Goal: Transaction & Acquisition: Purchase product/service

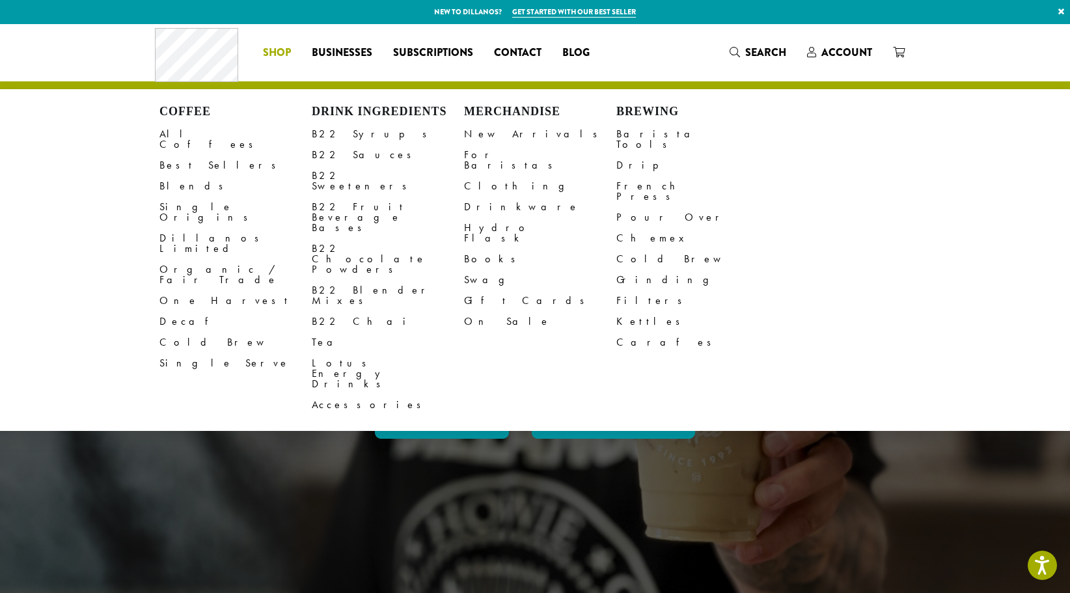
click at [272, 51] on span "Shop" at bounding box center [277, 53] width 28 height 16
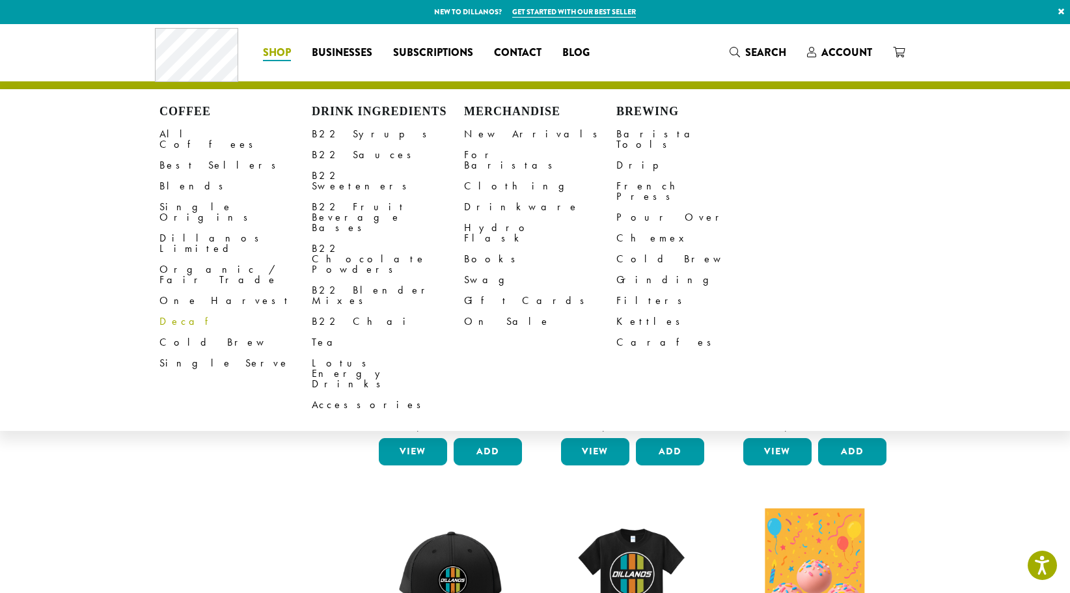
click at [170, 311] on link "Decaf" at bounding box center [235, 321] width 152 height 21
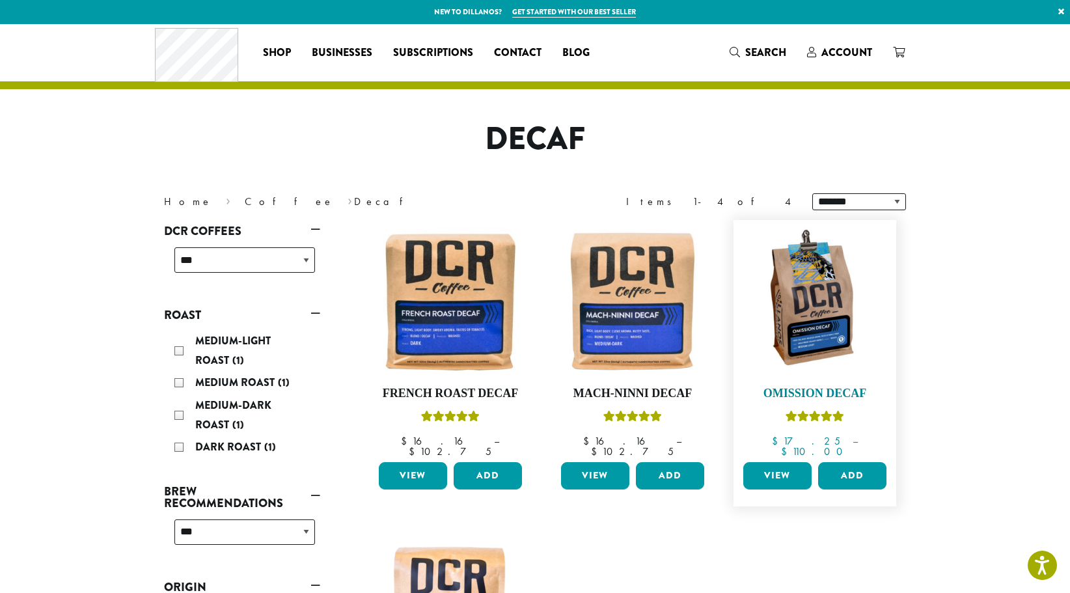
click at [824, 388] on h4 "Omission Decaf" at bounding box center [815, 394] width 150 height 14
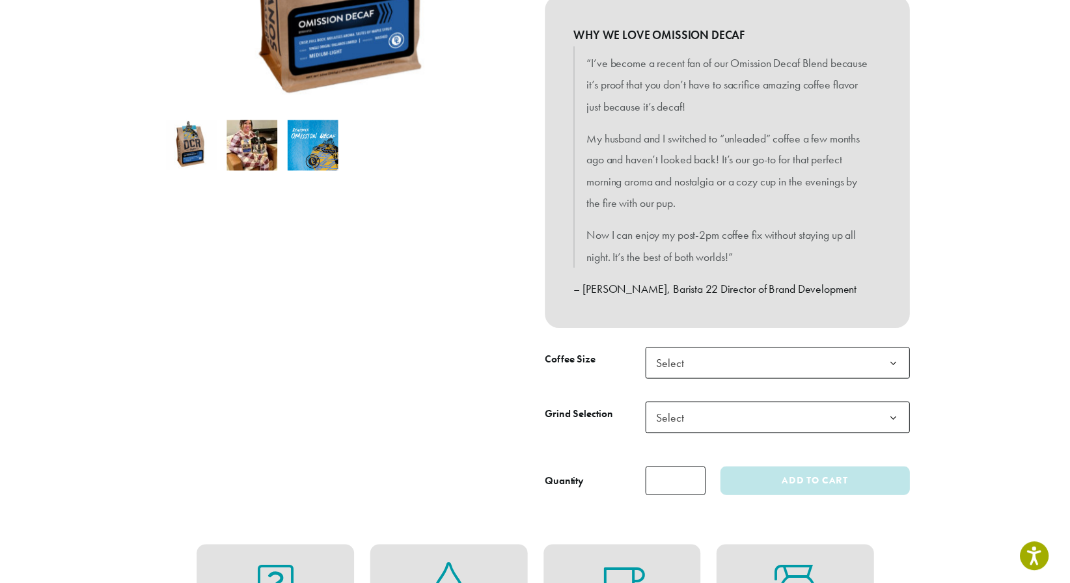
scroll to position [521, 0]
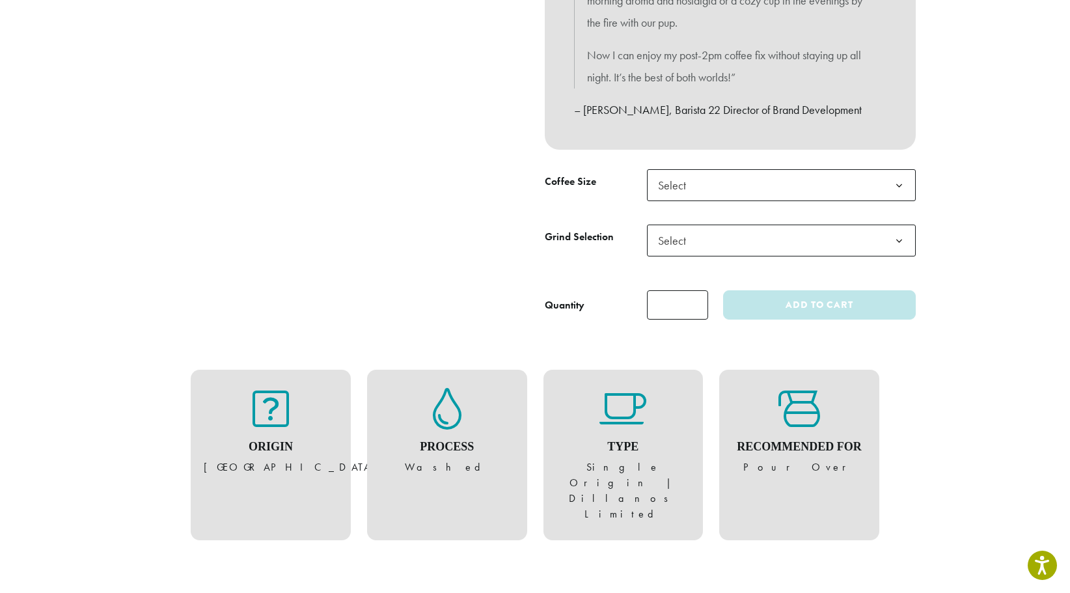
click at [890, 182] on b at bounding box center [899, 186] width 32 height 32
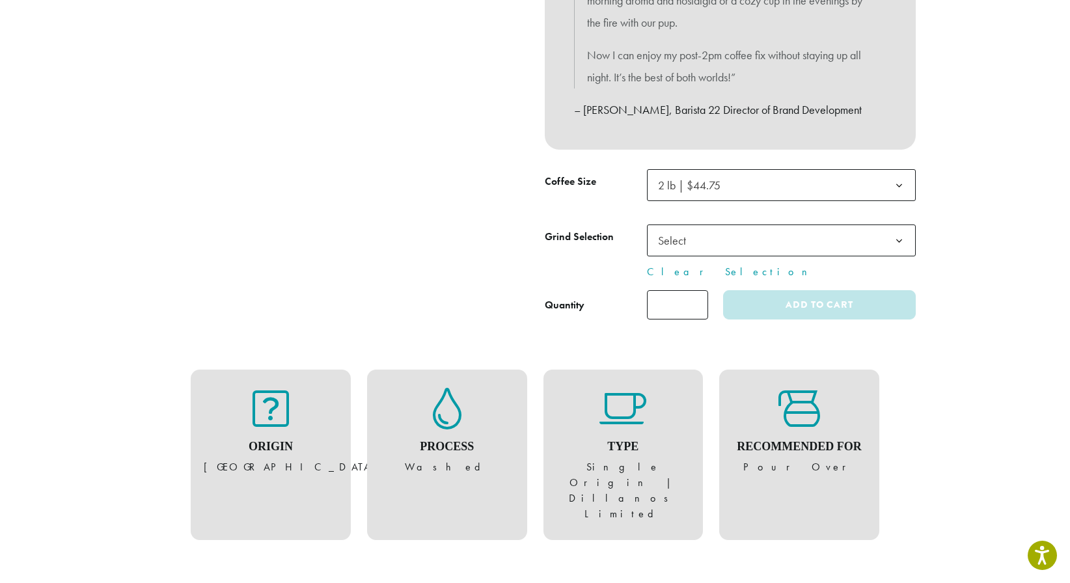
click at [795, 238] on span "Select" at bounding box center [781, 240] width 269 height 32
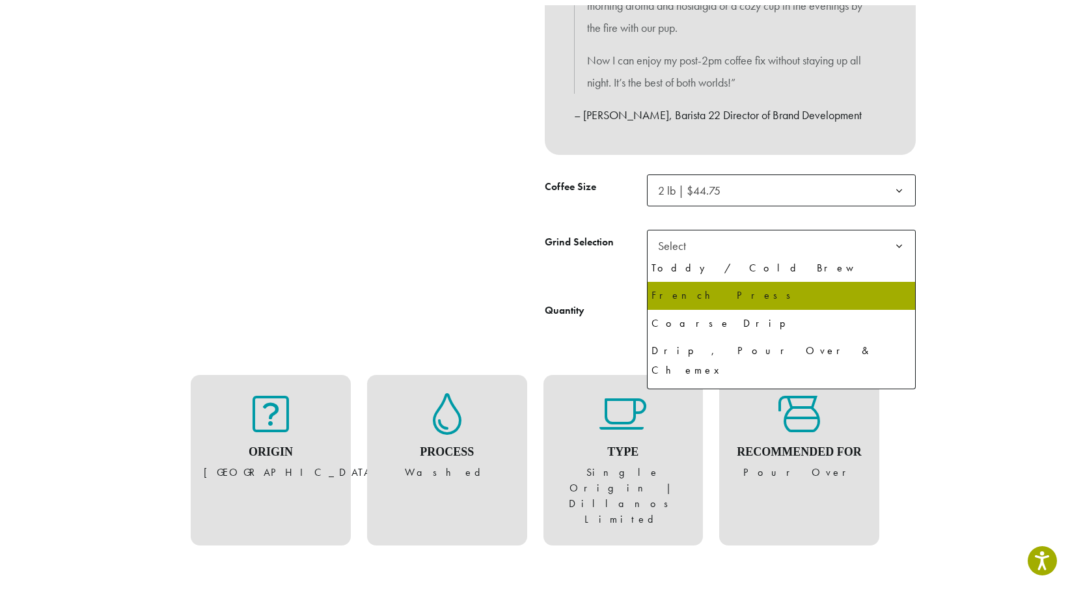
scroll to position [88, 0]
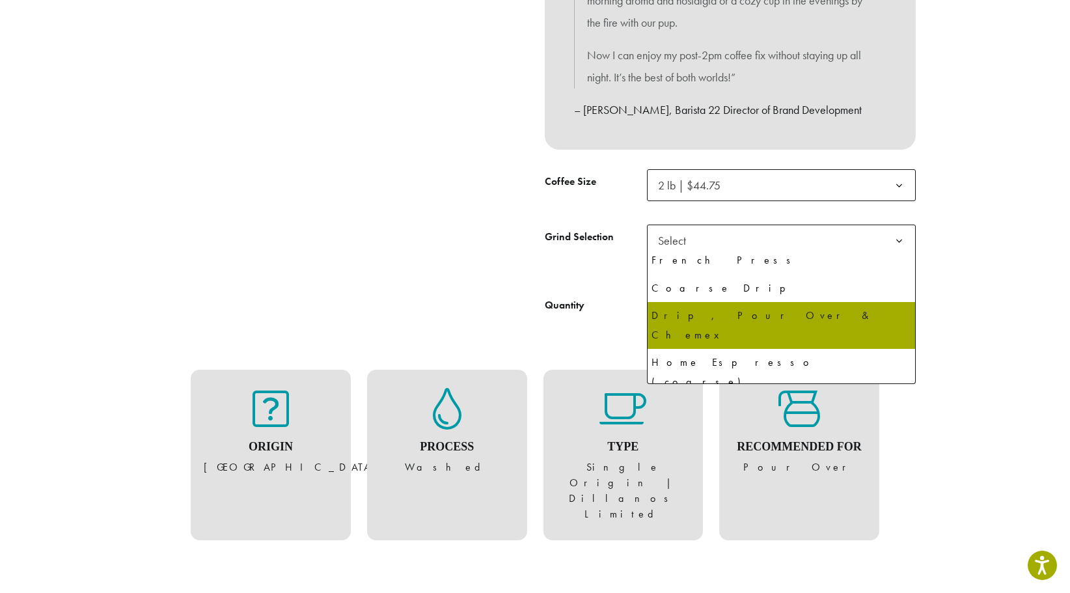
select select "**********"
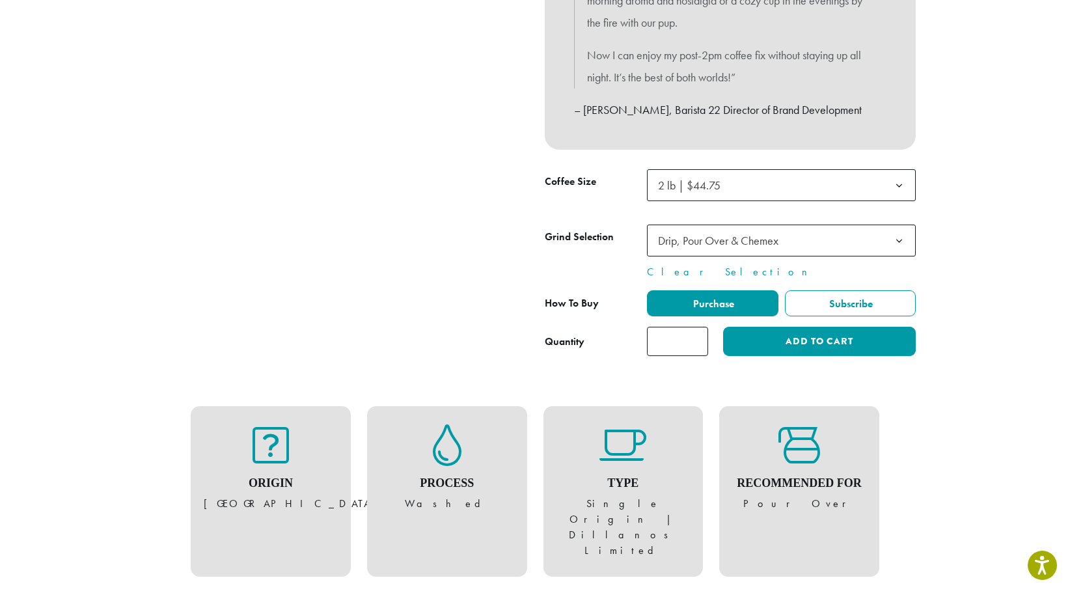
type input "*"
click at [696, 335] on input "*" at bounding box center [677, 341] width 61 height 29
click at [816, 336] on button "Add to cart" at bounding box center [819, 341] width 193 height 29
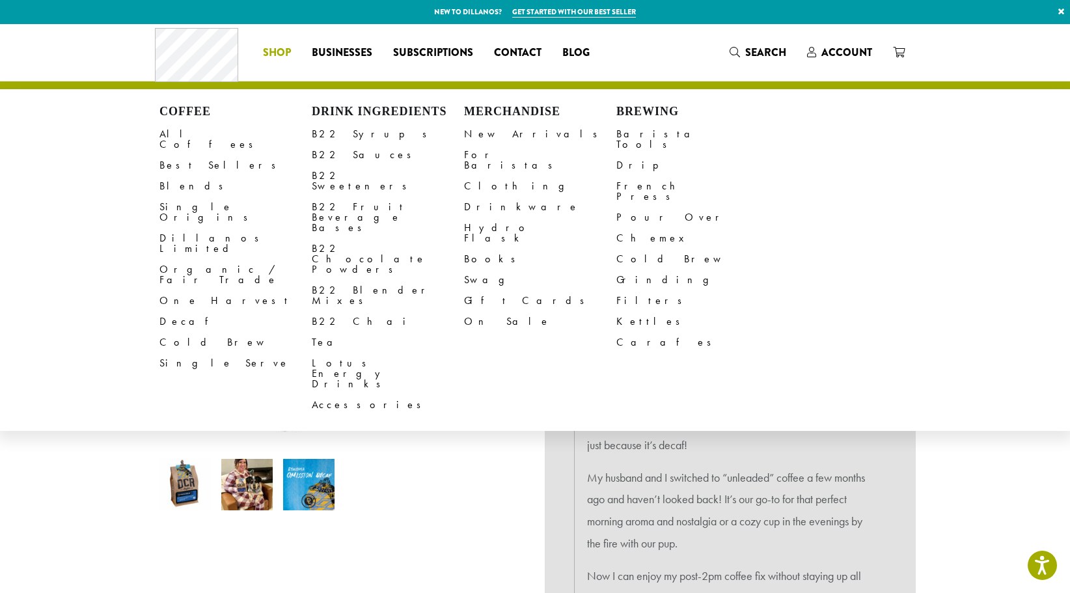
click at [273, 51] on span "Shop" at bounding box center [277, 53] width 28 height 16
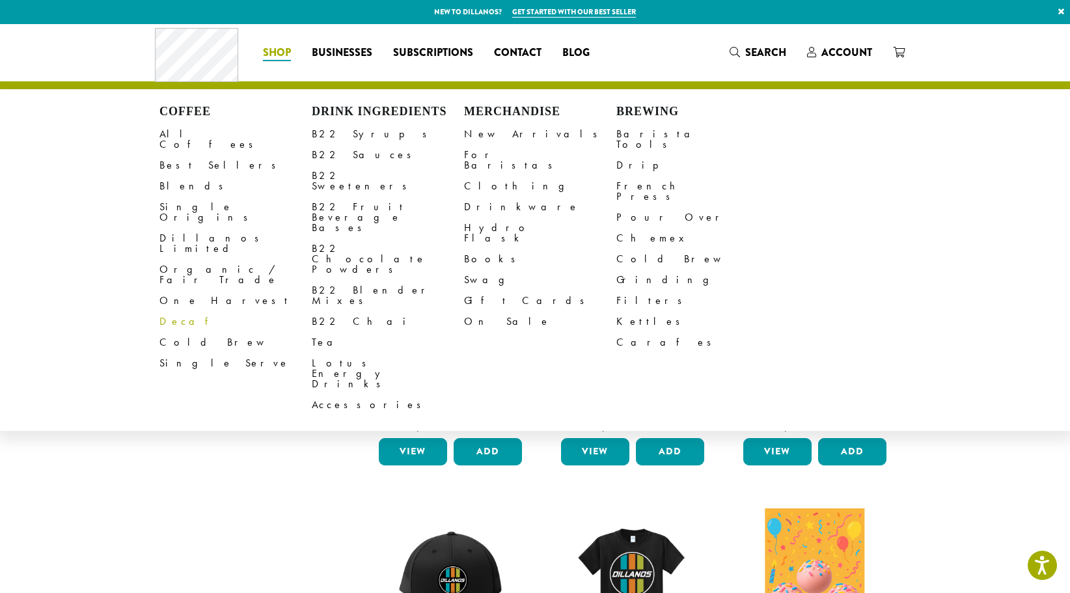
click at [167, 311] on link "Decaf" at bounding box center [235, 321] width 152 height 21
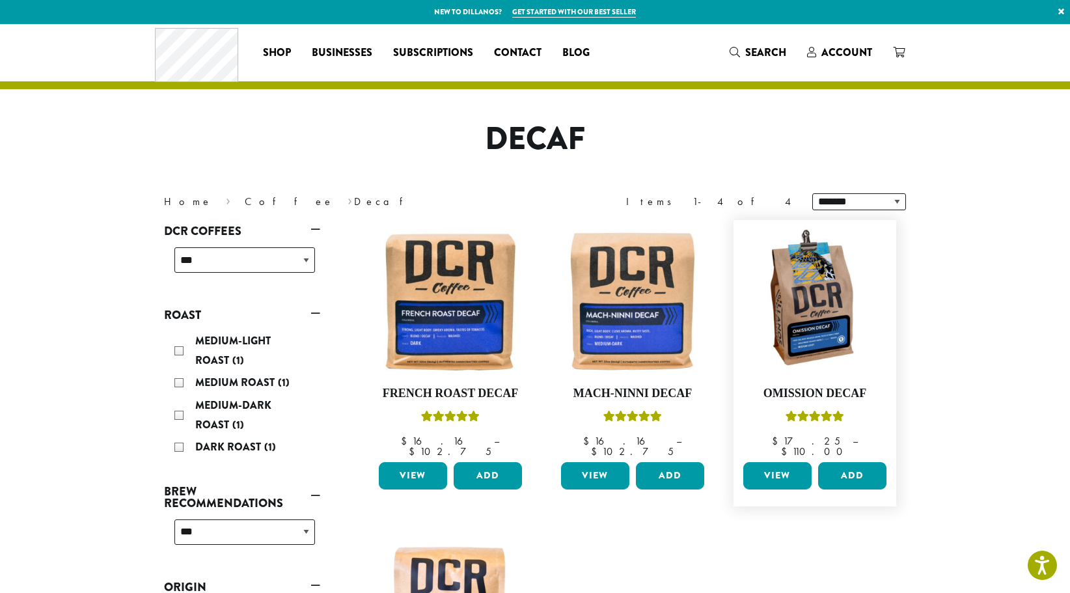
scroll to position [260, 0]
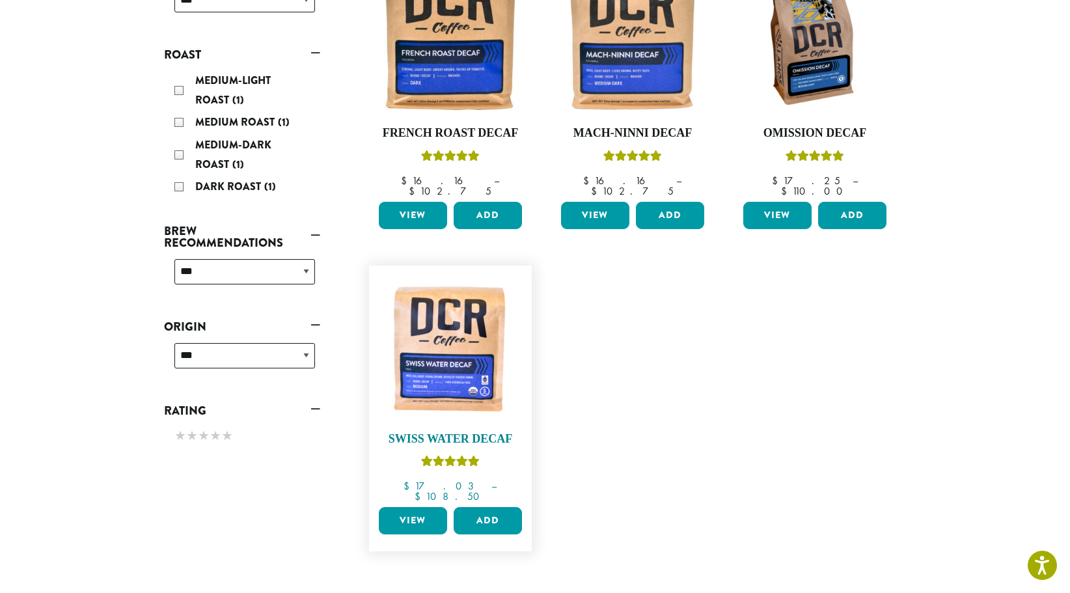
click at [448, 432] on h4 "Swiss Water Decaf" at bounding box center [450, 439] width 150 height 14
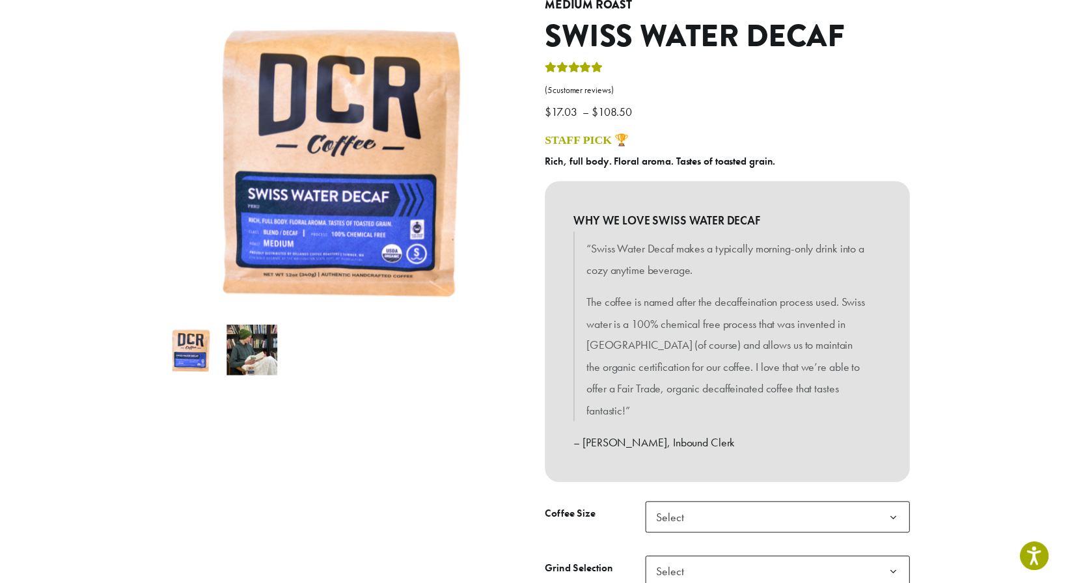
scroll to position [325, 0]
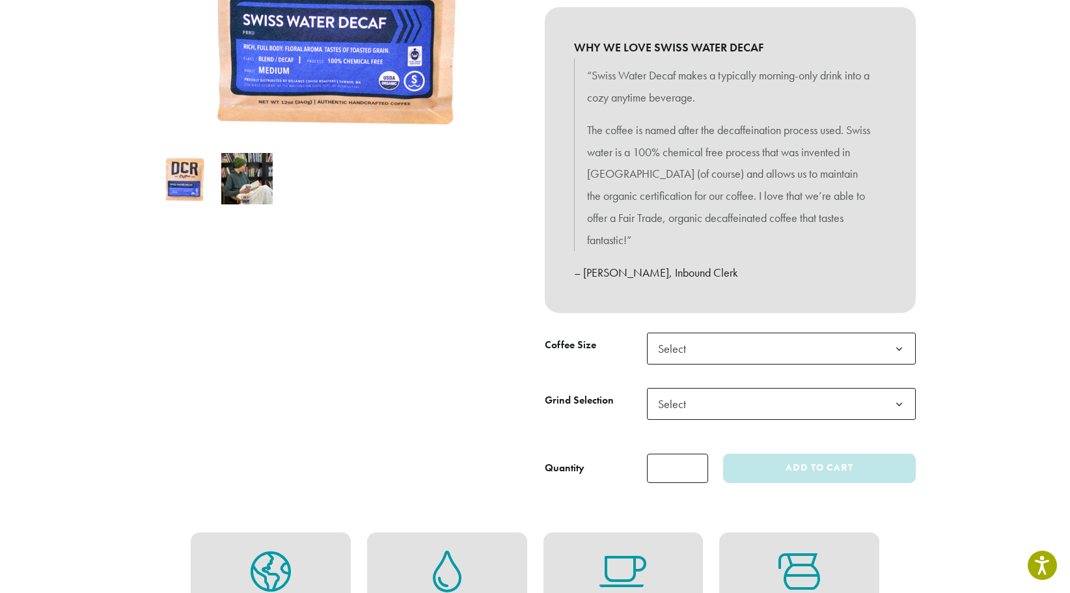
click at [898, 342] on b at bounding box center [899, 349] width 32 height 32
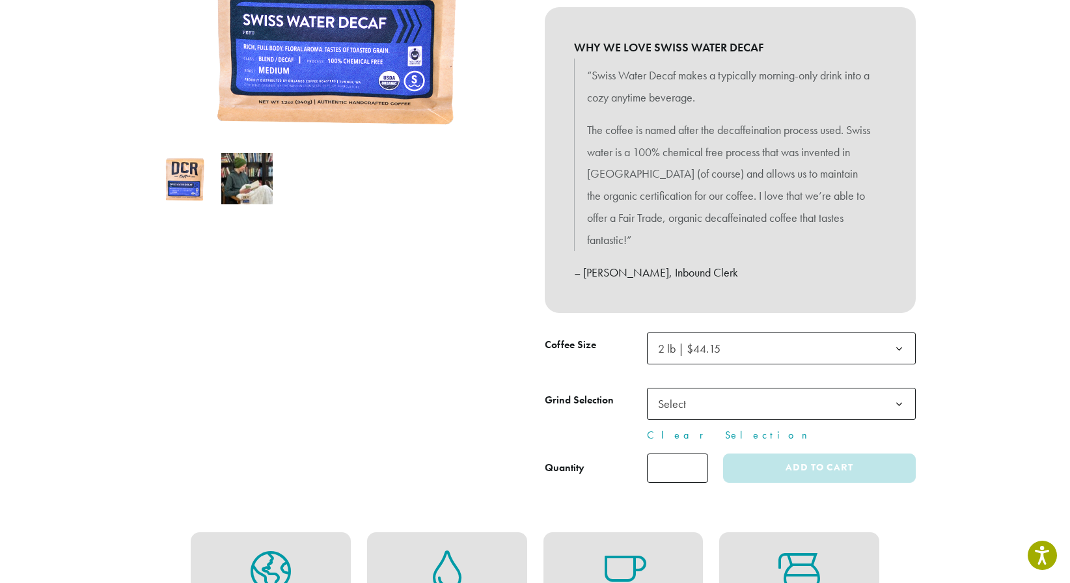
click at [884, 397] on b at bounding box center [899, 404] width 32 height 32
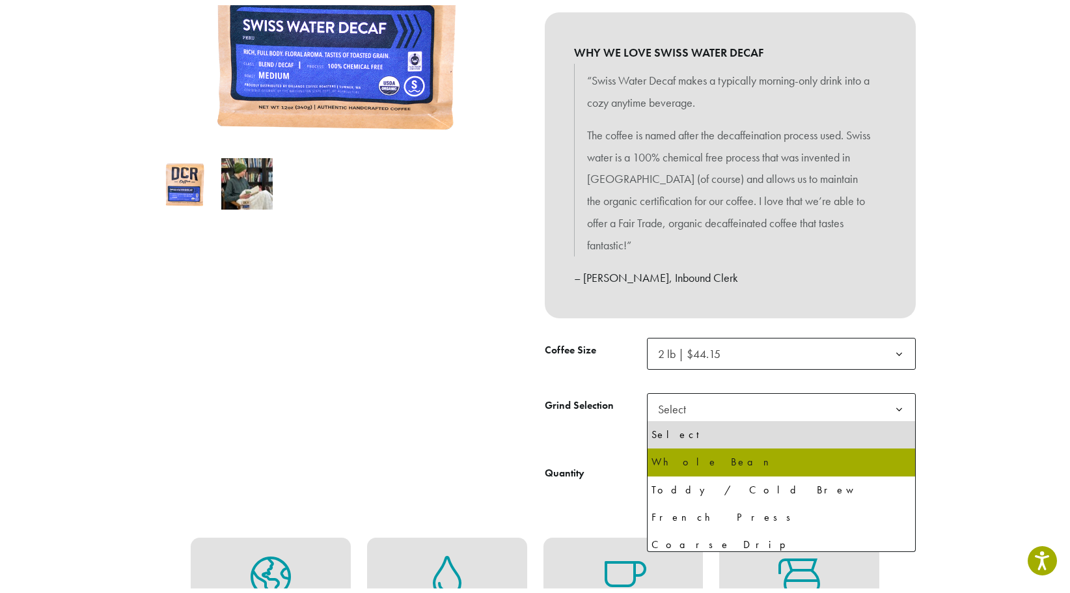
scroll to position [88, 0]
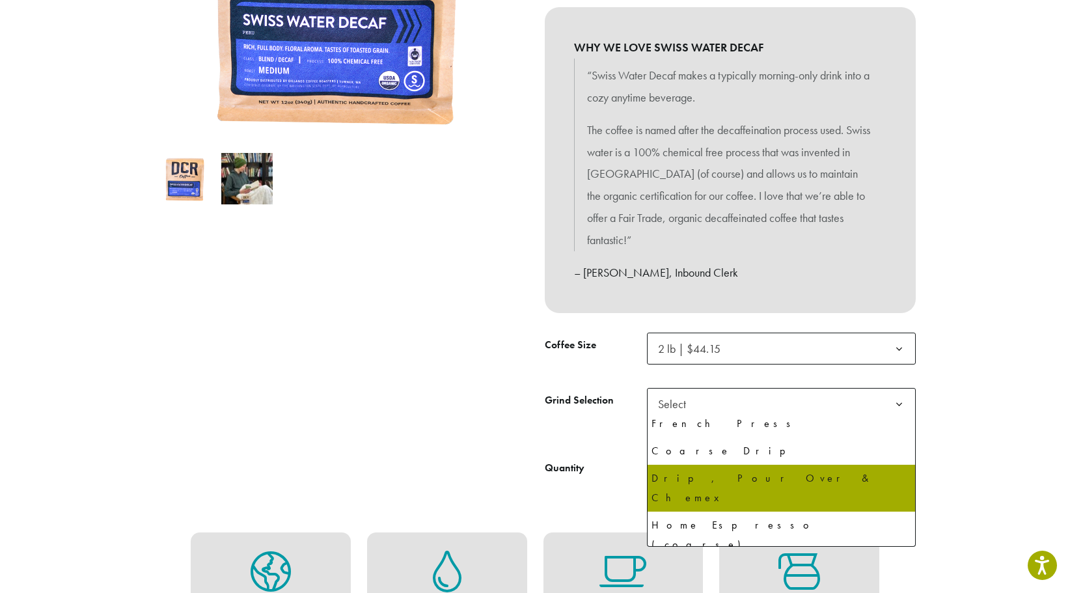
select select "**********"
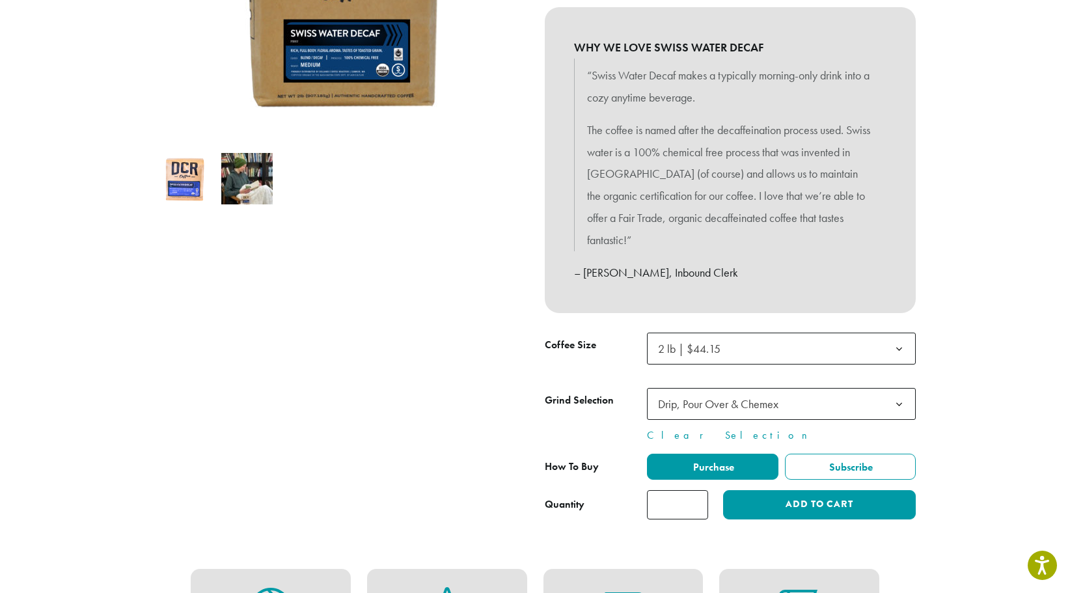
type input "*"
click at [696, 498] on input "*" at bounding box center [677, 504] width 61 height 29
click at [814, 500] on button "Add to cart" at bounding box center [819, 504] width 193 height 29
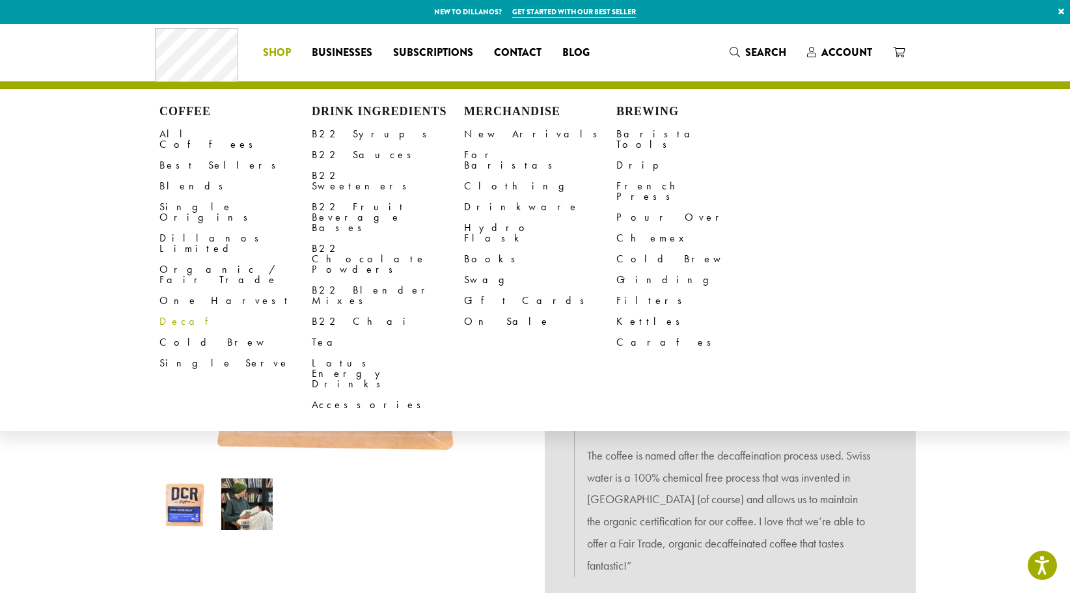
click at [172, 311] on link "Decaf" at bounding box center [235, 321] width 152 height 21
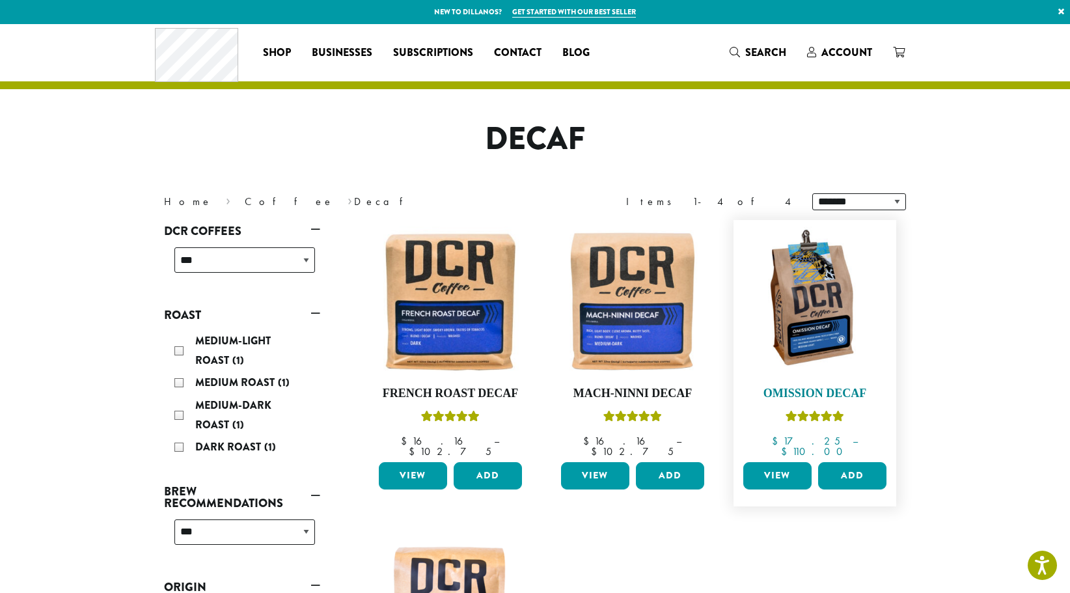
click at [808, 392] on h4 "Omission Decaf" at bounding box center [815, 394] width 150 height 14
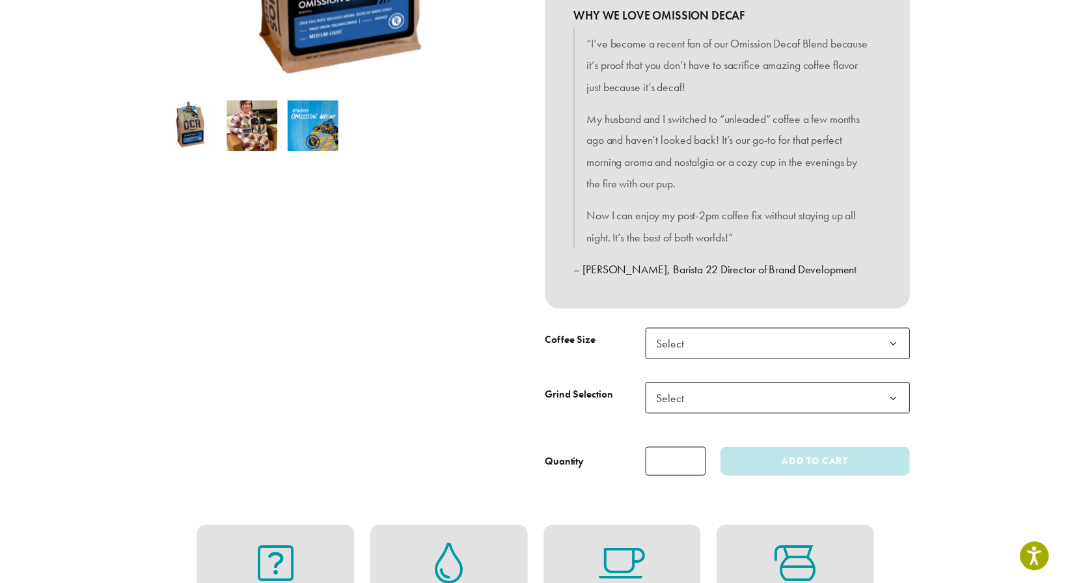
scroll to position [390, 0]
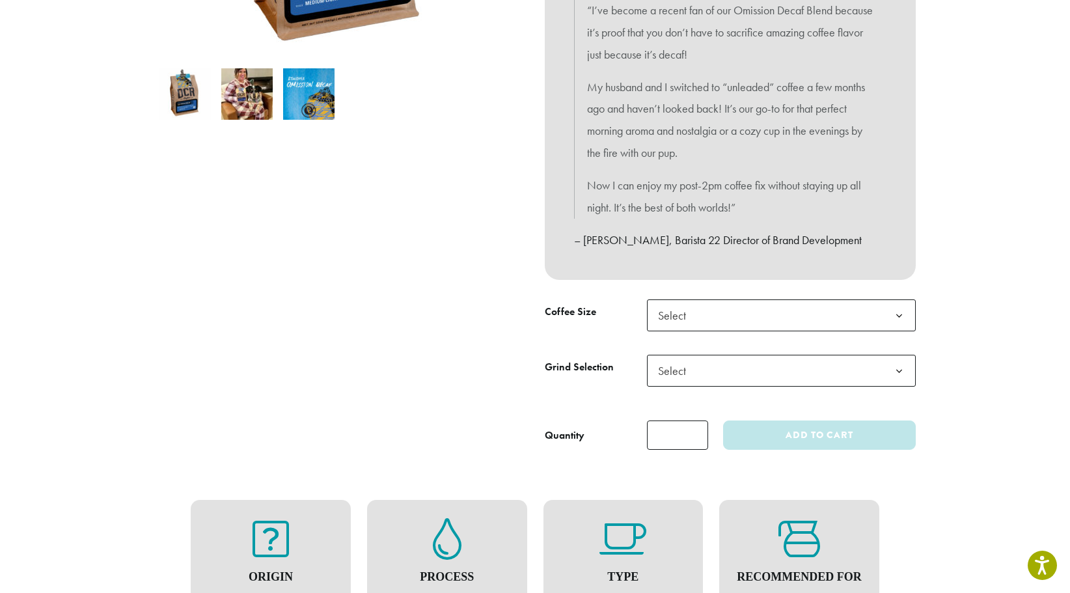
click at [886, 315] on b at bounding box center [899, 316] width 32 height 32
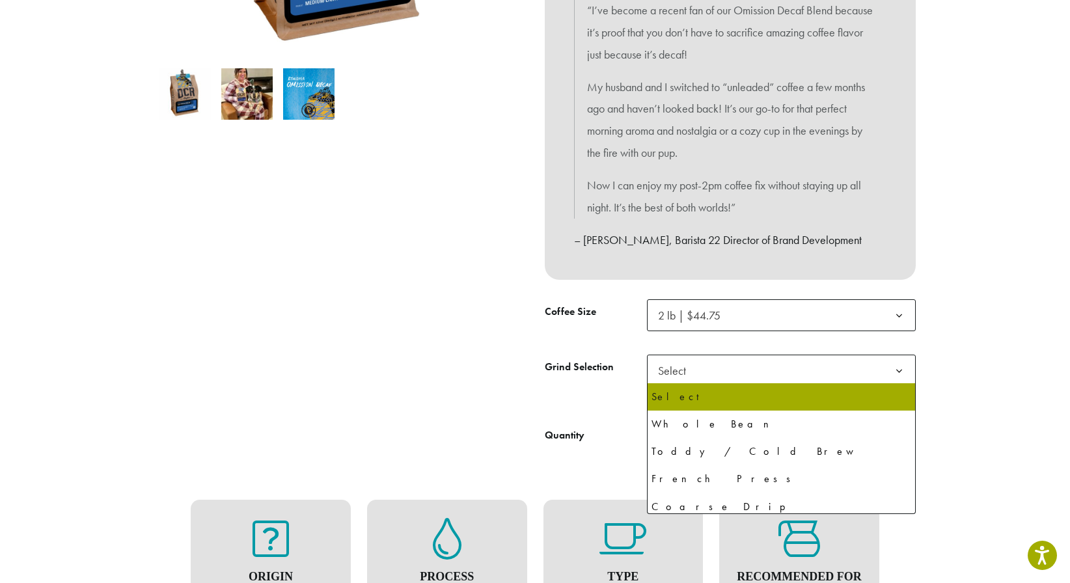
click at [891, 366] on b at bounding box center [899, 371] width 32 height 32
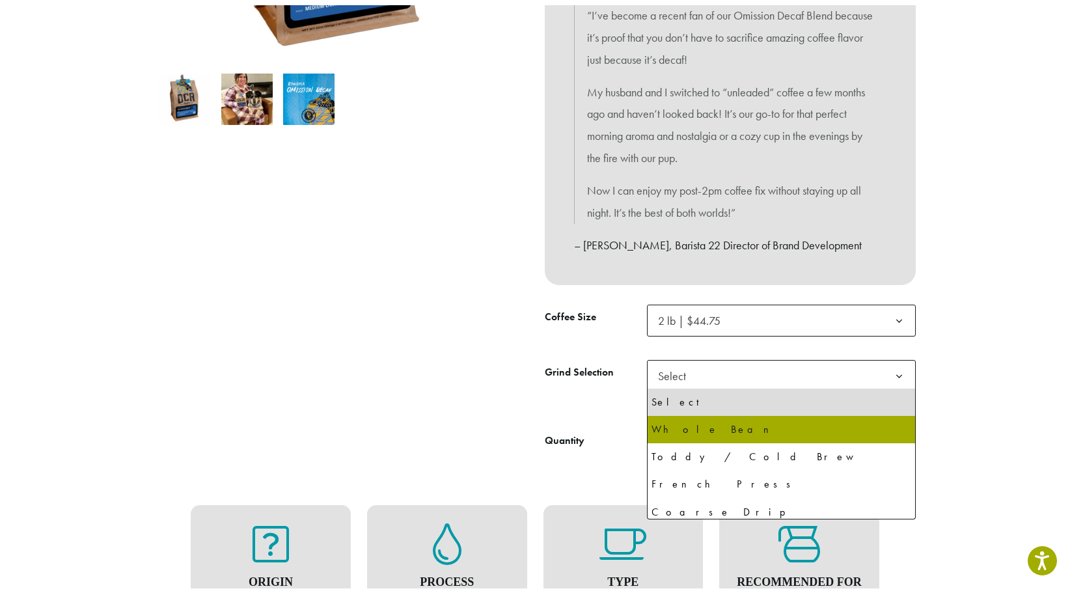
scroll to position [88, 0]
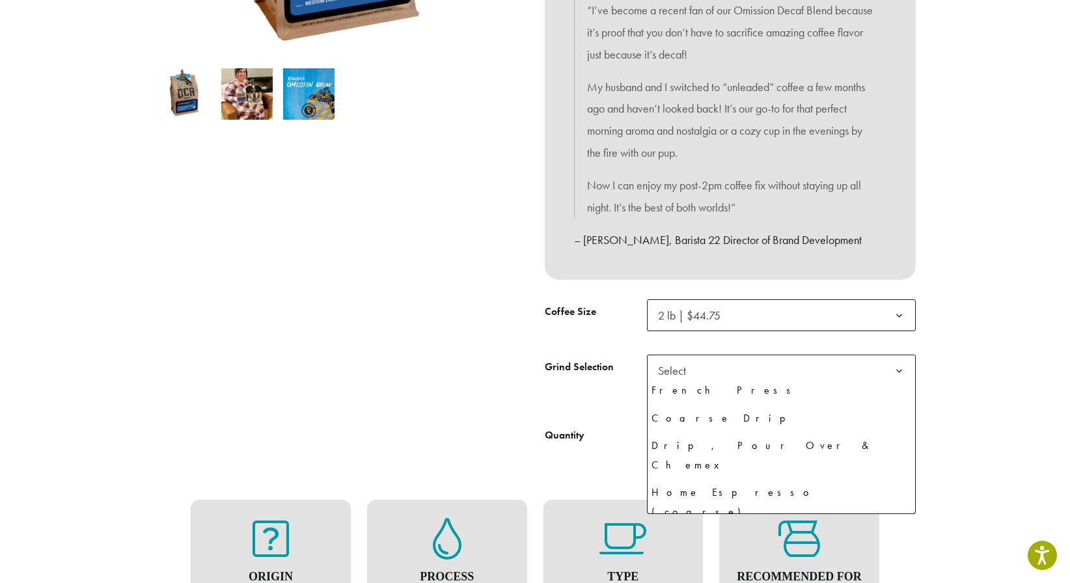
select select "**********"
select select "********"
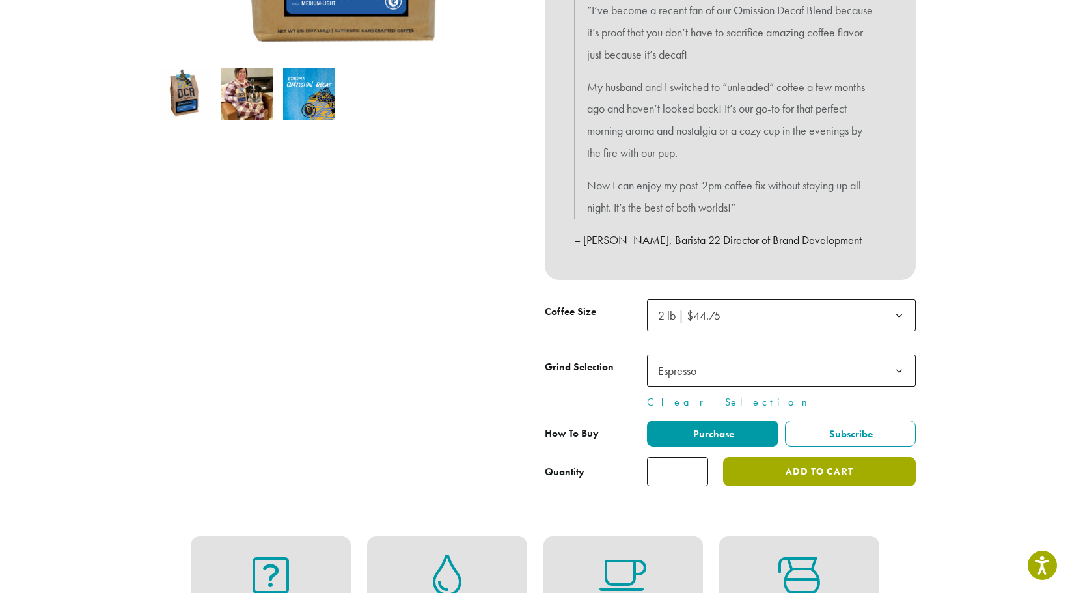
click at [823, 468] on button "Add to cart" at bounding box center [819, 471] width 193 height 29
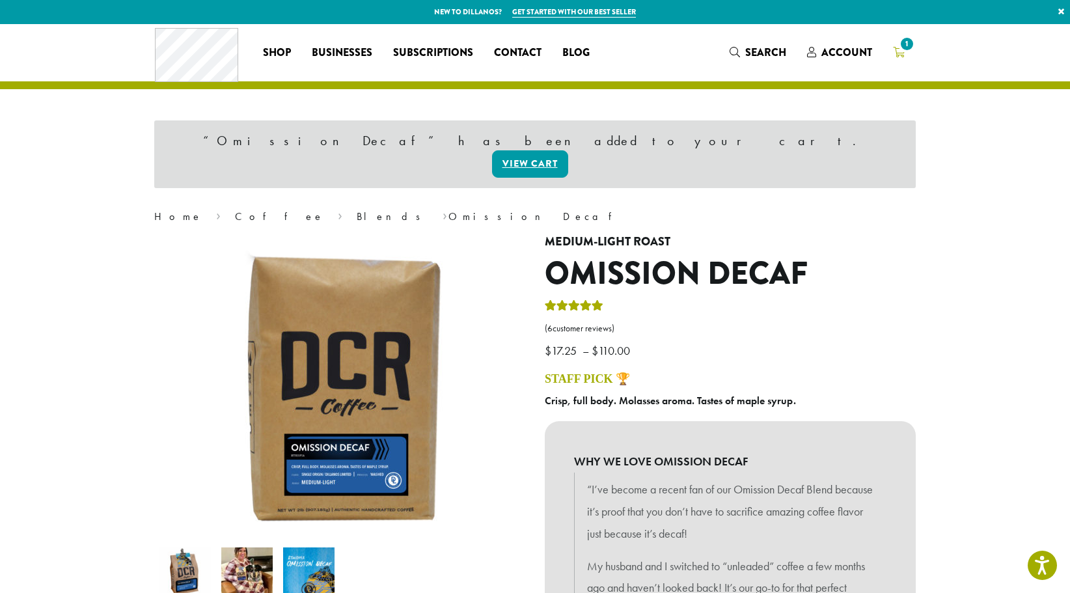
click at [901, 43] on span "1" at bounding box center [907, 44] width 18 height 18
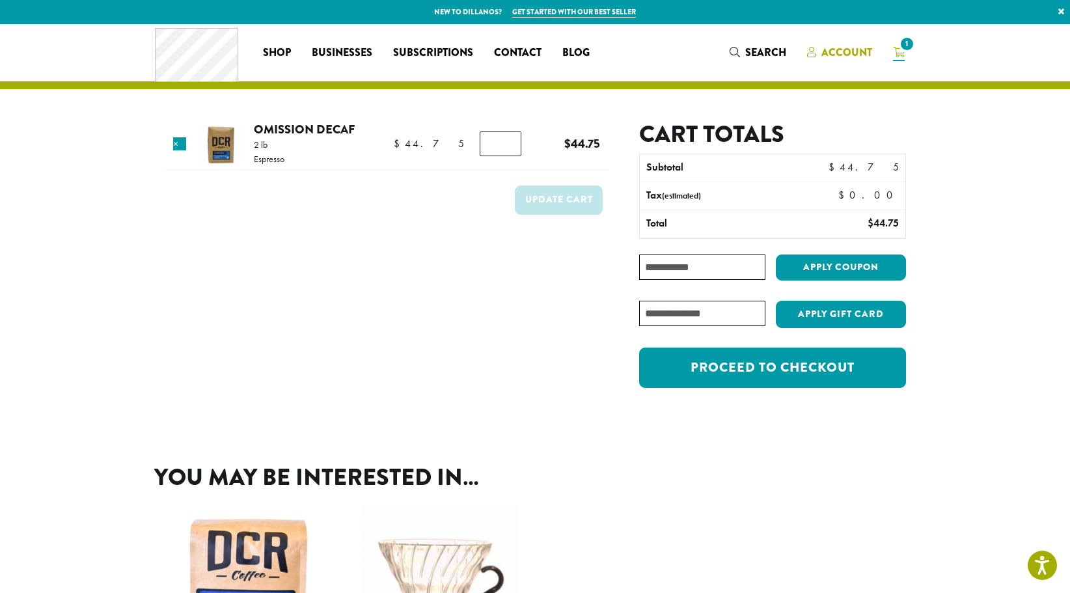
click at [847, 51] on span "Account" at bounding box center [846, 52] width 51 height 15
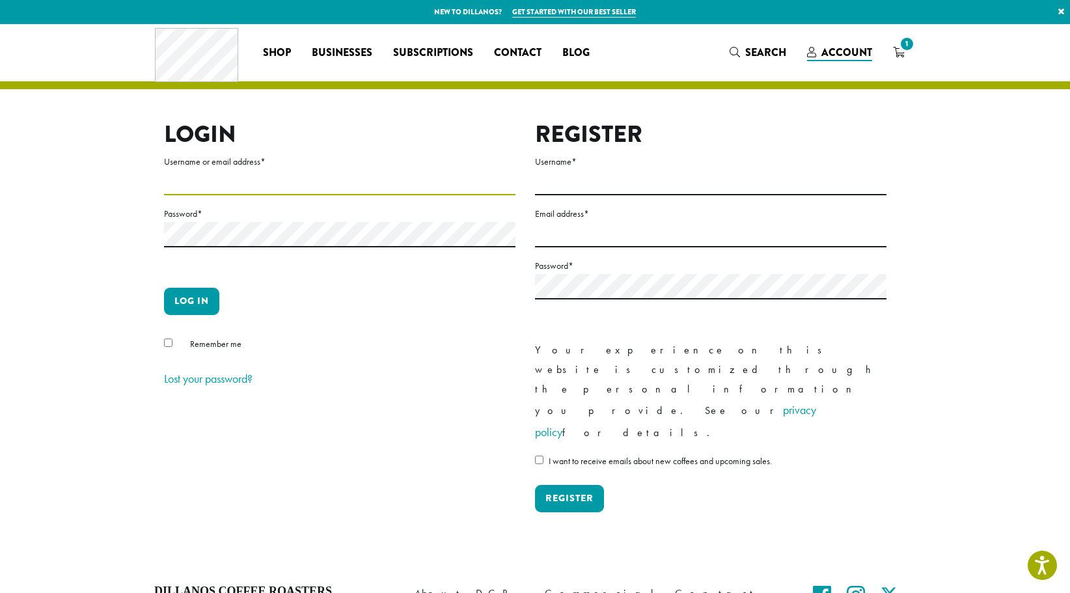
click at [362, 179] on input "Username or email address *" at bounding box center [339, 182] width 351 height 25
type input "**********"
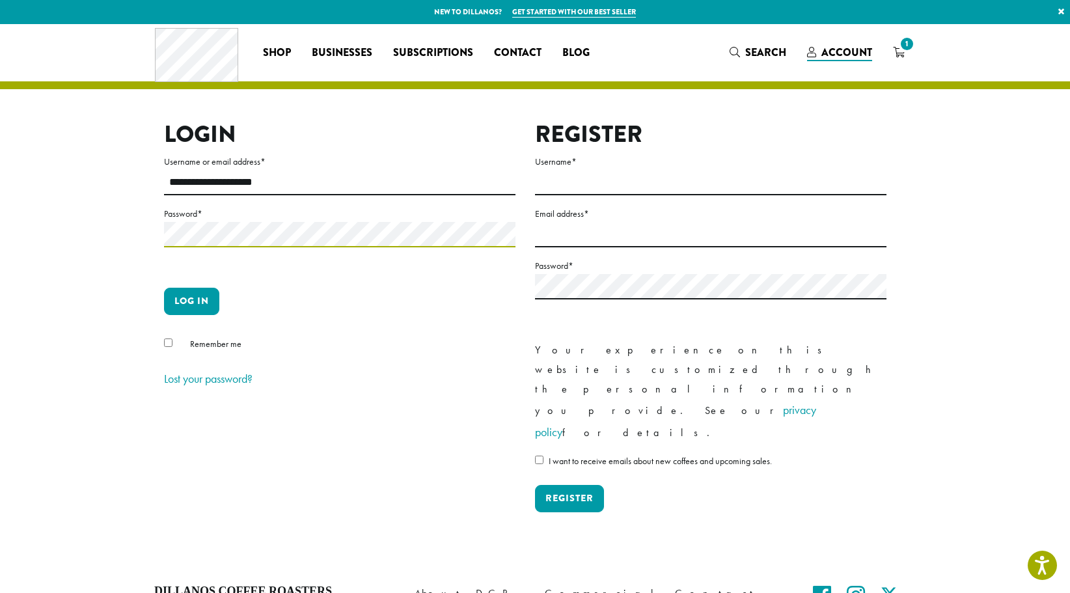
click at [164, 288] on button "Log in" at bounding box center [191, 301] width 55 height 27
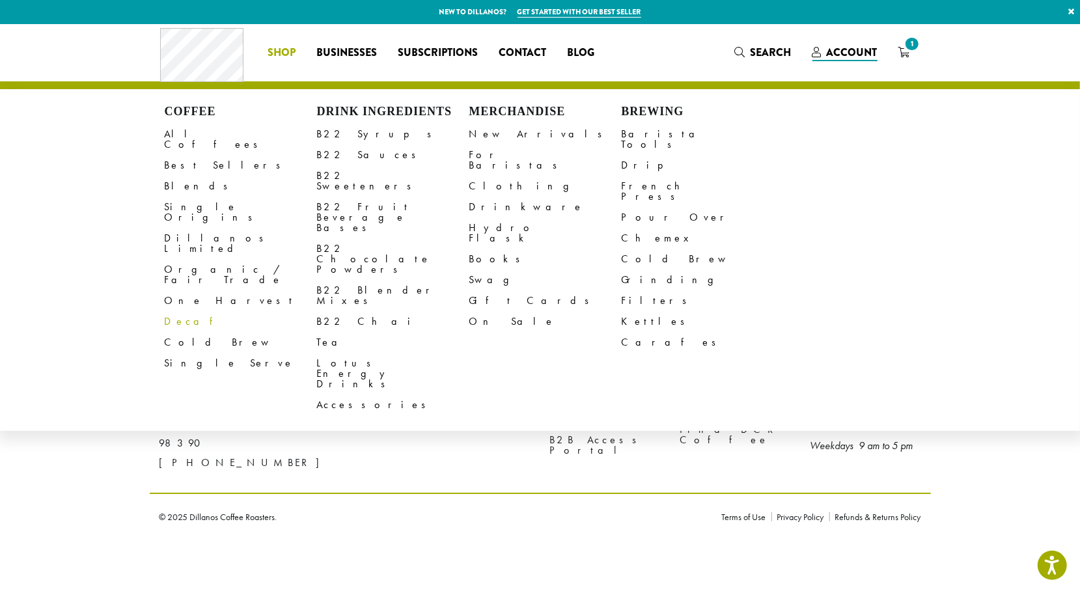
click at [178, 311] on link "Decaf" at bounding box center [241, 321] width 152 height 21
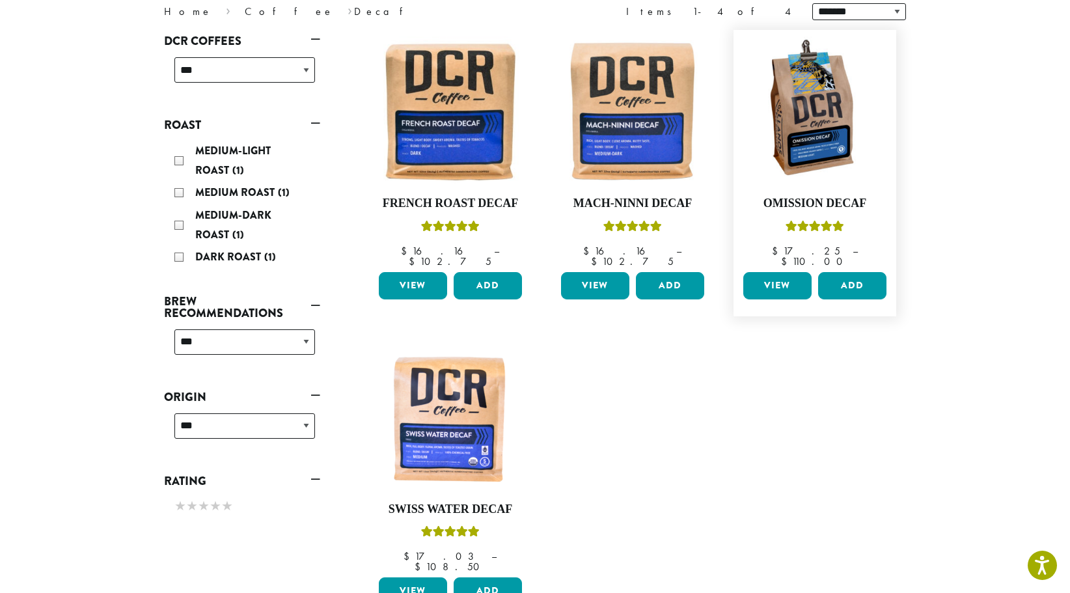
scroll to position [195, 0]
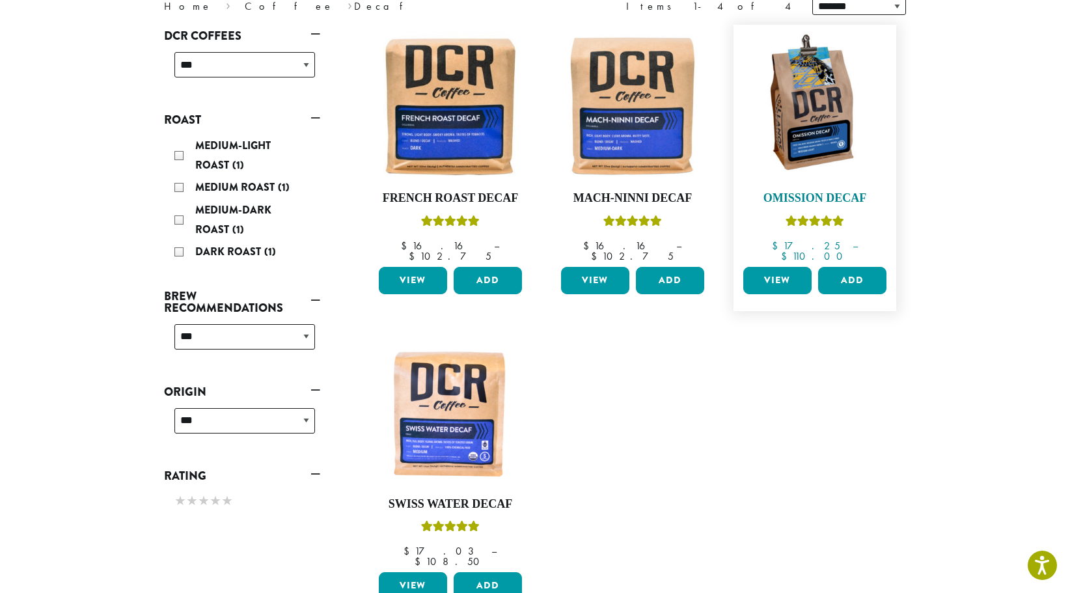
click at [798, 197] on h4 "Omission Decaf" at bounding box center [815, 198] width 150 height 14
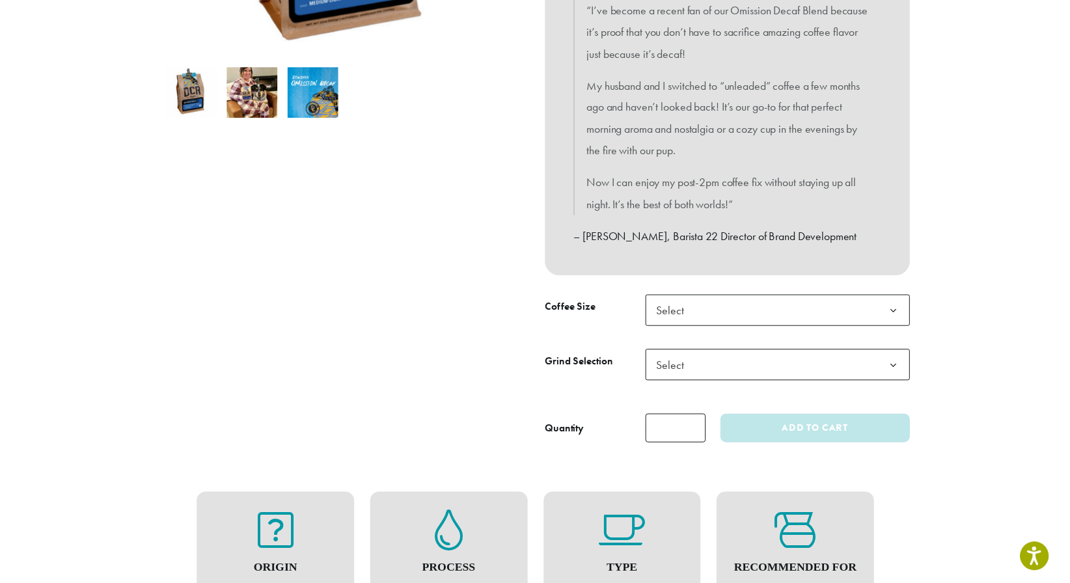
scroll to position [455, 0]
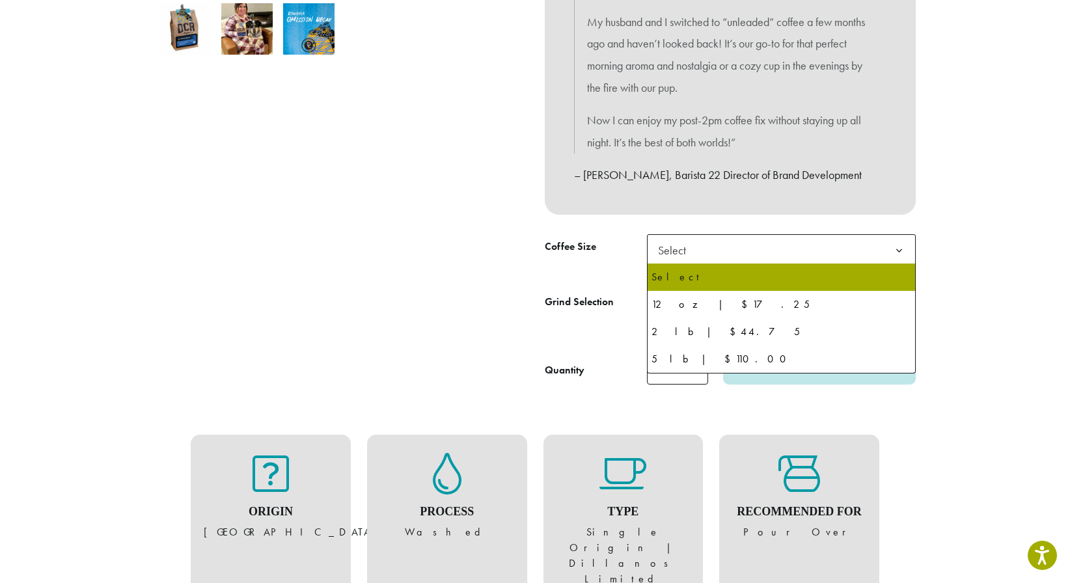
click at [782, 245] on span "Select" at bounding box center [781, 250] width 269 height 32
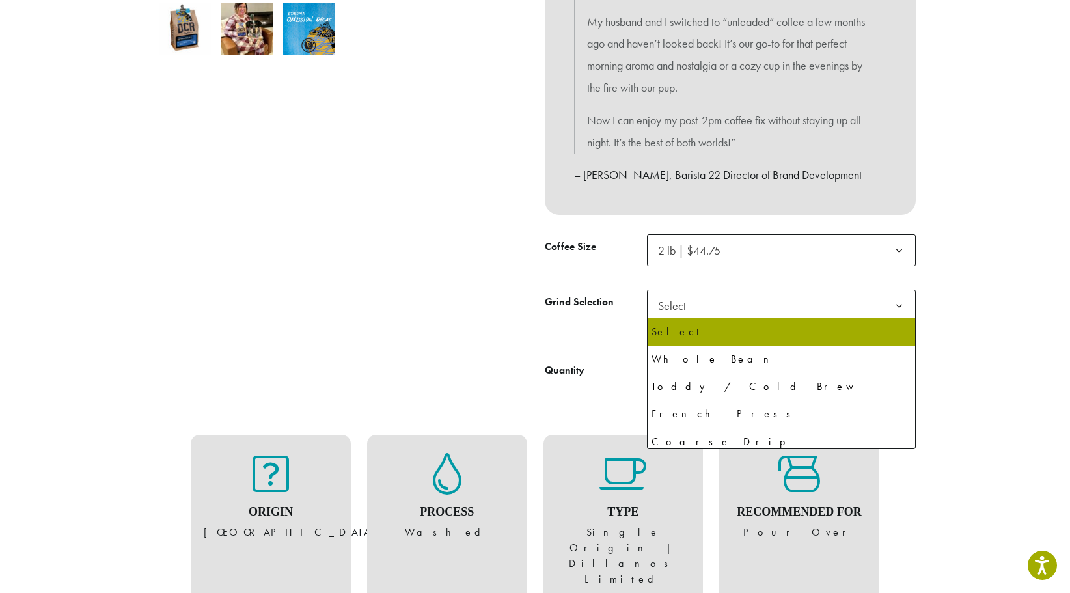
click at [748, 304] on span "Select" at bounding box center [781, 306] width 269 height 32
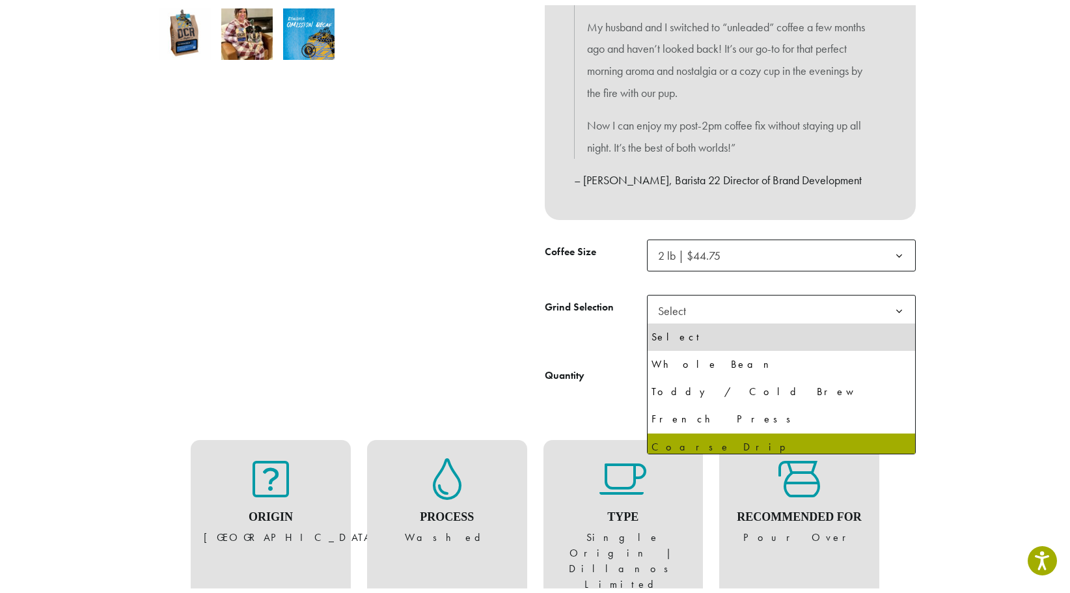
scroll to position [88, 0]
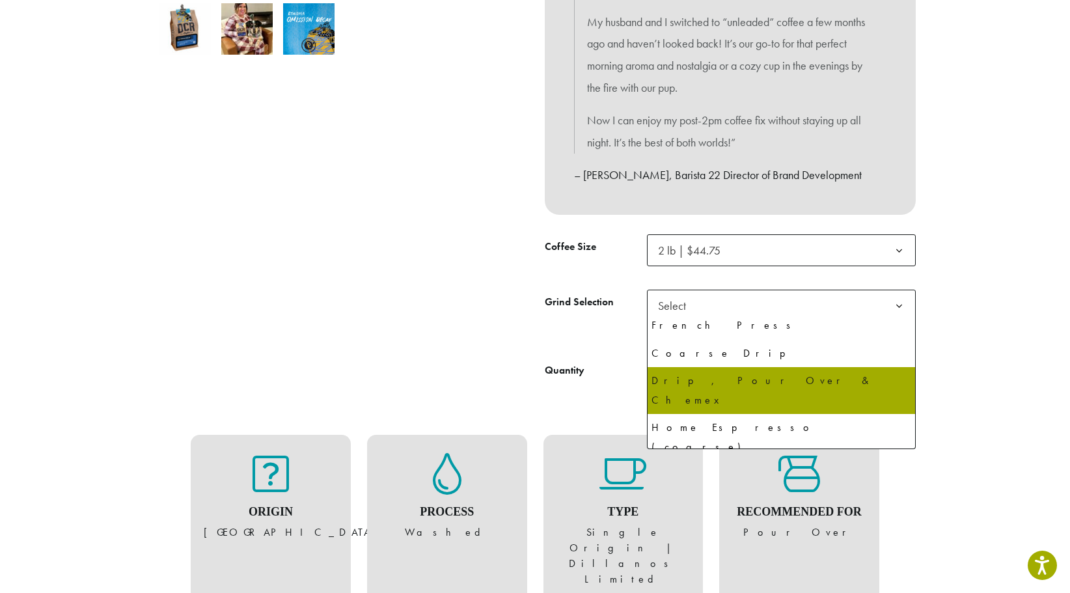
select select "**********"
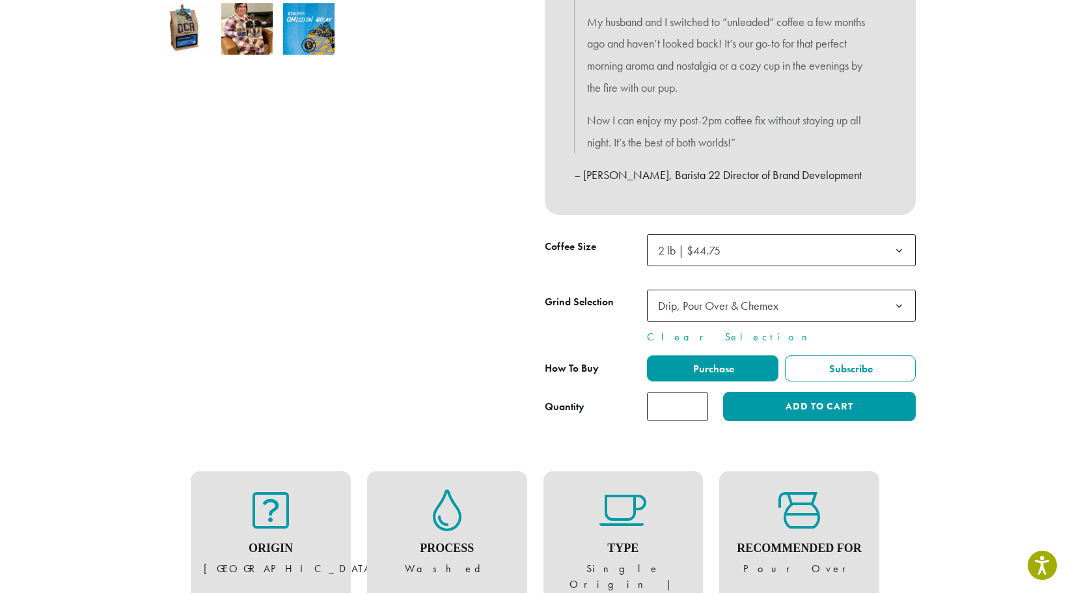
type input "*"
click at [699, 400] on input "*" at bounding box center [677, 406] width 61 height 29
click at [727, 363] on span "Purchase" at bounding box center [712, 369] width 43 height 14
click at [809, 407] on button "Add to cart" at bounding box center [819, 406] width 193 height 29
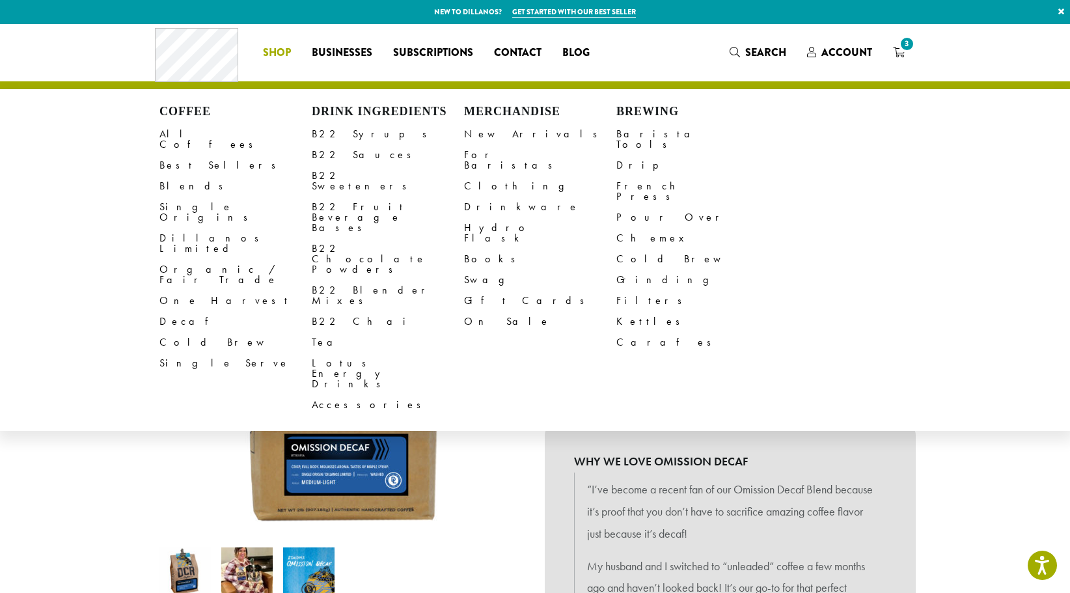
click at [275, 49] on span "Shop" at bounding box center [277, 53] width 28 height 16
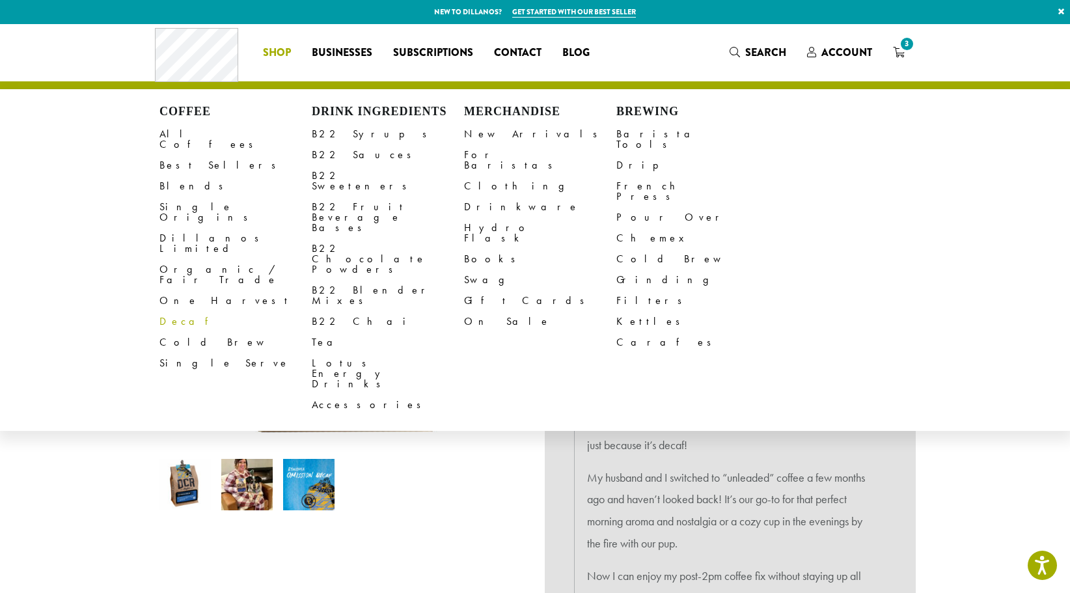
click at [166, 311] on link "Decaf" at bounding box center [235, 321] width 152 height 21
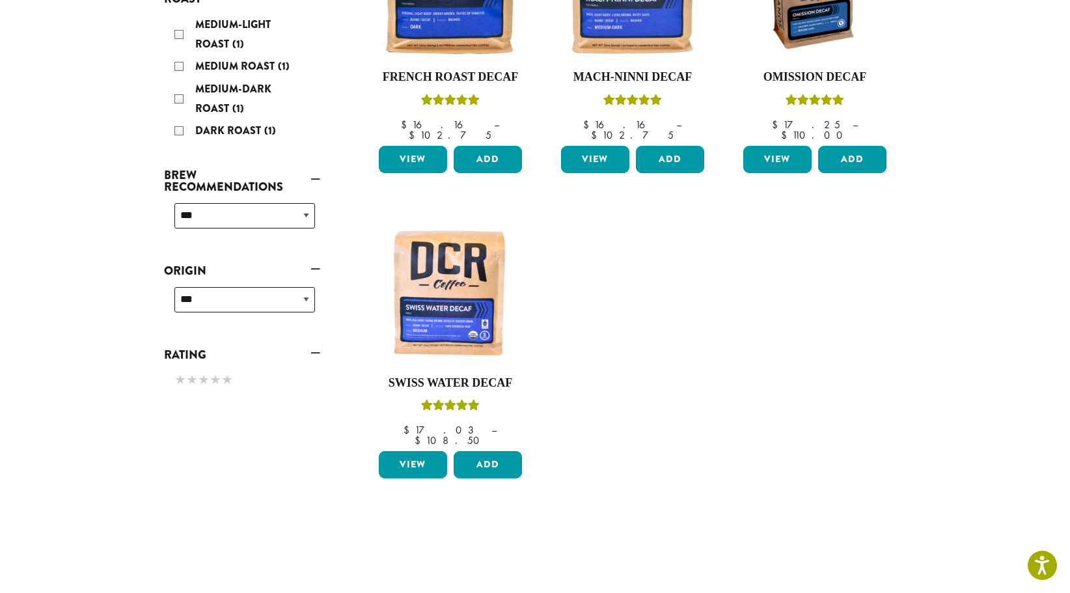
scroll to position [325, 0]
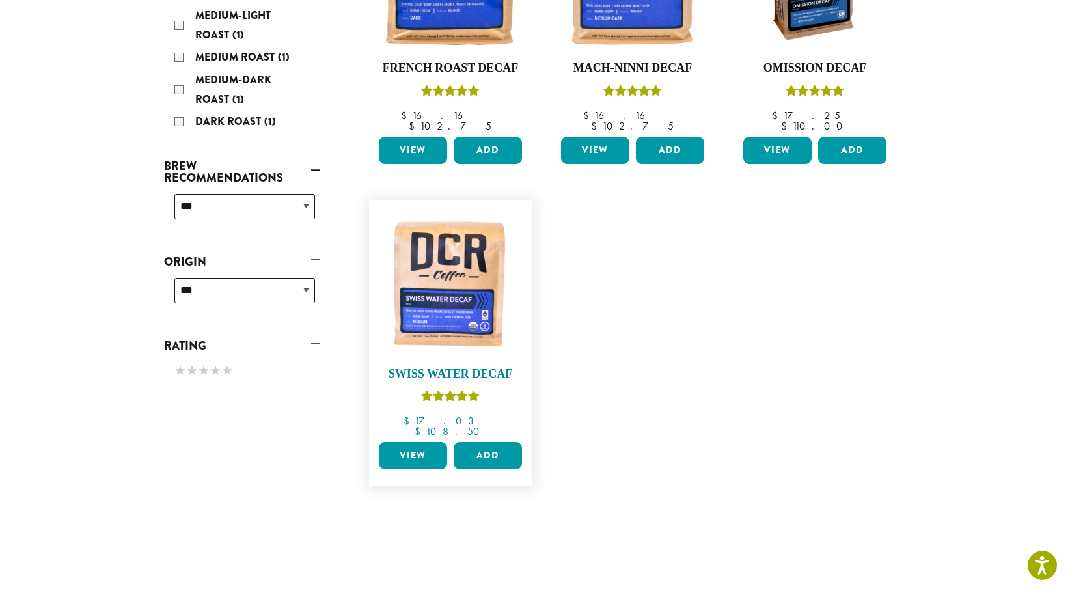
click at [428, 367] on h4 "Swiss Water Decaf" at bounding box center [450, 374] width 150 height 14
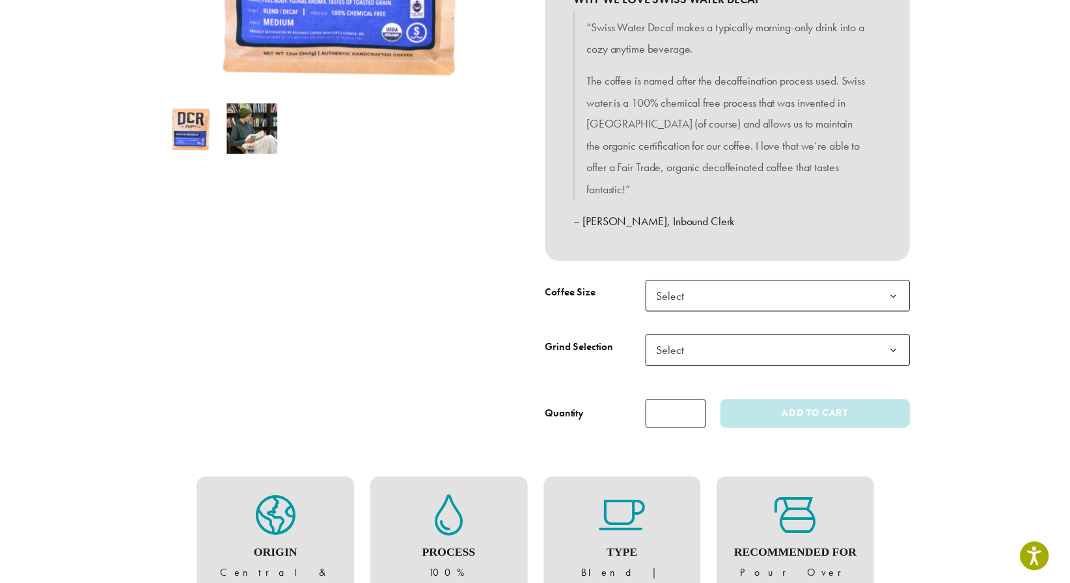
scroll to position [390, 0]
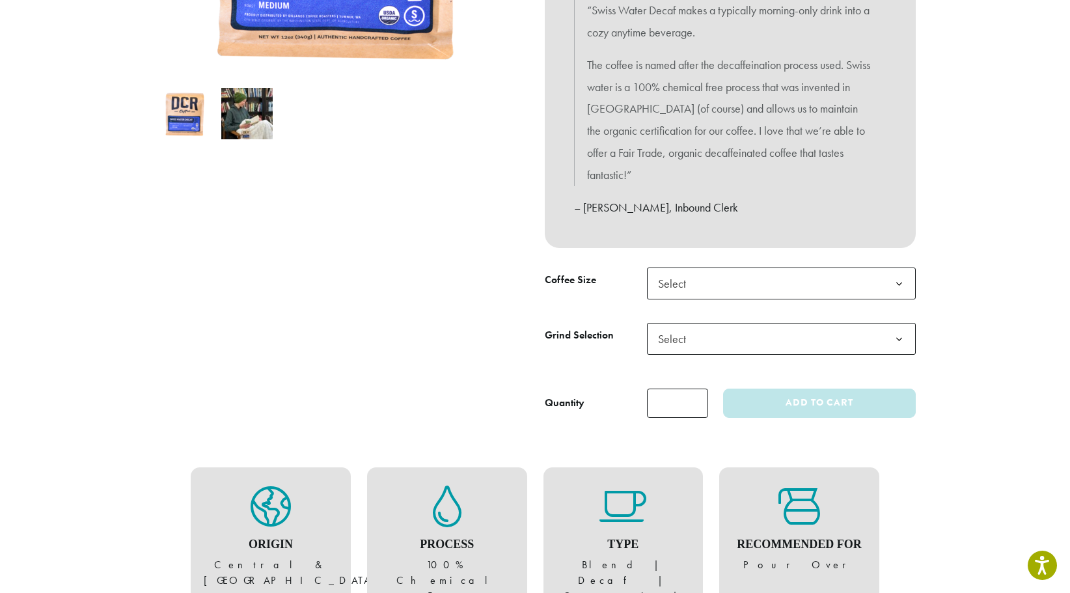
click at [841, 273] on span "Select" at bounding box center [781, 283] width 269 height 32
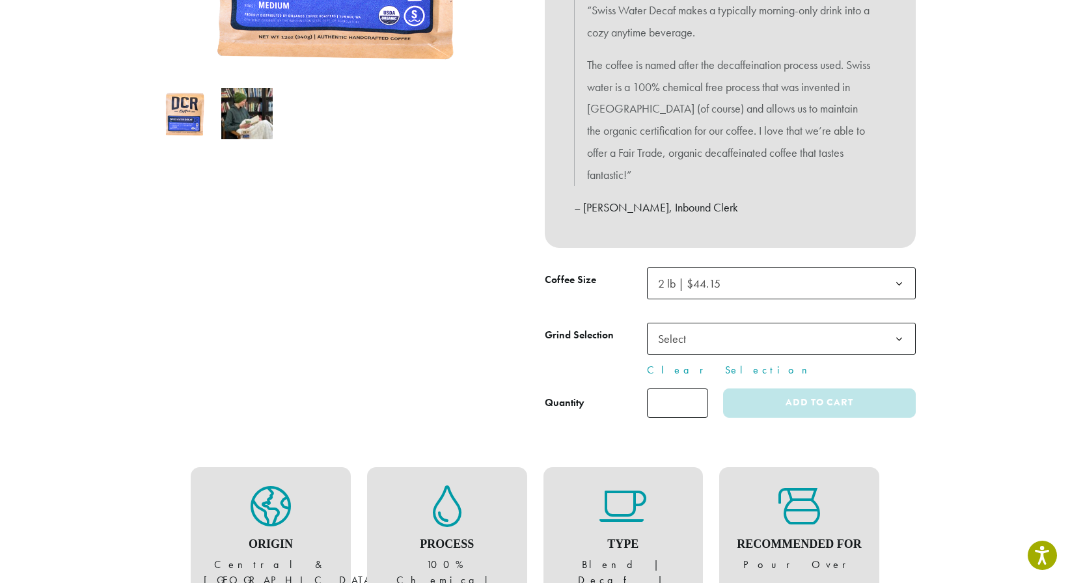
click at [770, 340] on span "Select" at bounding box center [781, 339] width 269 height 32
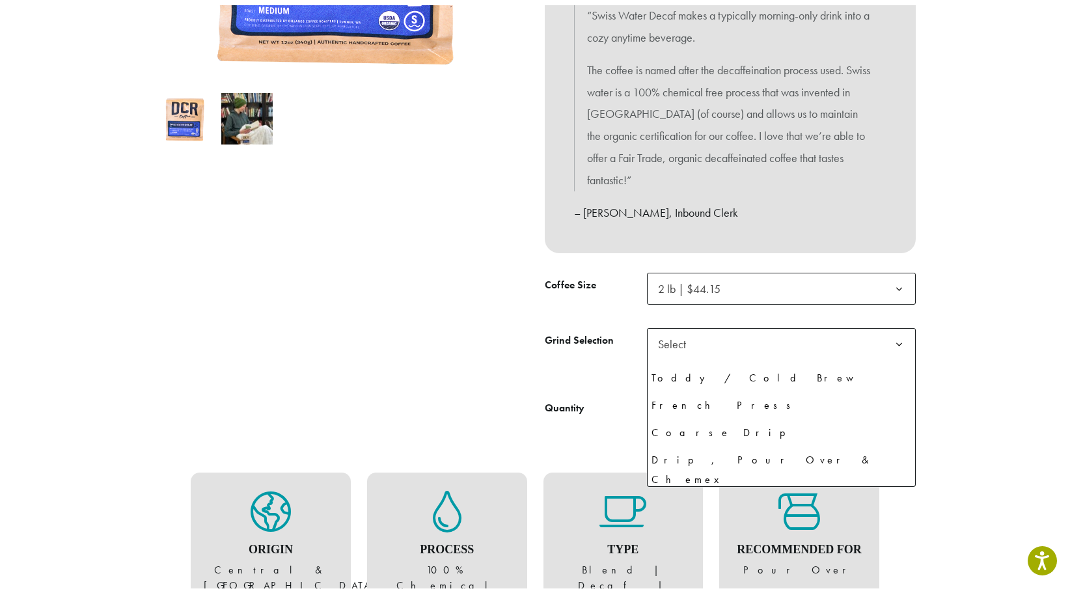
scroll to position [88, 0]
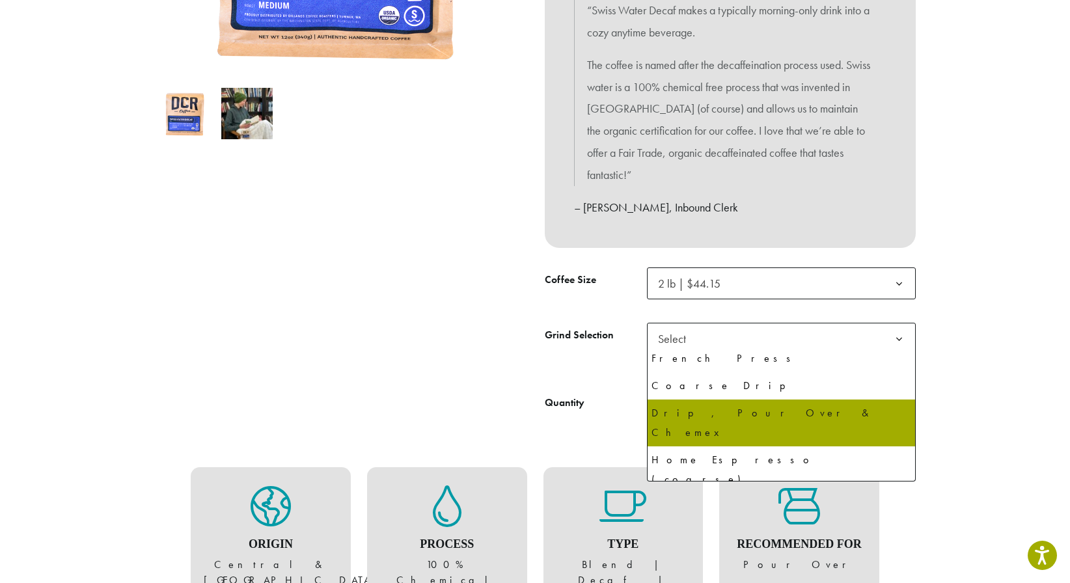
select select "**********"
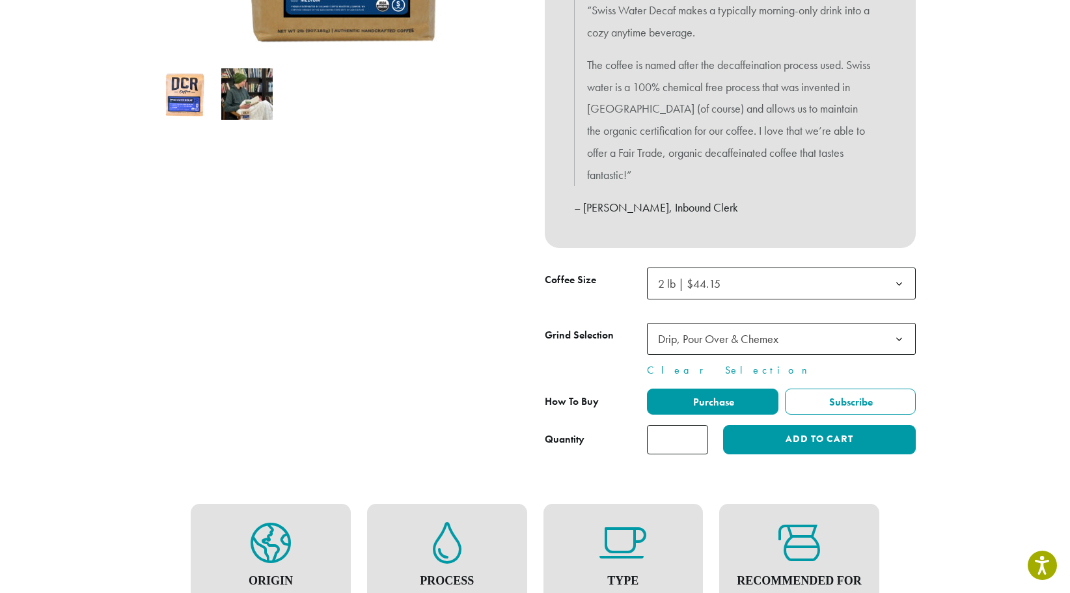
type input "*"
click at [698, 431] on input "*" at bounding box center [677, 439] width 61 height 29
click at [797, 441] on button "Add to cart" at bounding box center [819, 439] width 193 height 29
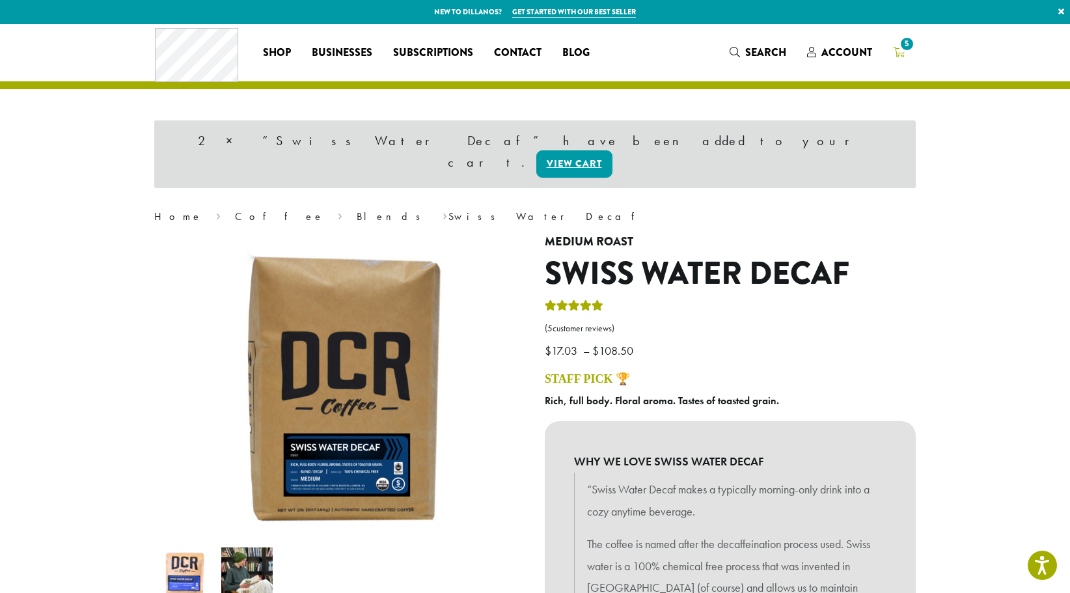
click at [902, 42] on span "5" at bounding box center [907, 44] width 18 height 18
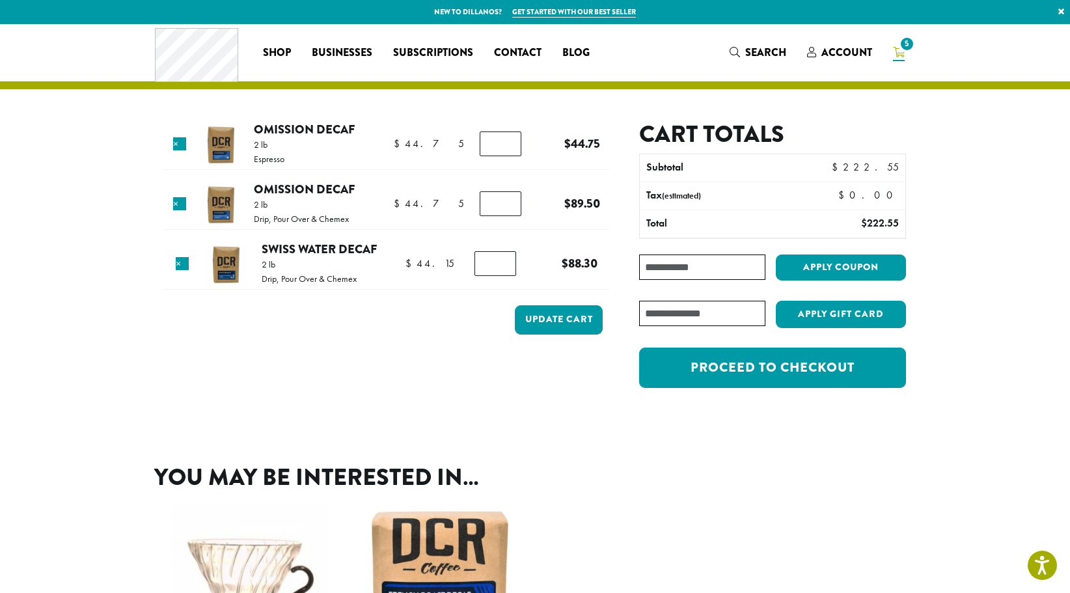
type input "*"
click at [505, 138] on input "*" at bounding box center [501, 143] width 42 height 25
click at [562, 309] on button "Update cart" at bounding box center [559, 319] width 88 height 29
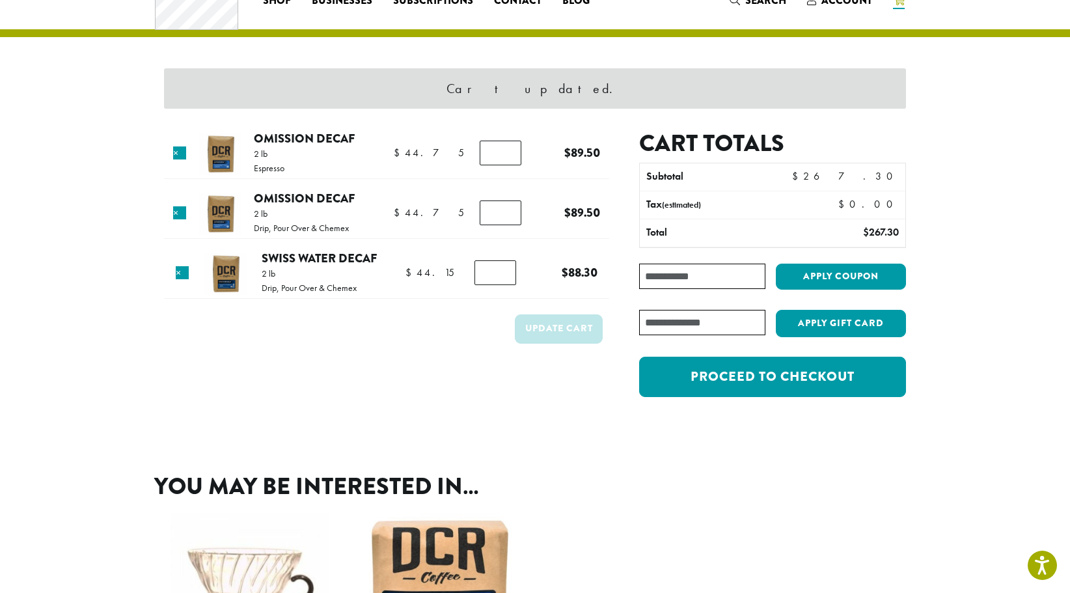
scroll to position [55, 0]
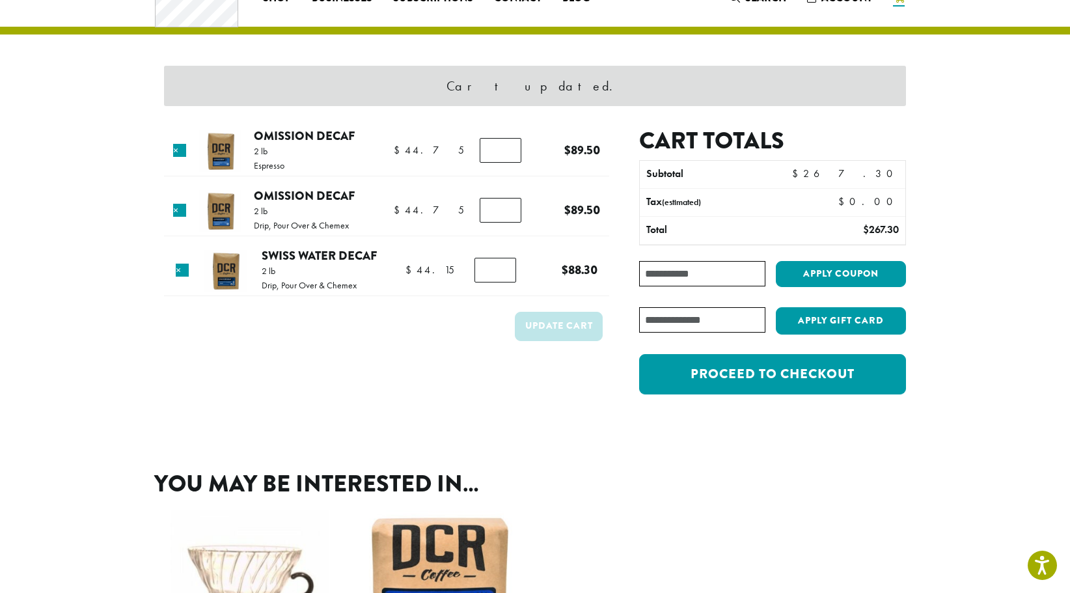
click at [701, 268] on input "Coupon:" at bounding box center [702, 273] width 126 height 25
type input "**********"
click at [848, 271] on button "Apply coupon" at bounding box center [841, 274] width 130 height 27
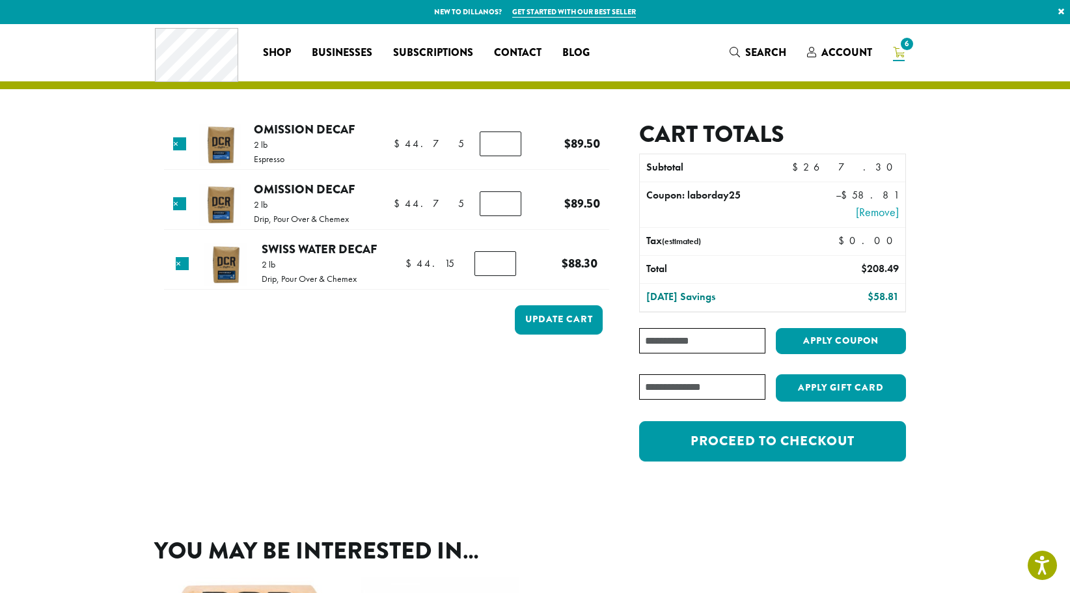
click at [506, 198] on input "*" at bounding box center [501, 203] width 42 height 25
type input "*"
click at [505, 205] on input "*" at bounding box center [501, 203] width 42 height 25
type input "*"
click at [504, 148] on input "*" at bounding box center [501, 143] width 42 height 25
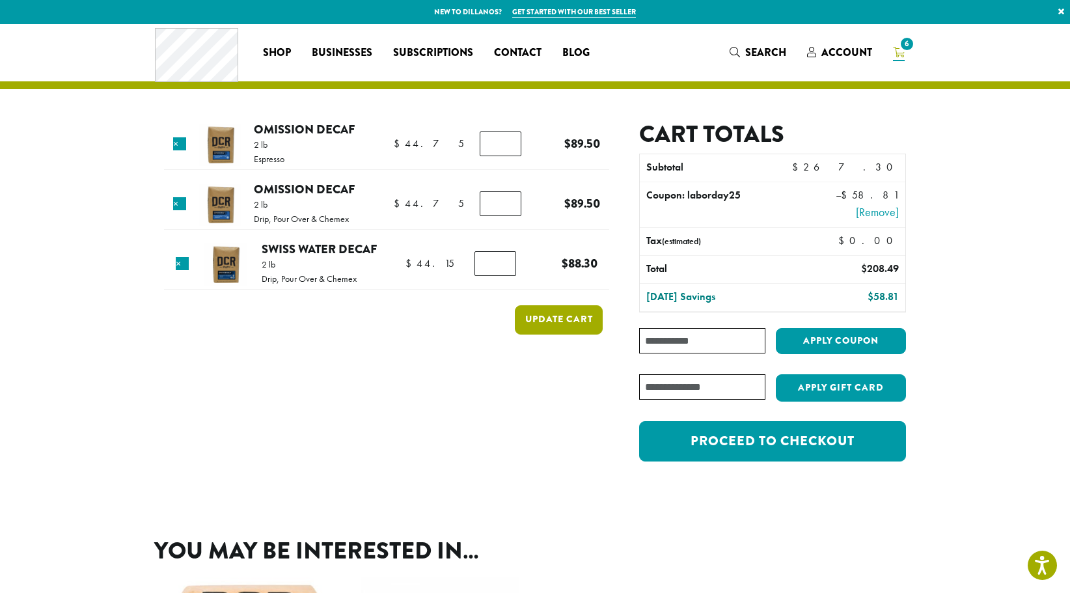
click at [567, 311] on button "Update cart" at bounding box center [559, 319] width 88 height 29
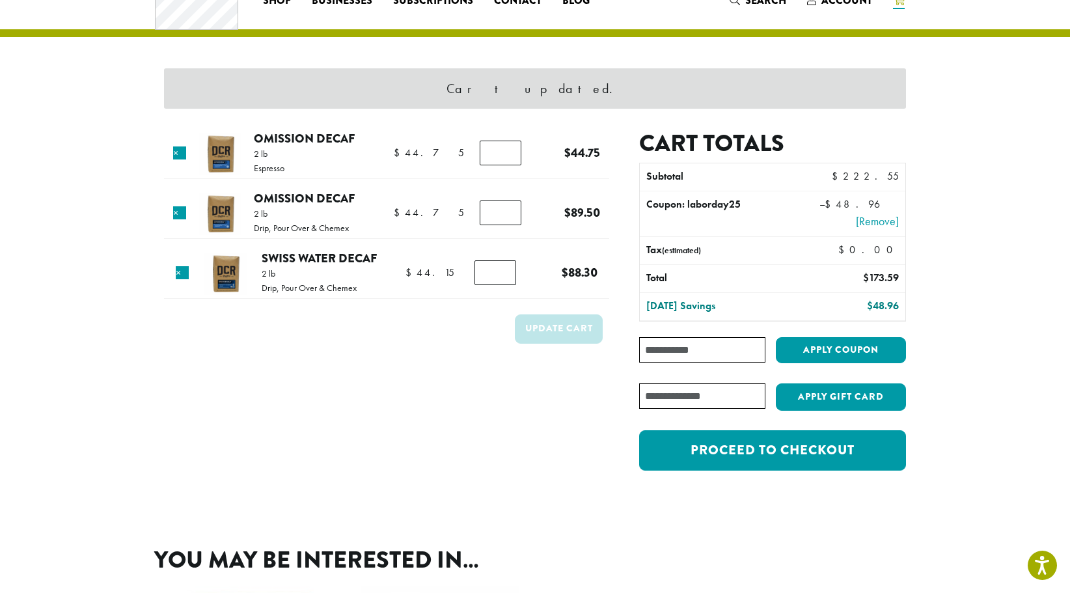
scroll to position [55, 0]
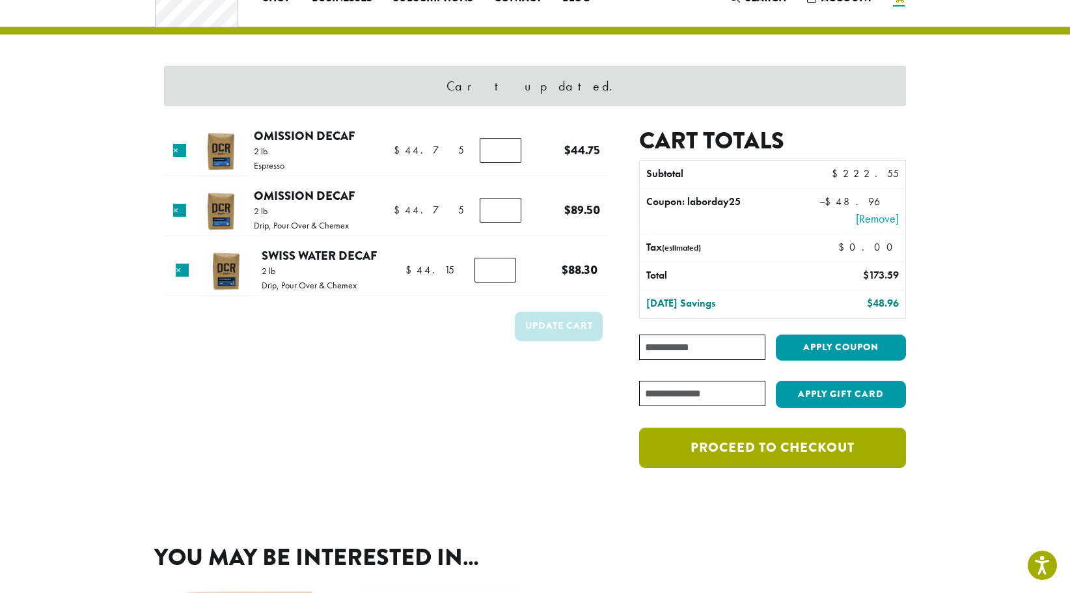
click at [787, 436] on link "Proceed to checkout" at bounding box center [772, 448] width 267 height 40
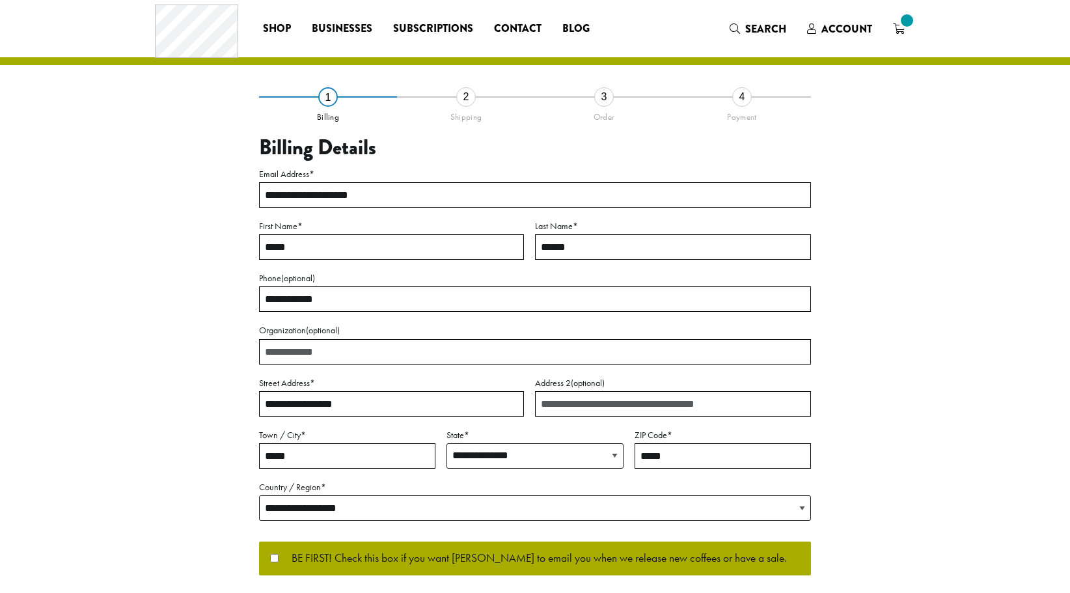
select select "**"
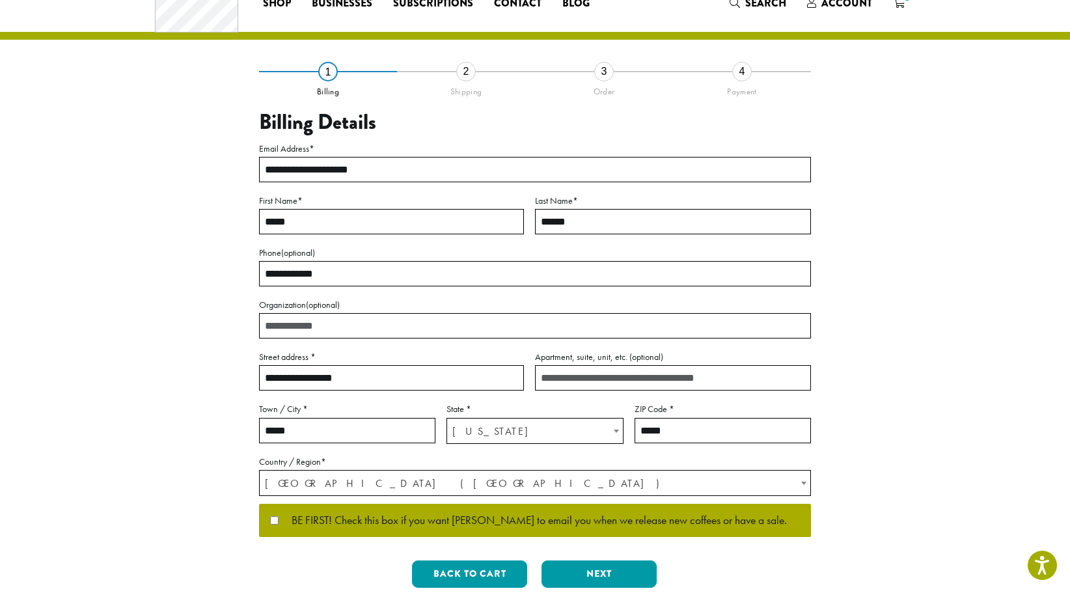
scroll to position [195, 0]
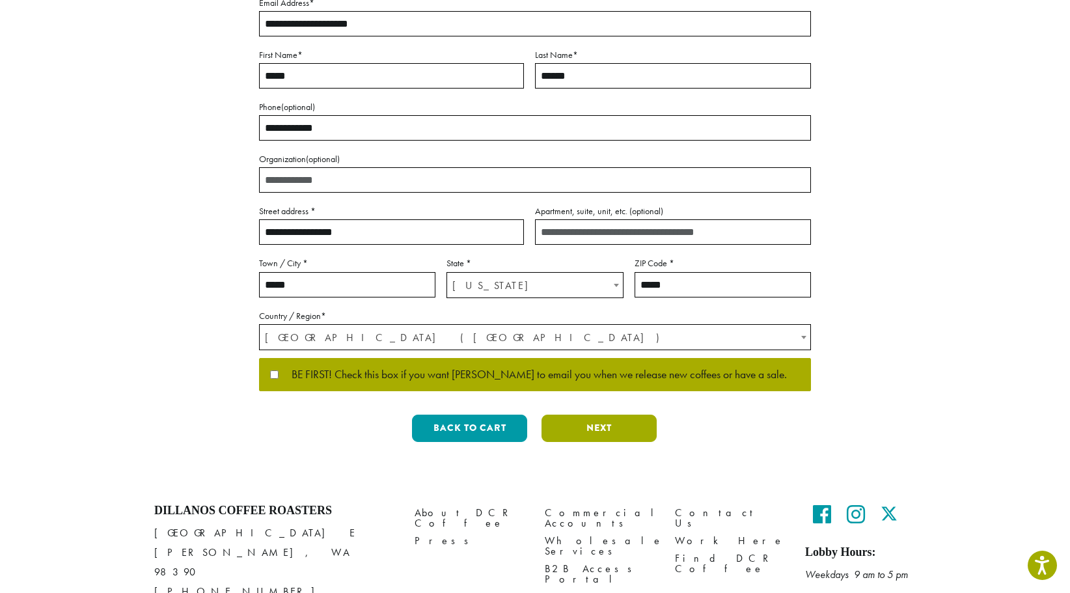
click at [613, 416] on button "Next" at bounding box center [598, 428] width 115 height 27
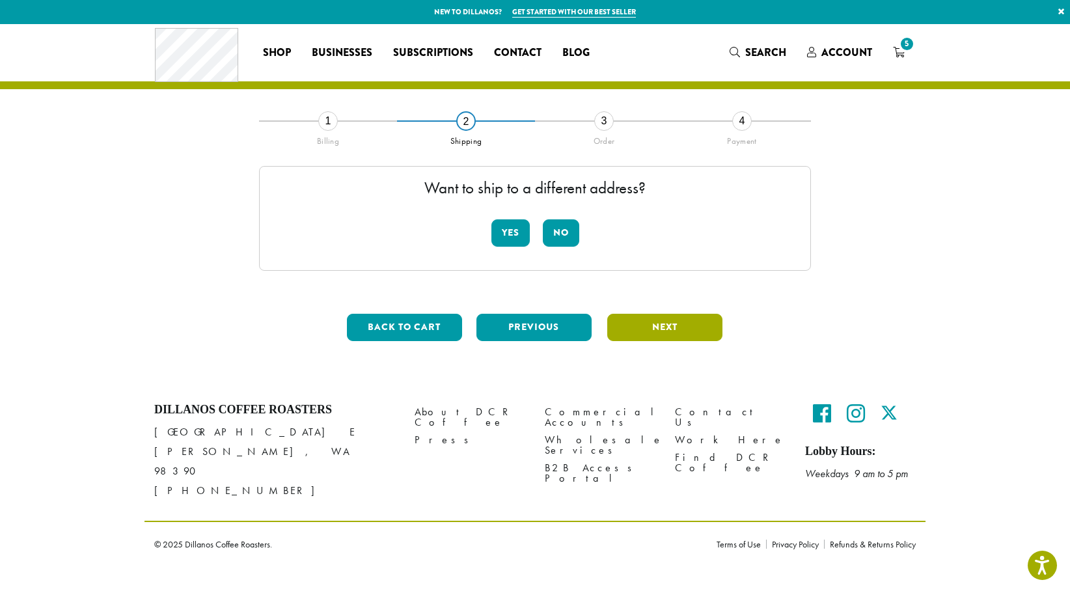
scroll to position [0, 0]
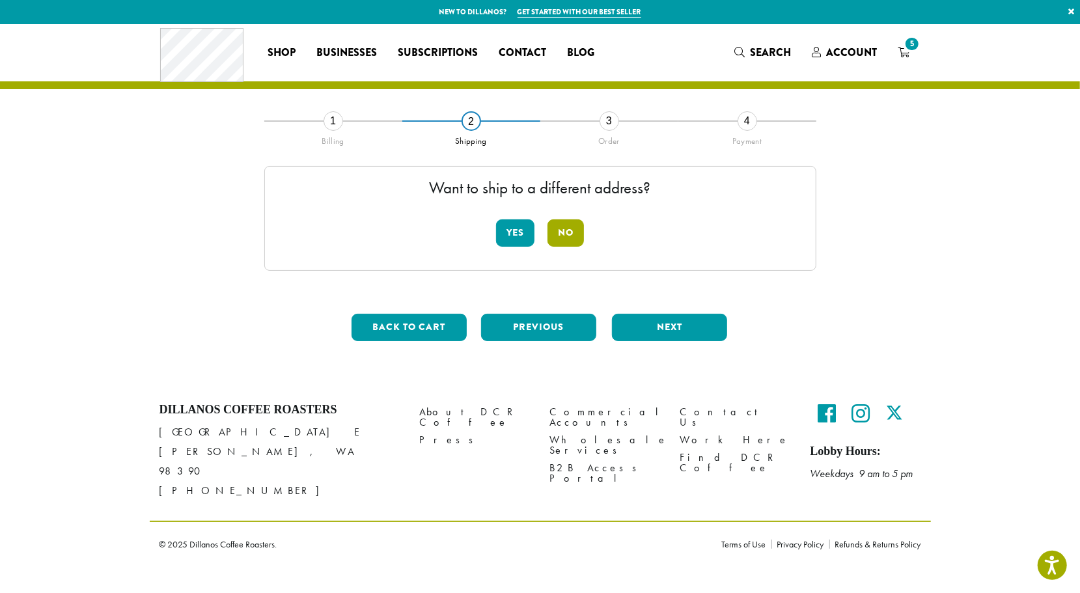
click at [560, 228] on button "No" at bounding box center [565, 232] width 36 height 27
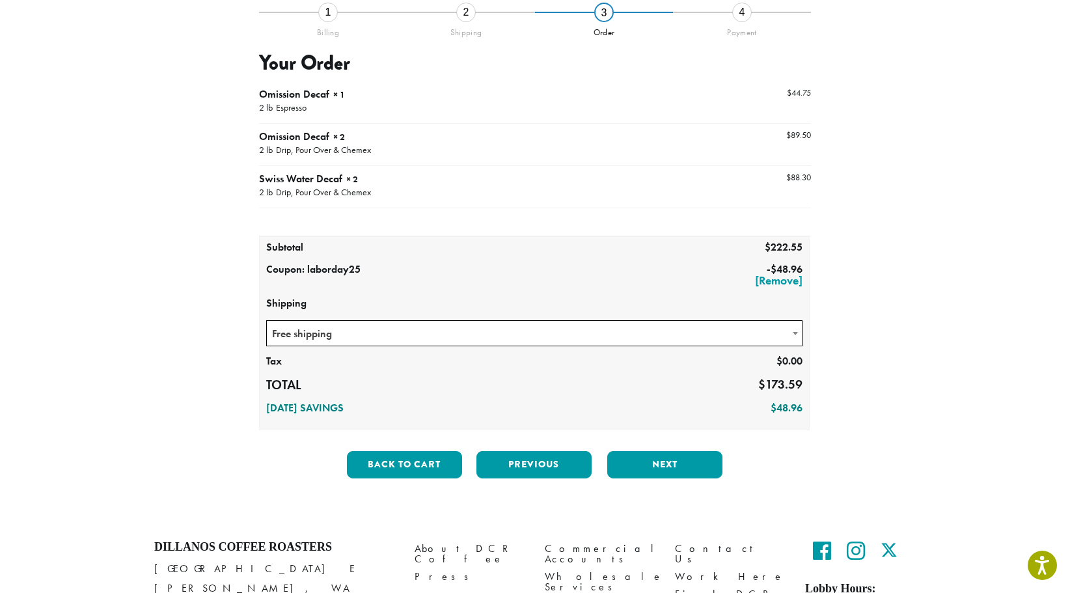
scroll to position [130, 0]
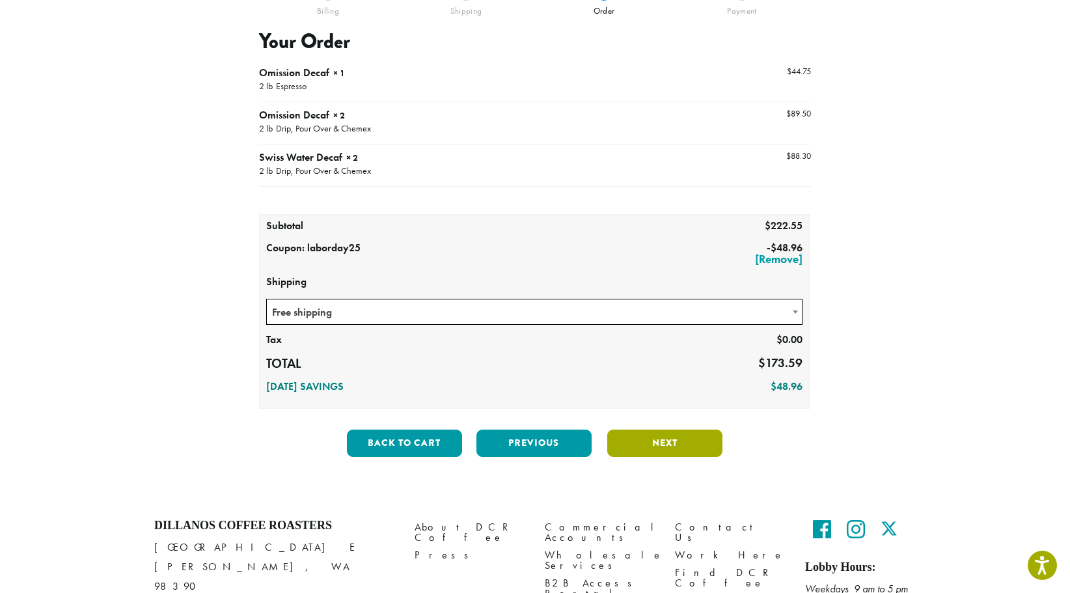
click at [666, 439] on button "Next" at bounding box center [664, 442] width 115 height 27
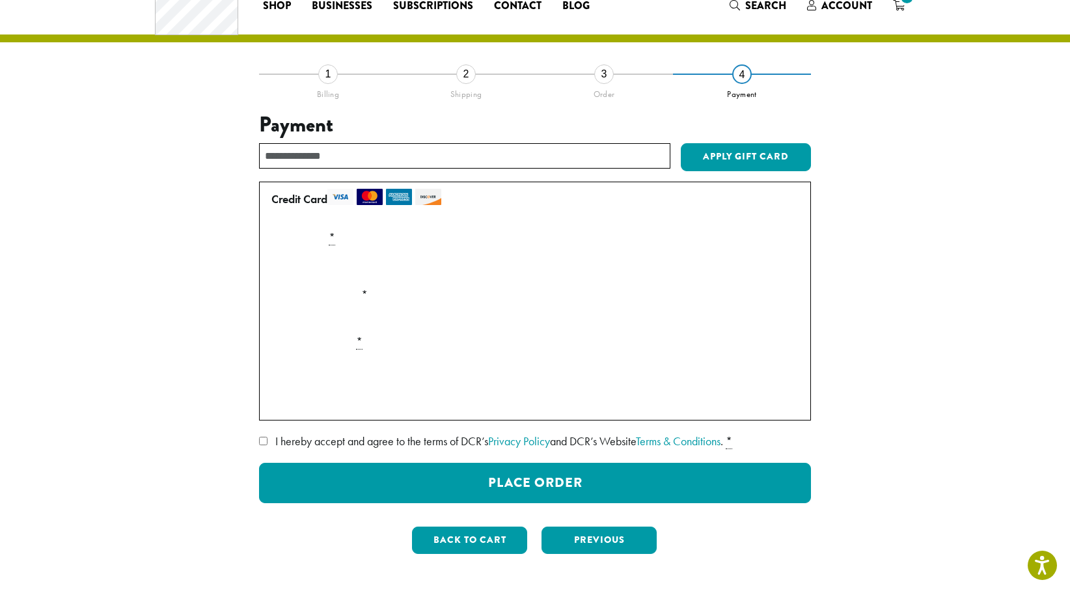
scroll to position [0, 0]
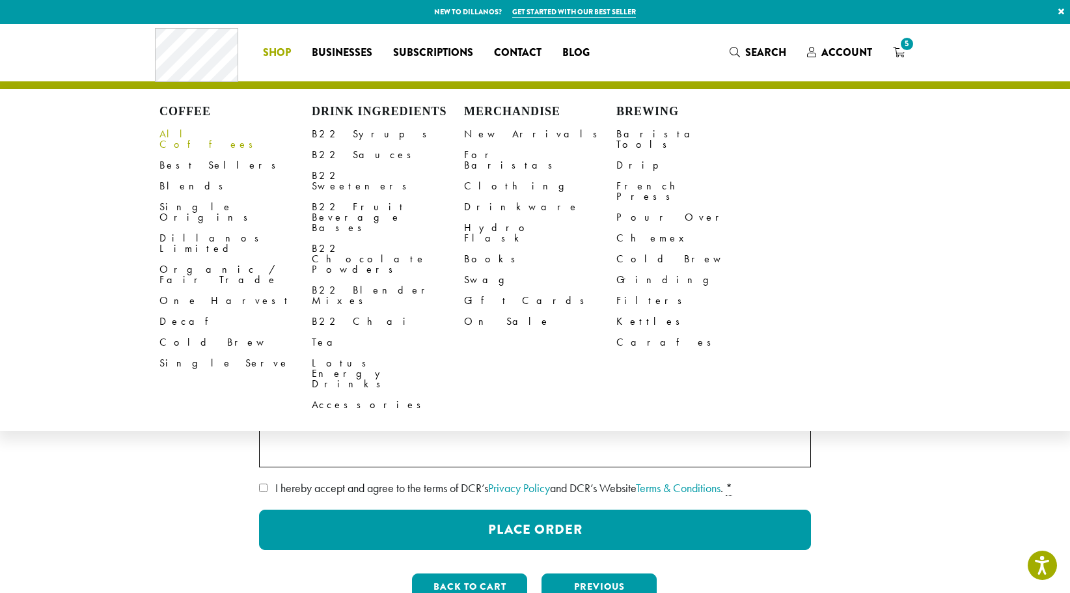
click at [185, 129] on link "All Coffees" at bounding box center [235, 139] width 152 height 31
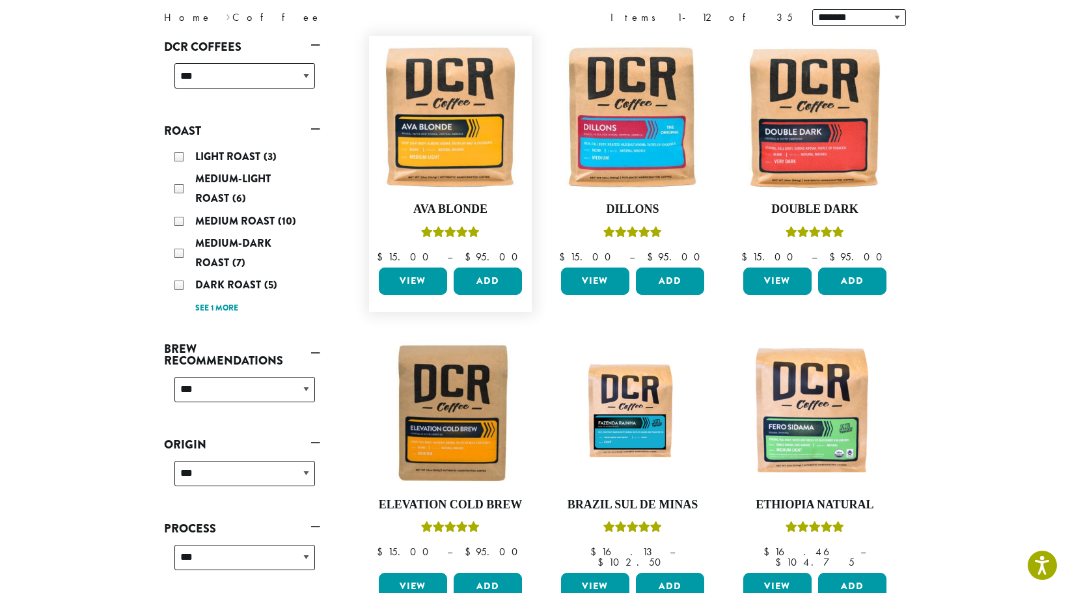
scroll to position [260, 0]
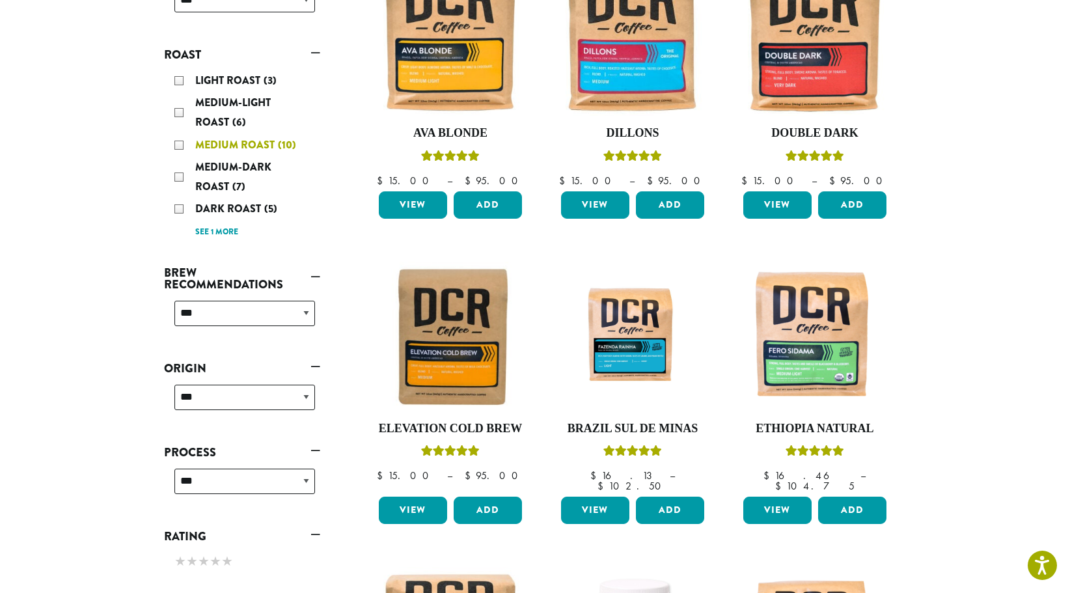
click at [179, 143] on div "Medium Roast (10)" at bounding box center [244, 145] width 141 height 20
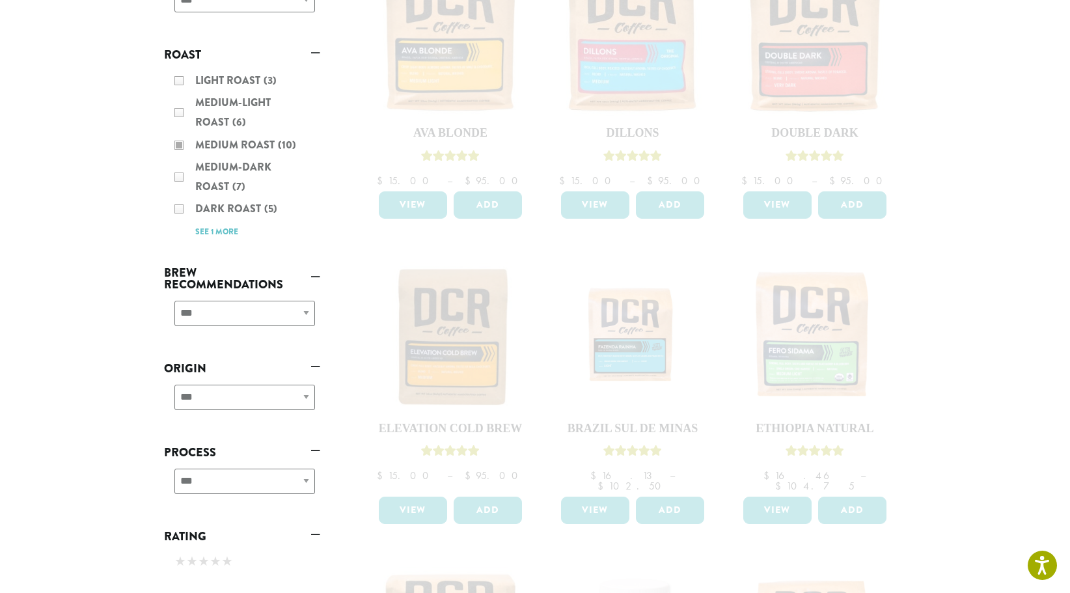
click at [178, 172] on div "Light Roast (3) Medium-Light Roast (6) Medium Roast (10) Medium-Dark Roast (7) …" at bounding box center [242, 156] width 156 height 180
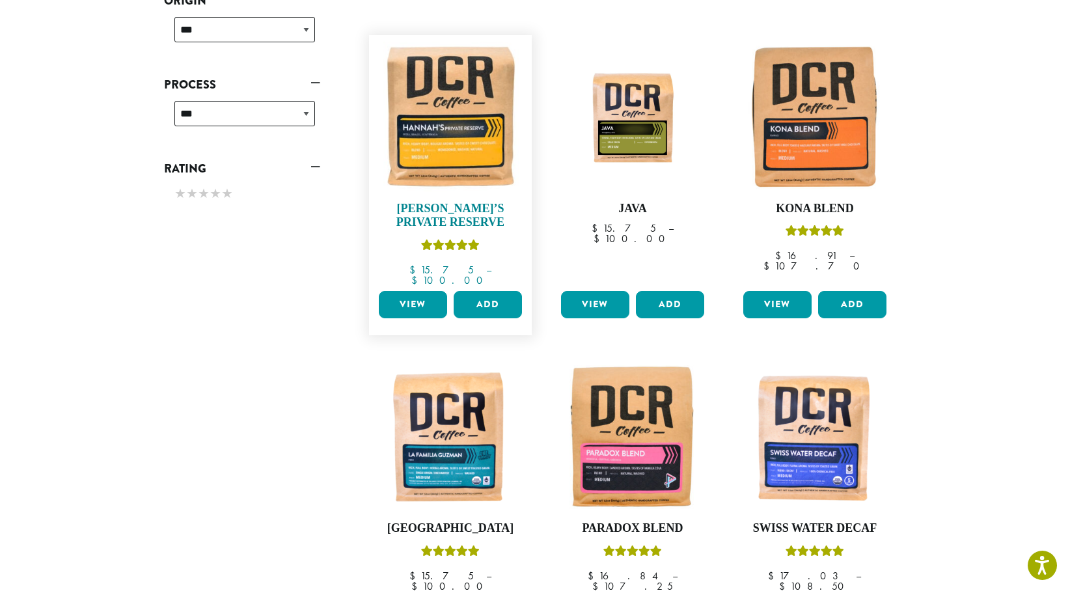
scroll to position [275, 0]
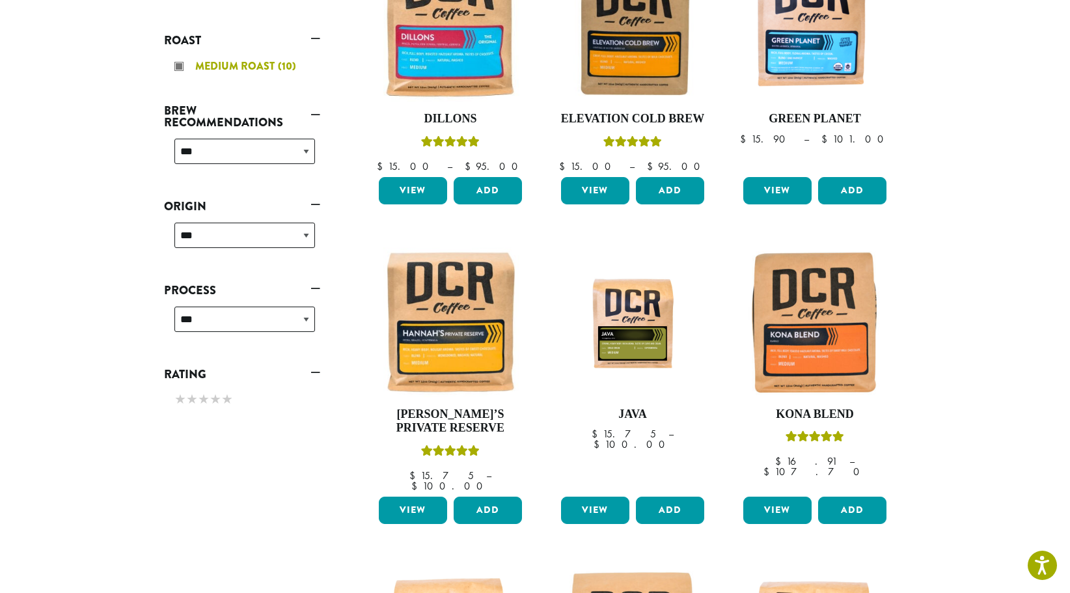
click at [178, 64] on div "Medium Roast (10)" at bounding box center [244, 67] width 141 height 20
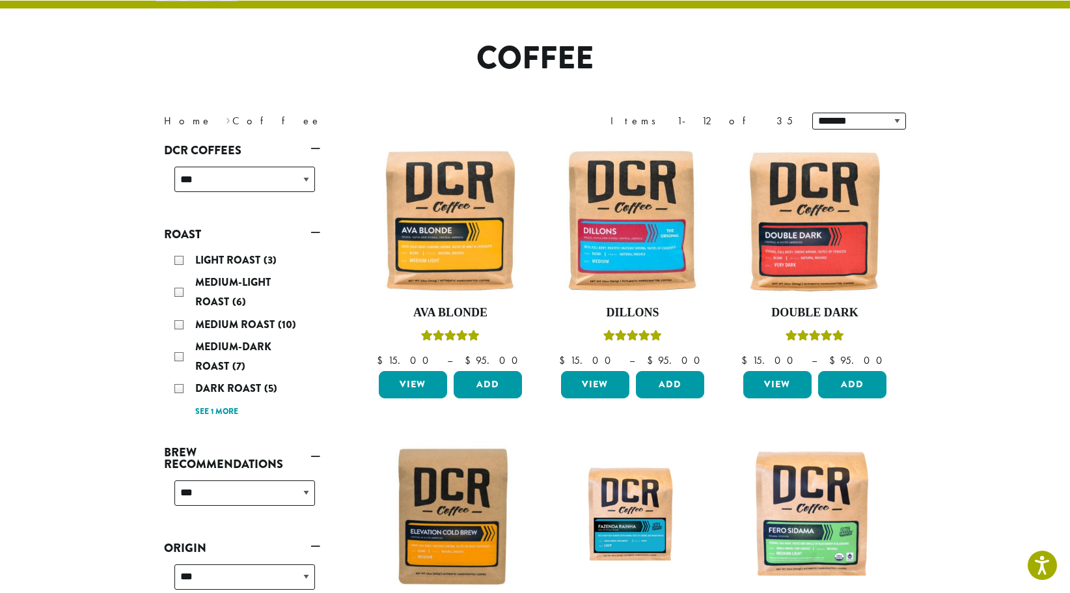
scroll to position [79, 0]
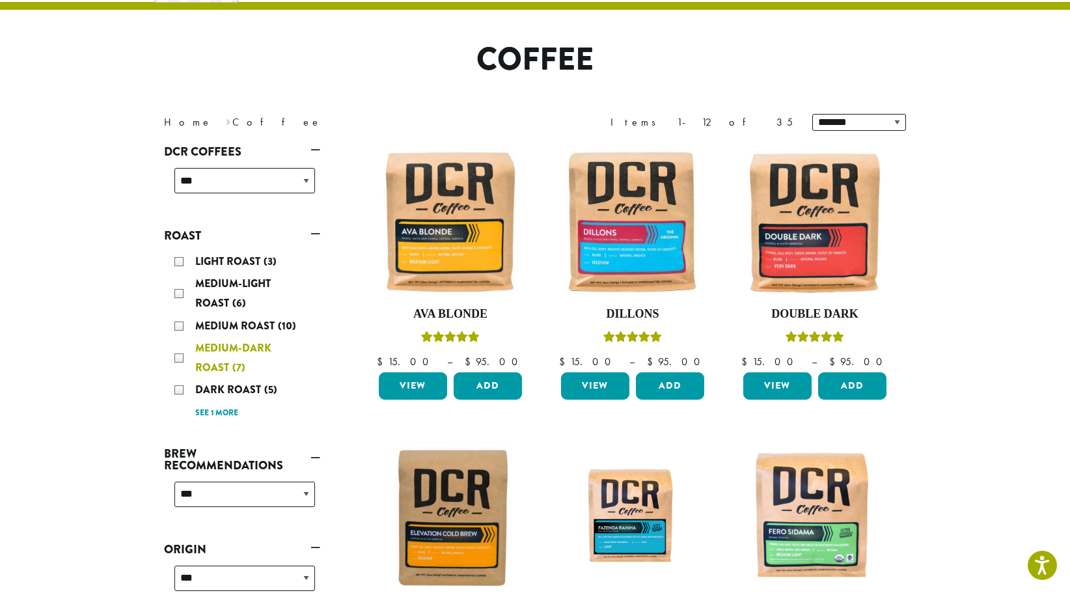
click at [178, 353] on div "Medium-Dark Roast (7)" at bounding box center [244, 357] width 141 height 39
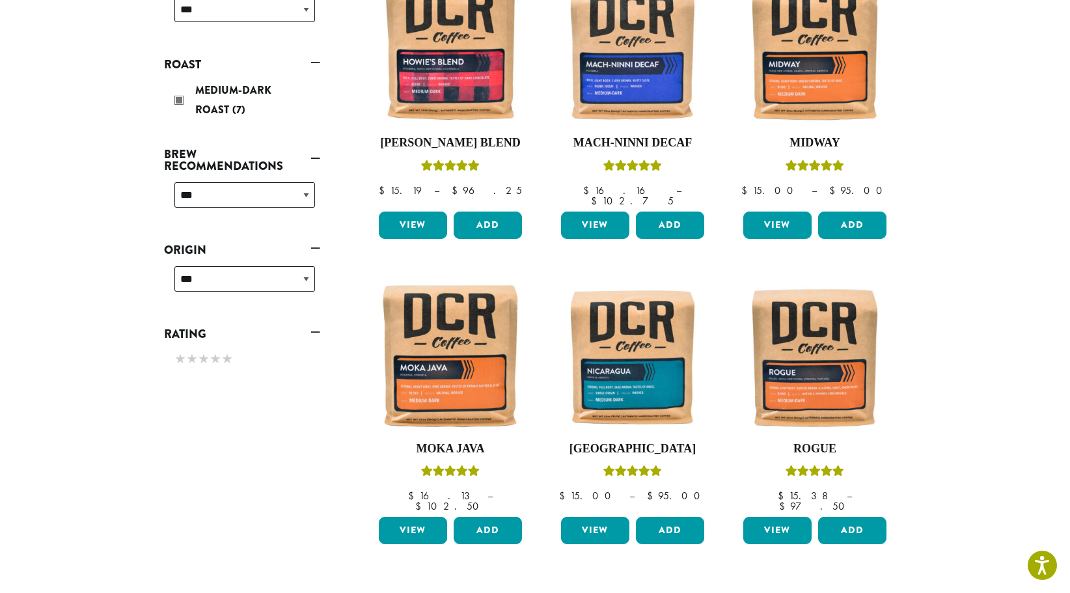
scroll to position [210, 0]
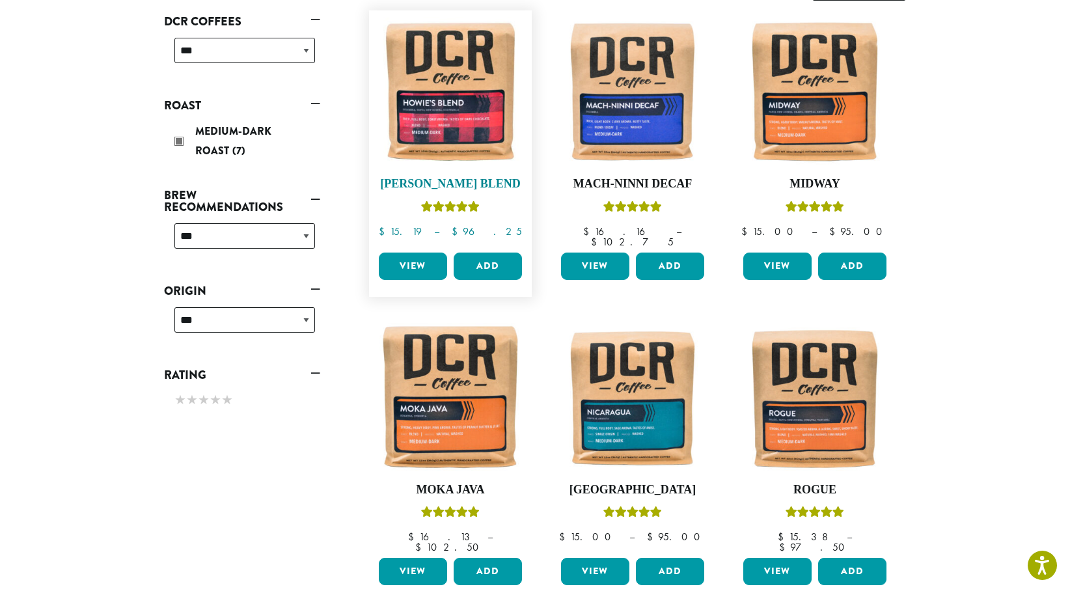
click at [466, 136] on img at bounding box center [450, 92] width 150 height 150
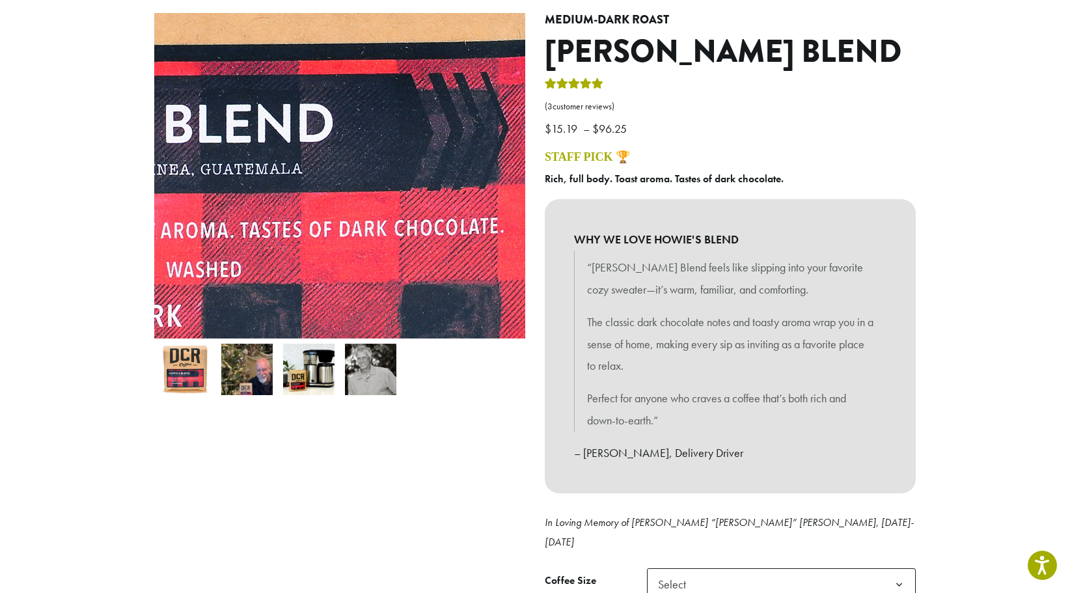
scroll to position [130, 0]
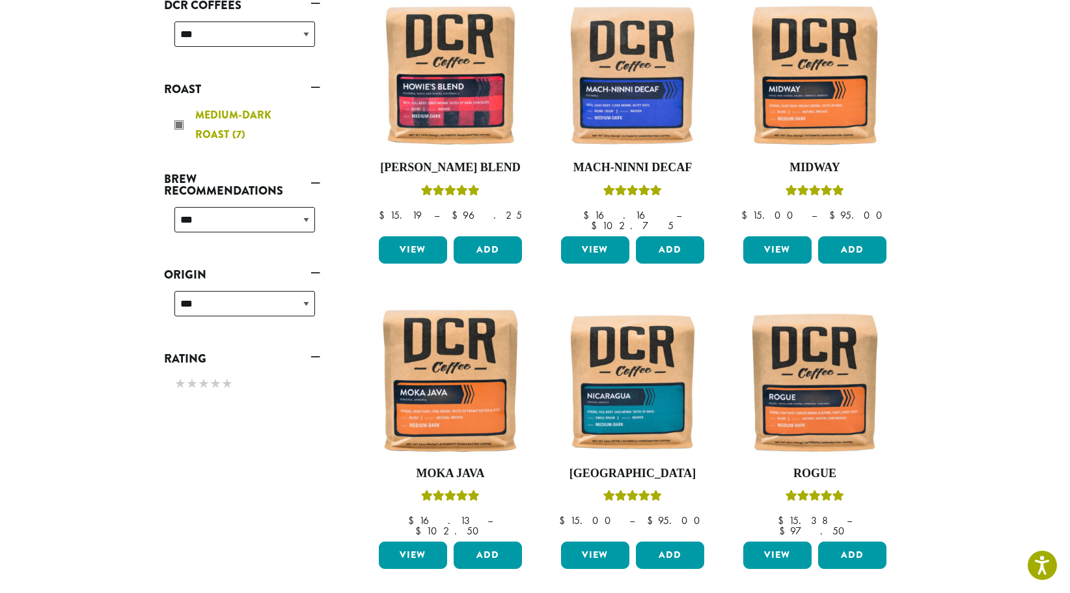
click at [180, 122] on div "Medium-Dark Roast (7)" at bounding box center [244, 124] width 141 height 39
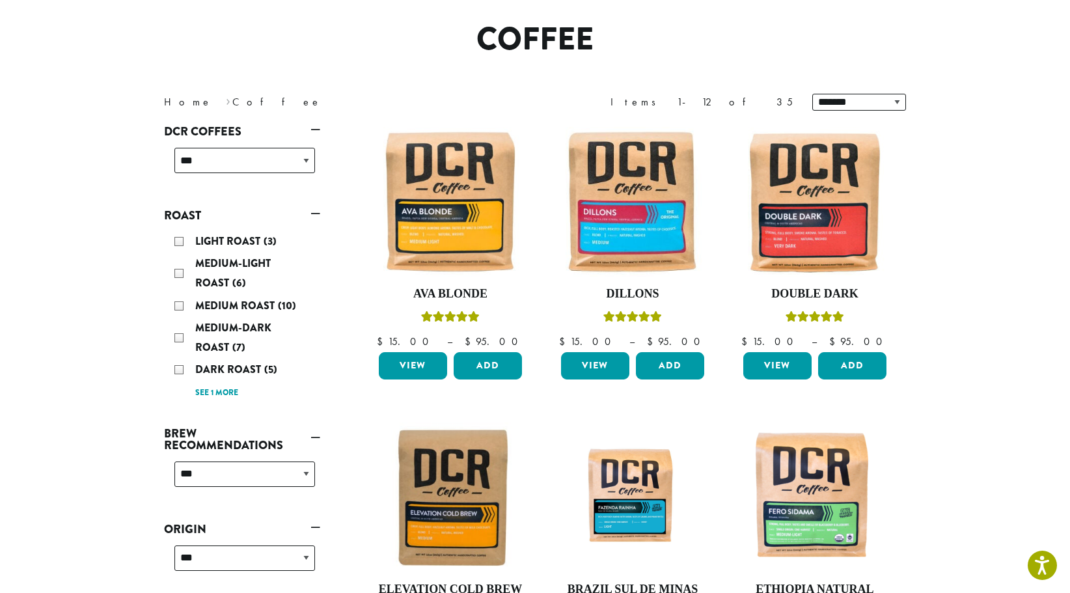
scroll to position [79, 0]
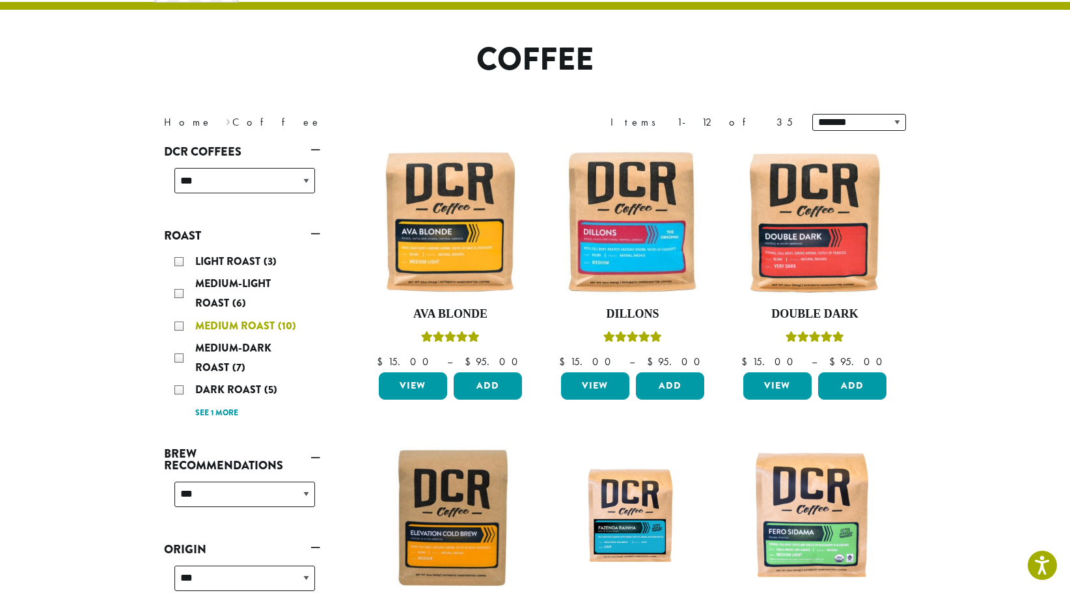
click at [179, 324] on div "Medium Roast (10)" at bounding box center [244, 326] width 141 height 20
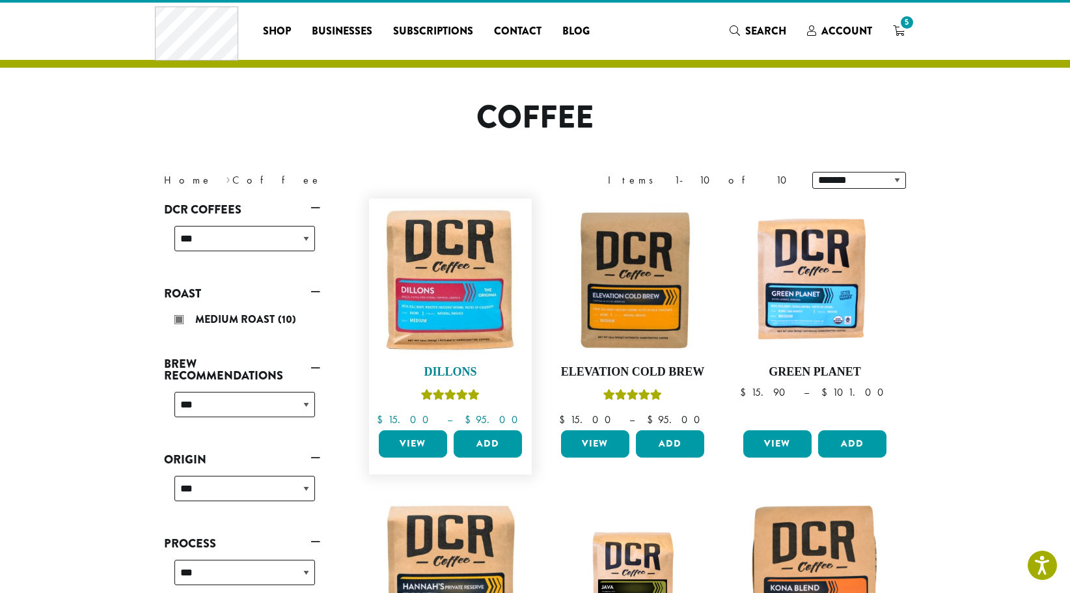
scroll to position [14, 0]
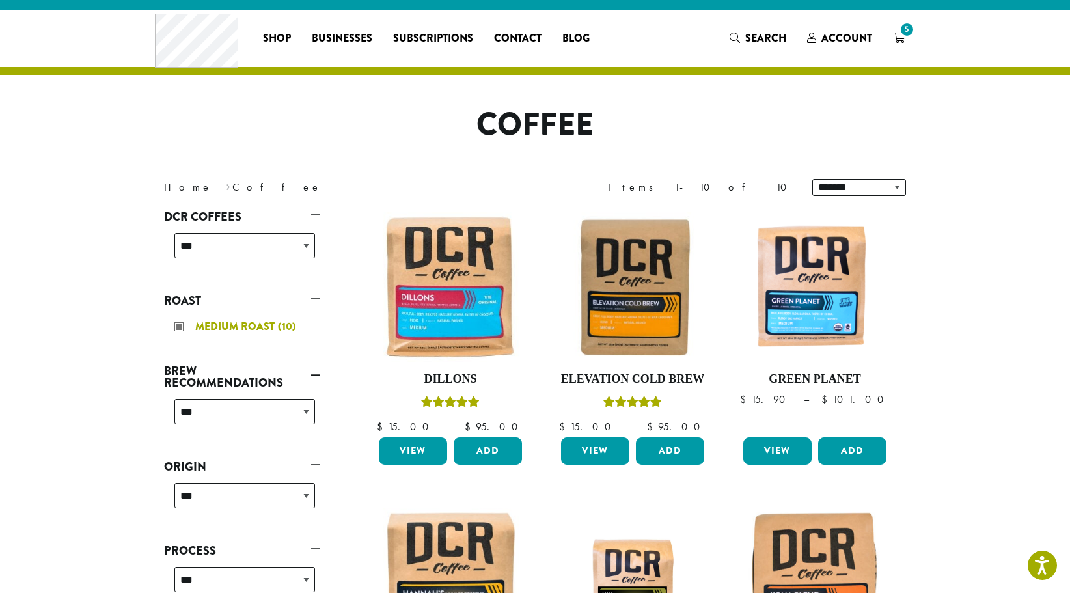
click at [179, 323] on div "Medium Roast (10)" at bounding box center [244, 327] width 141 height 20
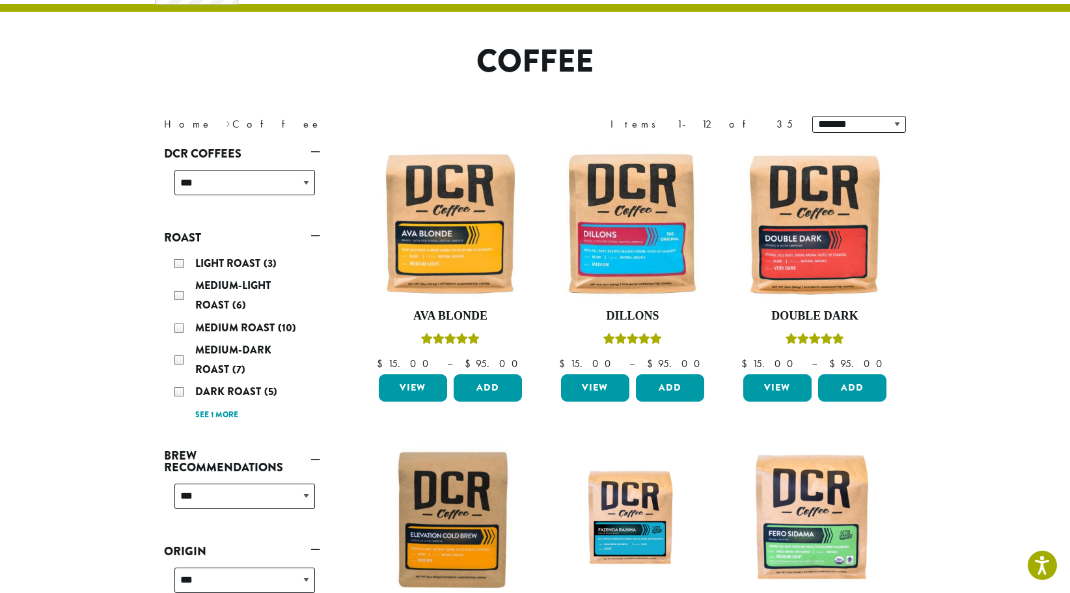
scroll to position [79, 0]
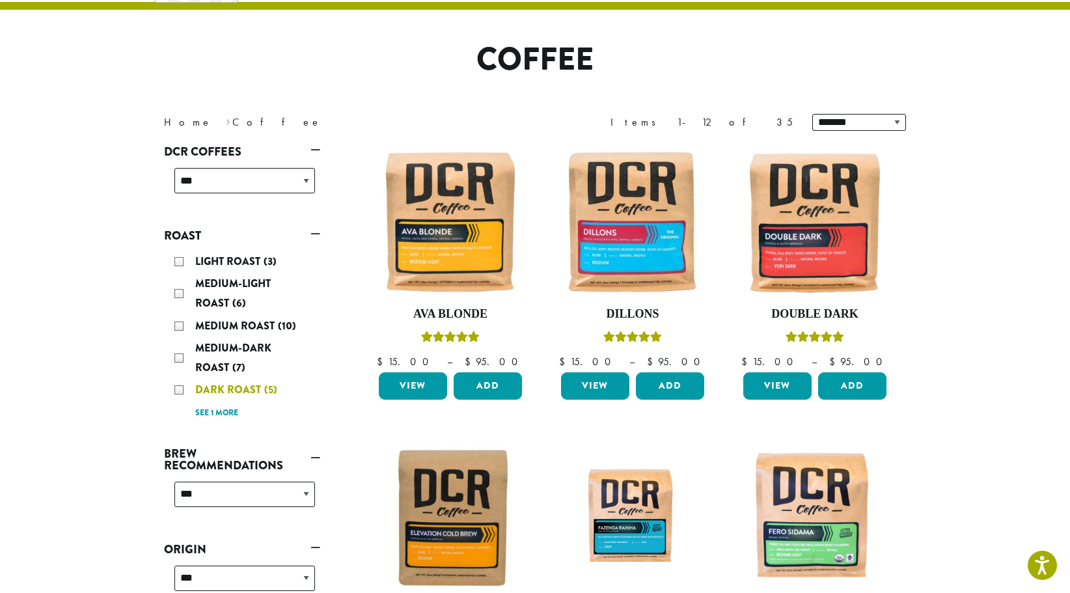
click at [175, 391] on div "Dark Roast (5)" at bounding box center [244, 390] width 141 height 20
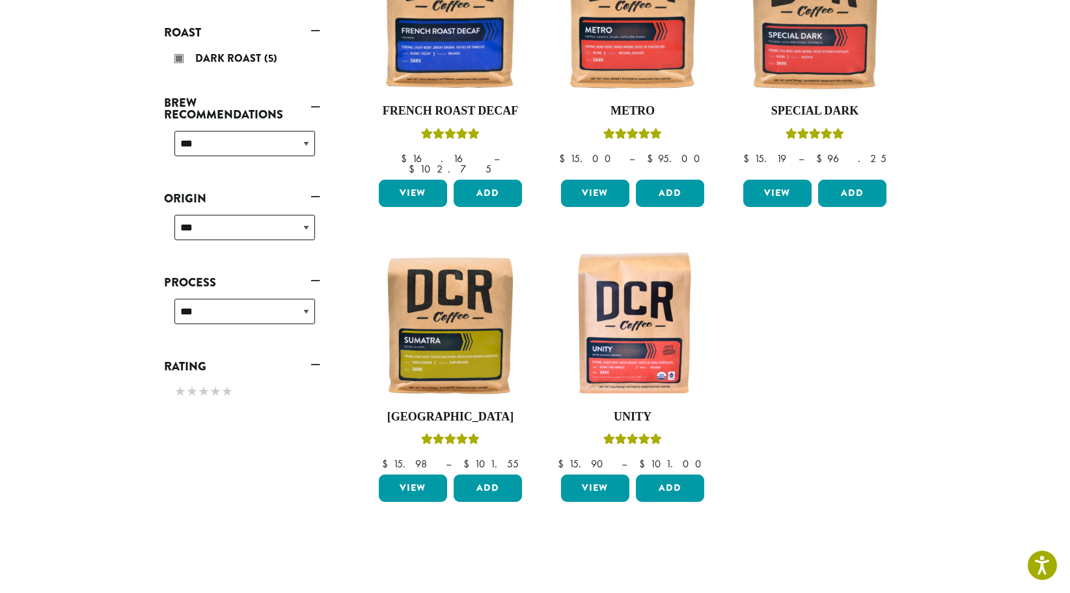
scroll to position [206, 0]
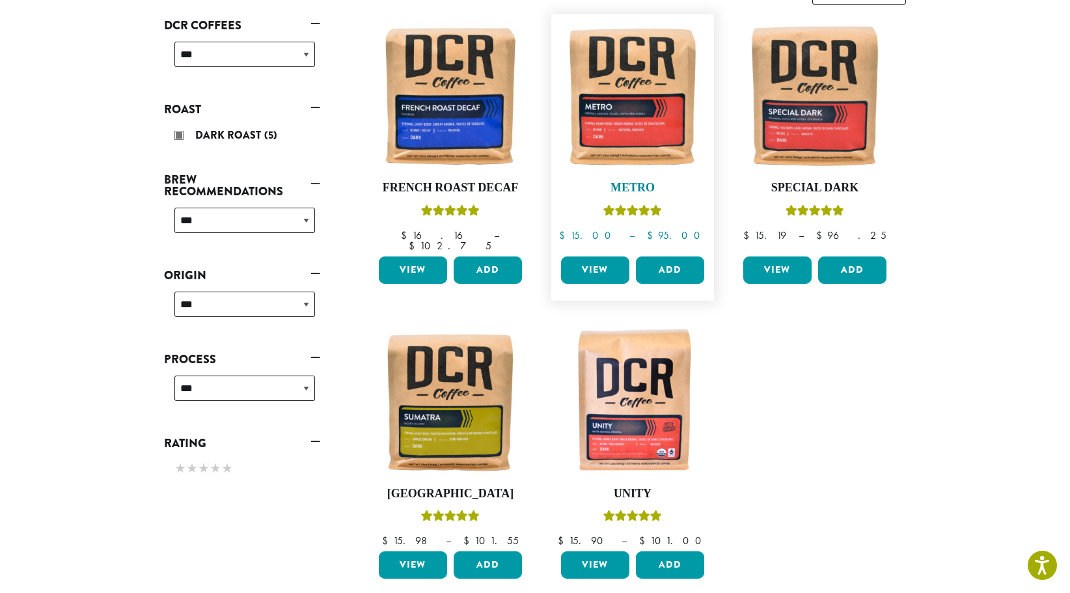
click at [643, 107] on img at bounding box center [633, 96] width 150 height 150
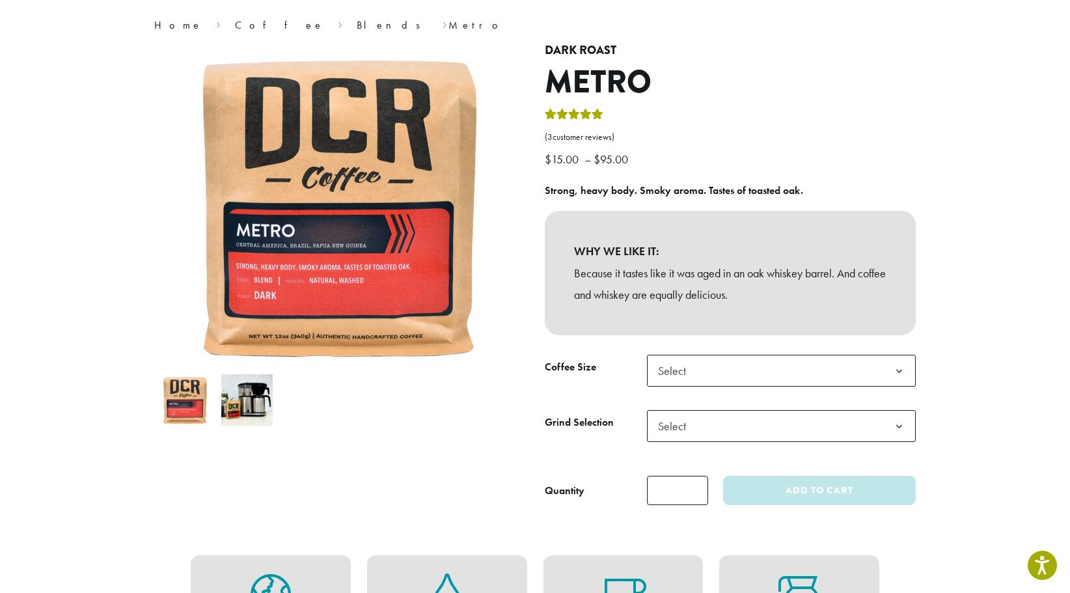
scroll to position [260, 0]
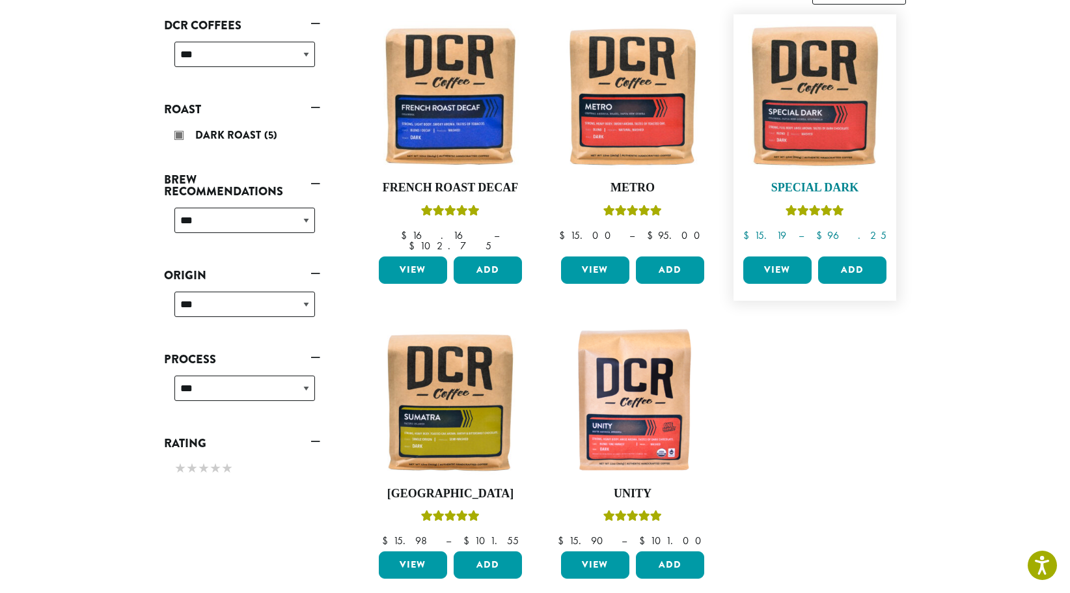
click at [828, 182] on h4 "Special Dark" at bounding box center [815, 188] width 150 height 14
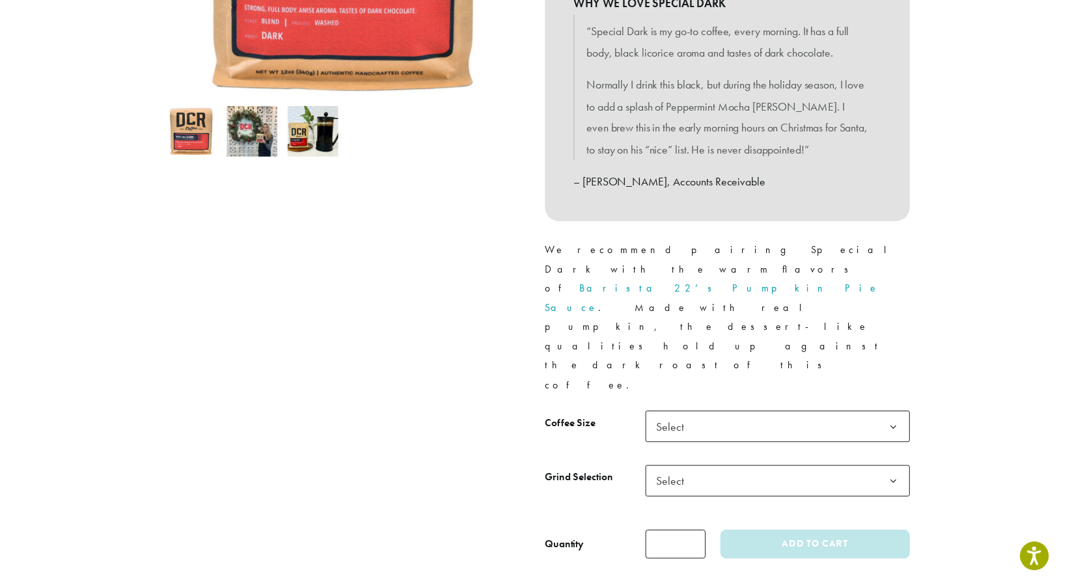
scroll to position [521, 0]
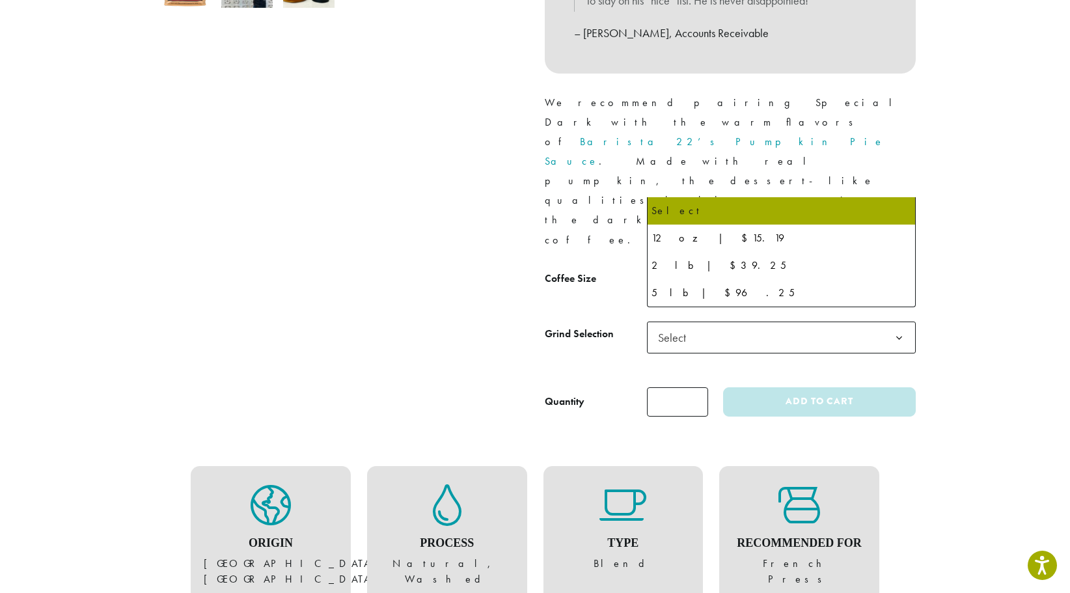
click at [895, 267] on b at bounding box center [899, 283] width 32 height 32
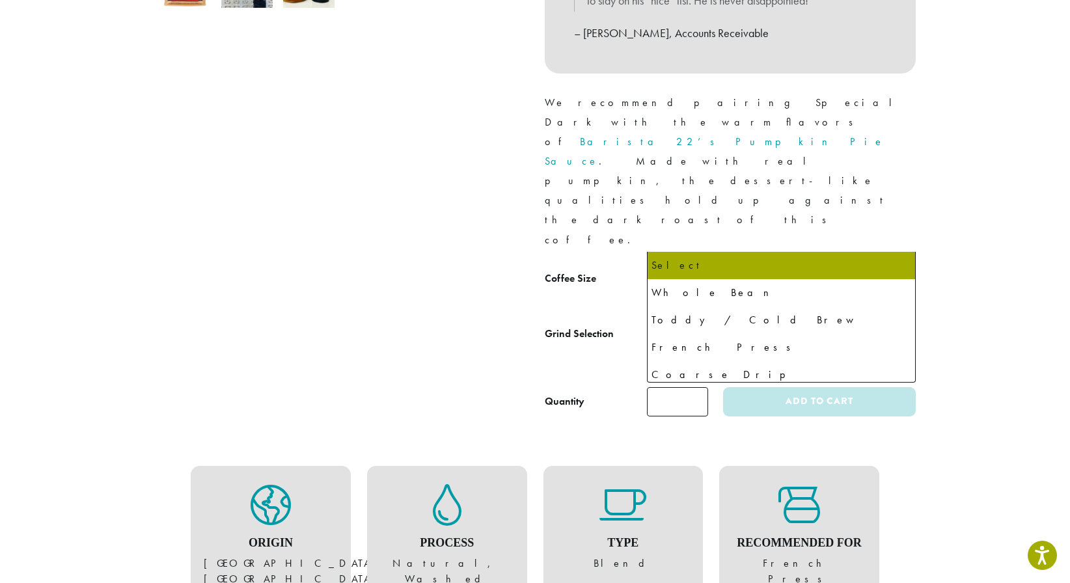
click at [901, 322] on b at bounding box center [899, 338] width 32 height 32
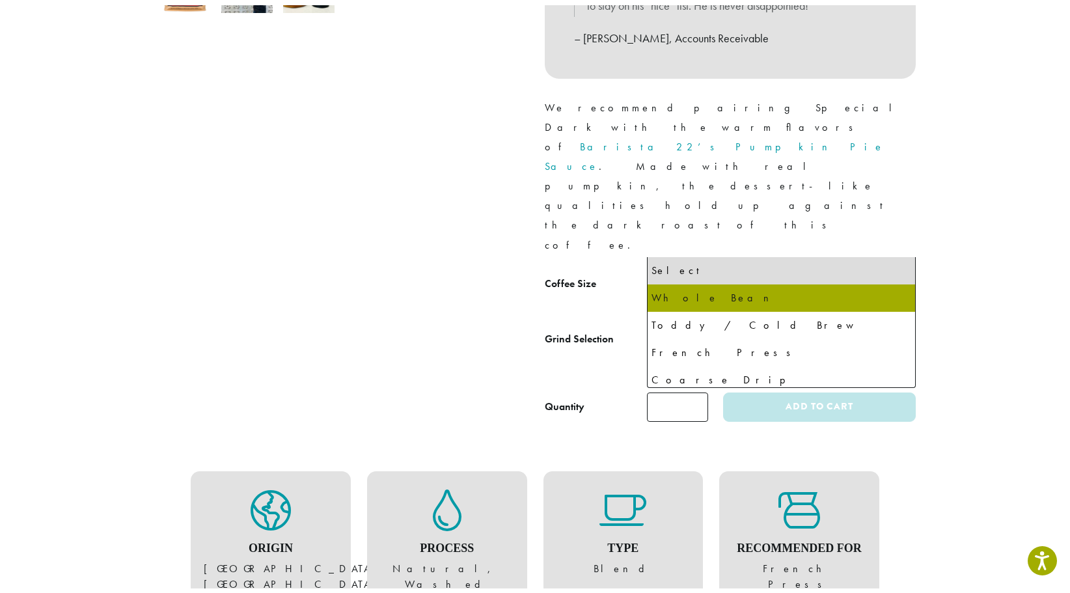
scroll to position [88, 0]
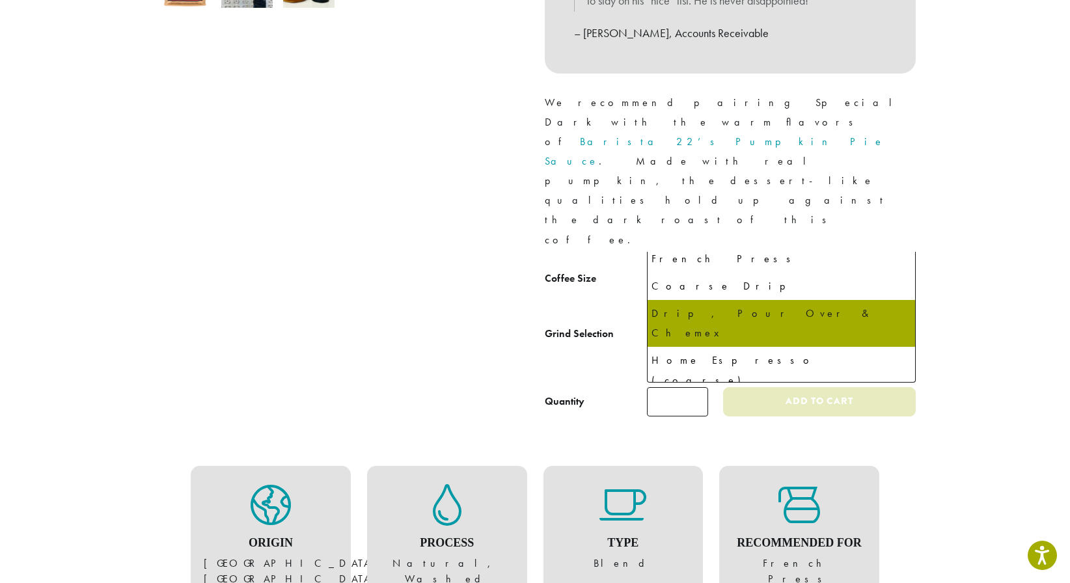
select select "**********"
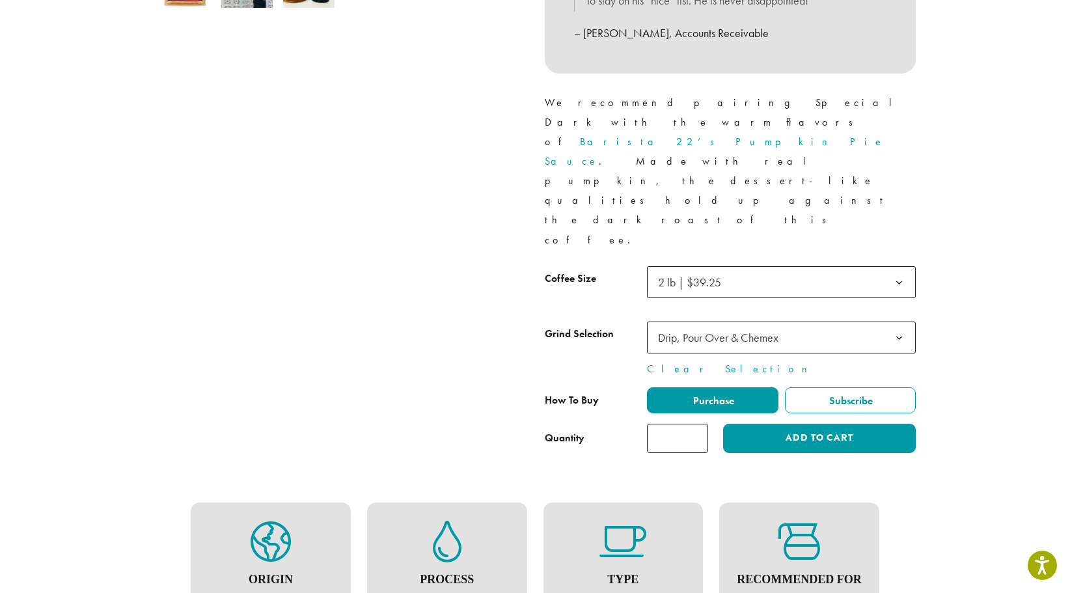
click at [739, 387] on label "Purchase" at bounding box center [712, 400] width 131 height 26
click at [841, 424] on button "Add to cart" at bounding box center [819, 438] width 193 height 29
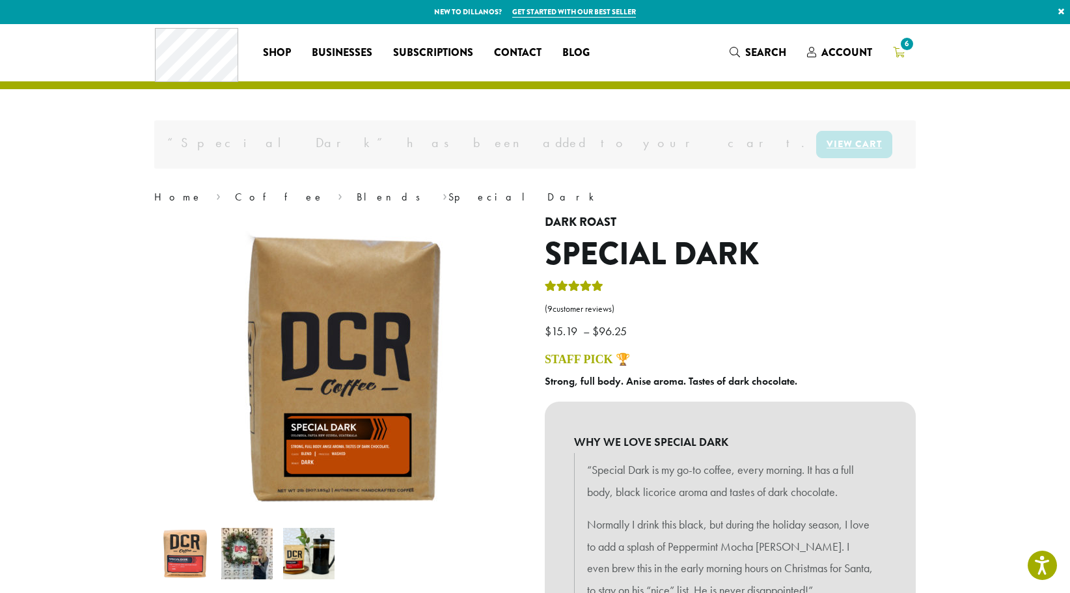
click at [895, 50] on icon "6" at bounding box center [899, 52] width 12 height 10
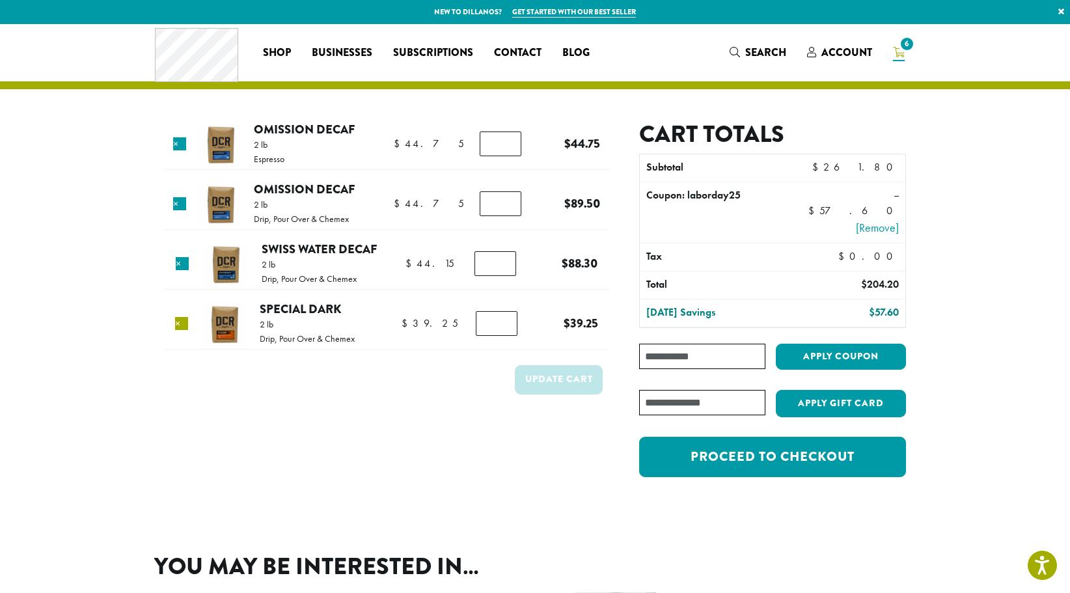
click at [180, 321] on link "×" at bounding box center [181, 323] width 13 height 13
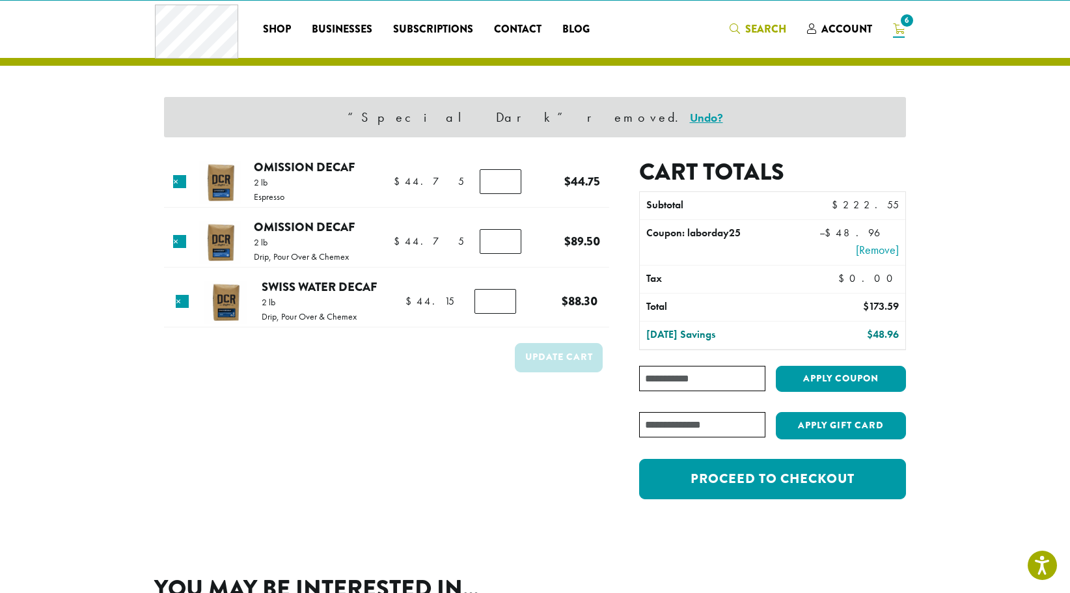
click at [742, 49] on header "Coffee All Coffees Best Sellers Blends Single Origins Dillanos Limited Organic …" at bounding box center [535, 33] width 1070 height 65
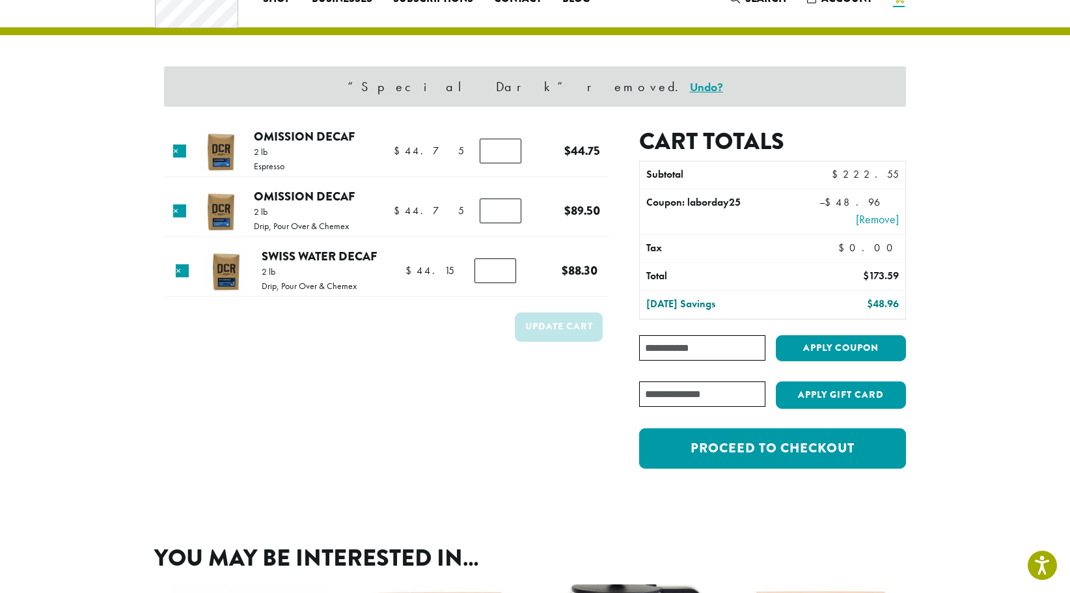
scroll to position [55, 0]
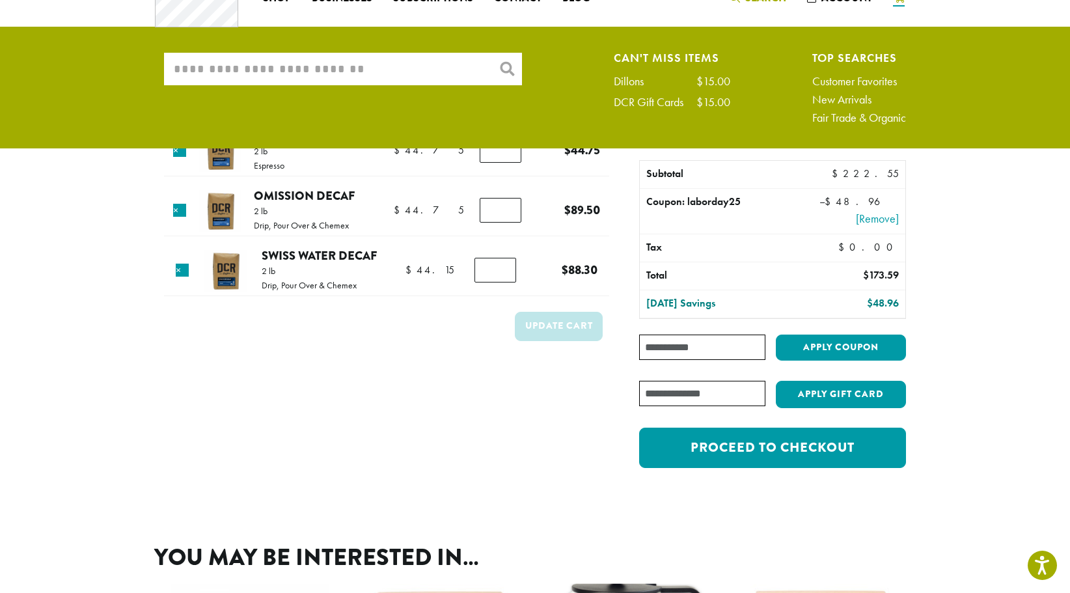
click at [467, 68] on input "What are you searching for?" at bounding box center [343, 69] width 358 height 33
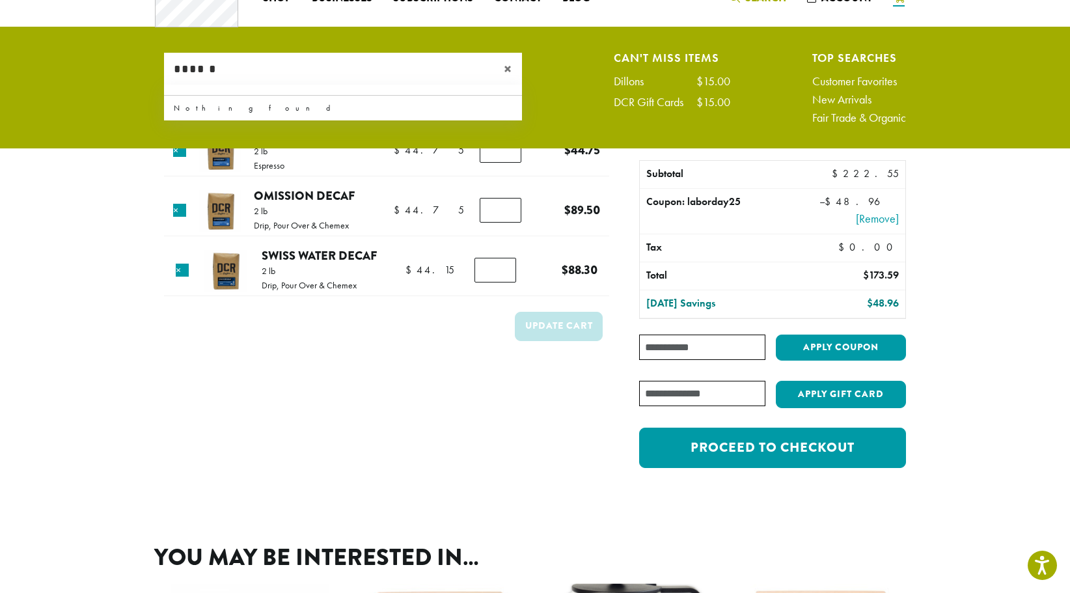
drag, startPoint x: 226, startPoint y: 73, endPoint x: 159, endPoint y: 75, distance: 67.7
click at [159, 75] on div "What are you searching for? ****** × Can't Miss Items Dillons $15.00 DCR Gift C…" at bounding box center [534, 91] width 761 height 77
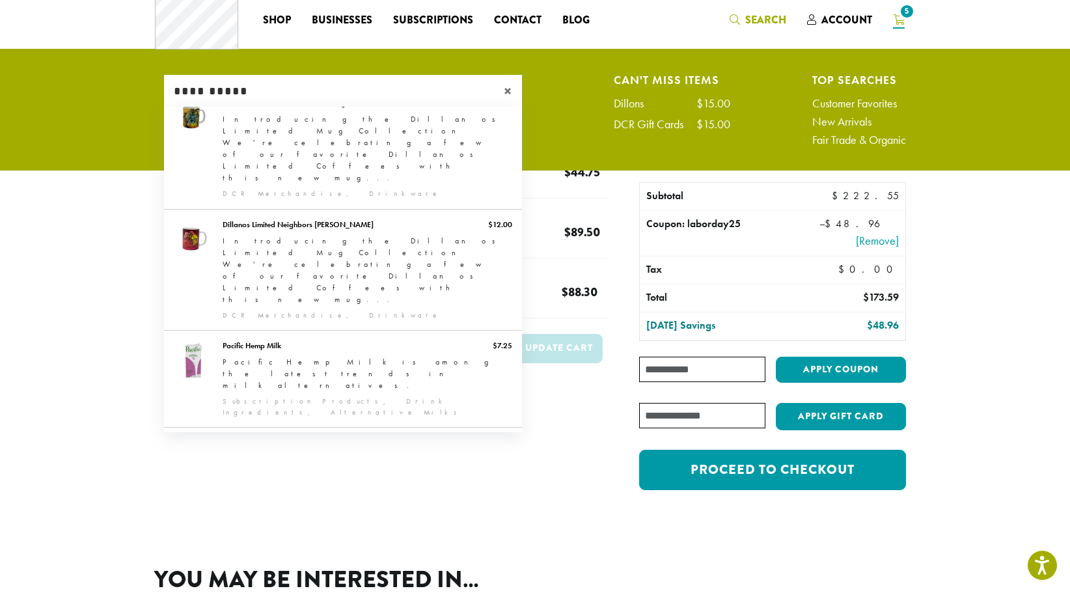
scroll to position [0, 0]
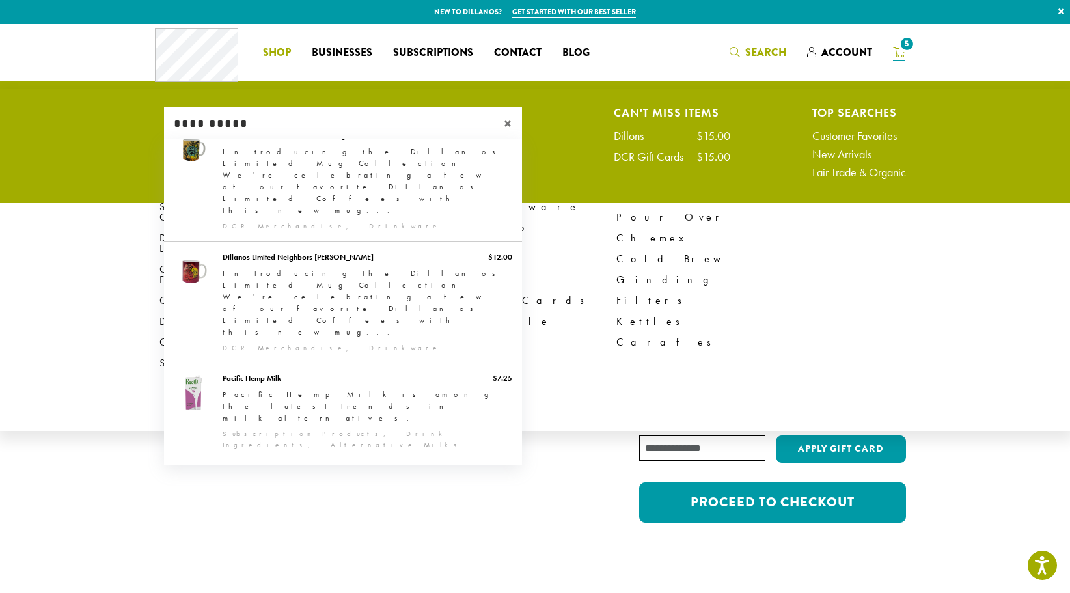
type input "**********"
click at [277, 49] on li "Coffee All Coffees Best Sellers Blends Single Origins Dillanos Limited Organic …" at bounding box center [276, 52] width 49 height 21
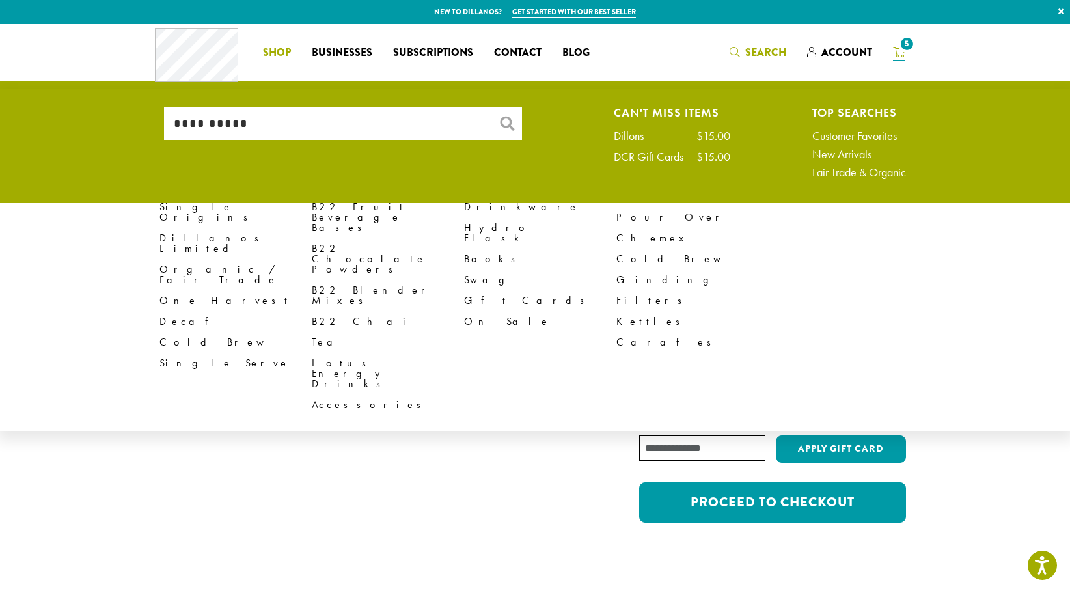
click at [280, 46] on span "Shop" at bounding box center [277, 53] width 28 height 16
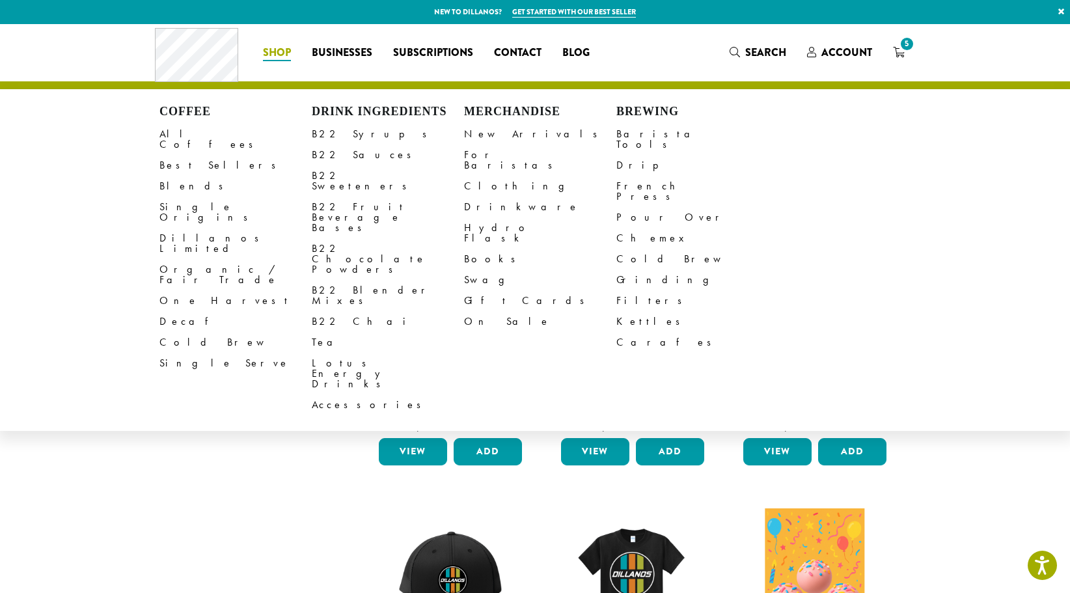
click at [281, 51] on span "Shop" at bounding box center [277, 53] width 28 height 16
click at [193, 197] on link "Single Origins" at bounding box center [235, 212] width 152 height 31
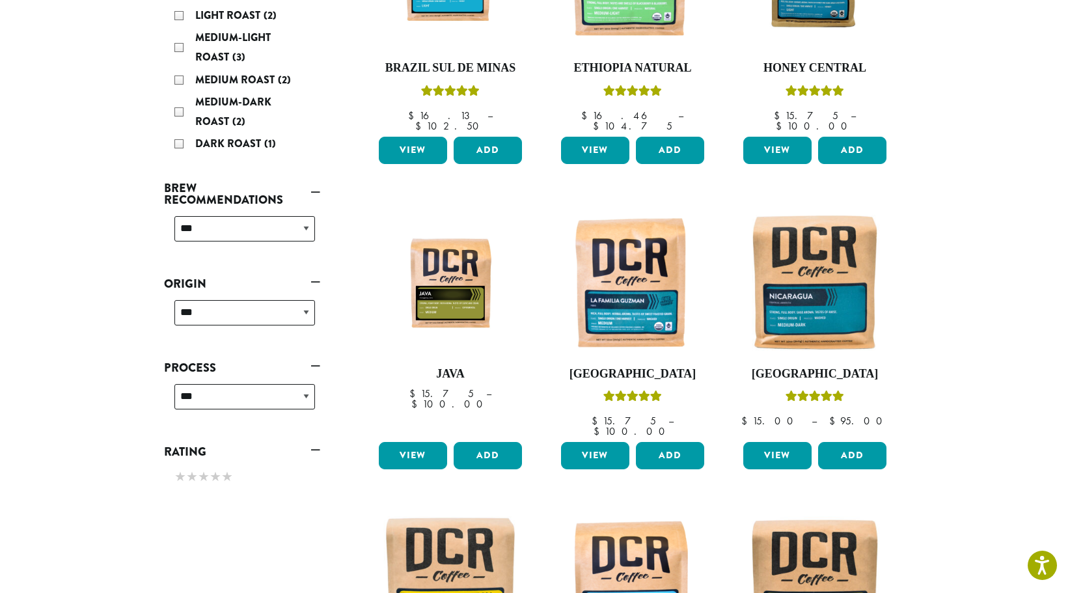
scroll to position [325, 0]
click at [618, 268] on img at bounding box center [633, 282] width 150 height 150
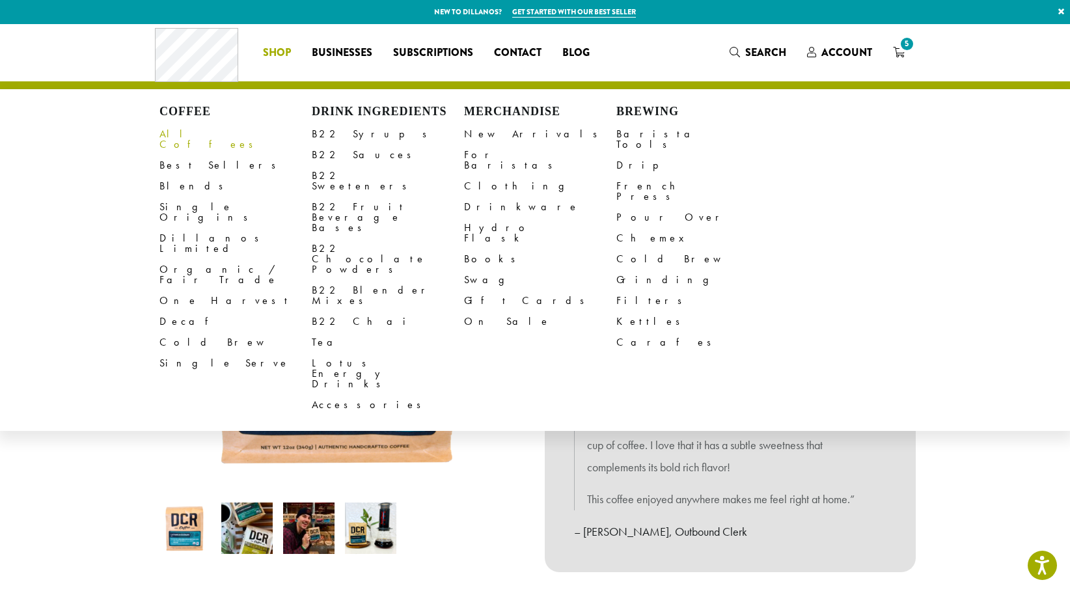
click at [190, 130] on link "All Coffees" at bounding box center [235, 139] width 152 height 31
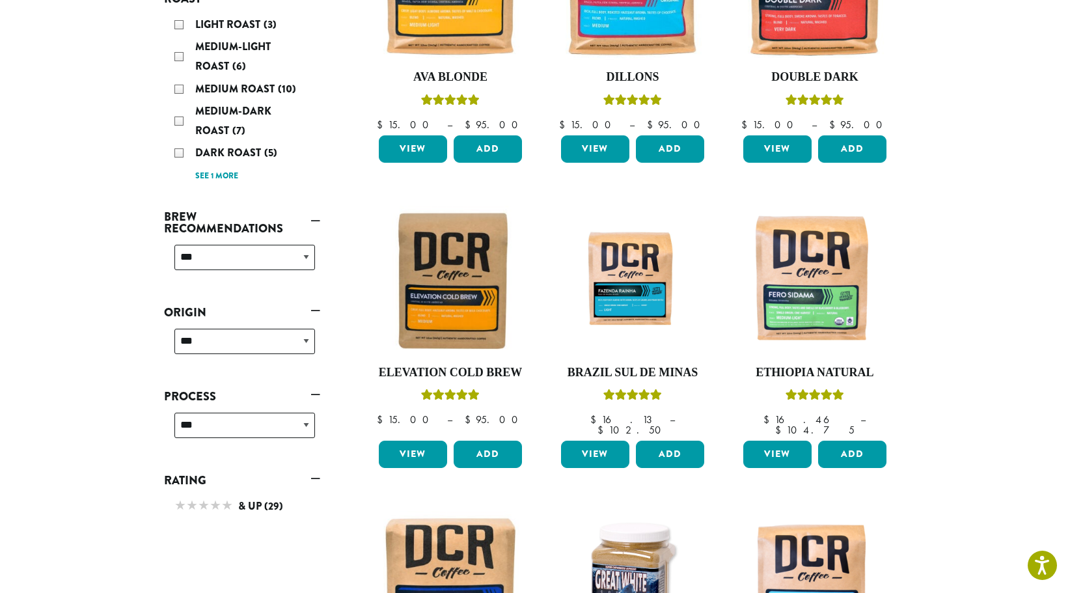
scroll to position [390, 0]
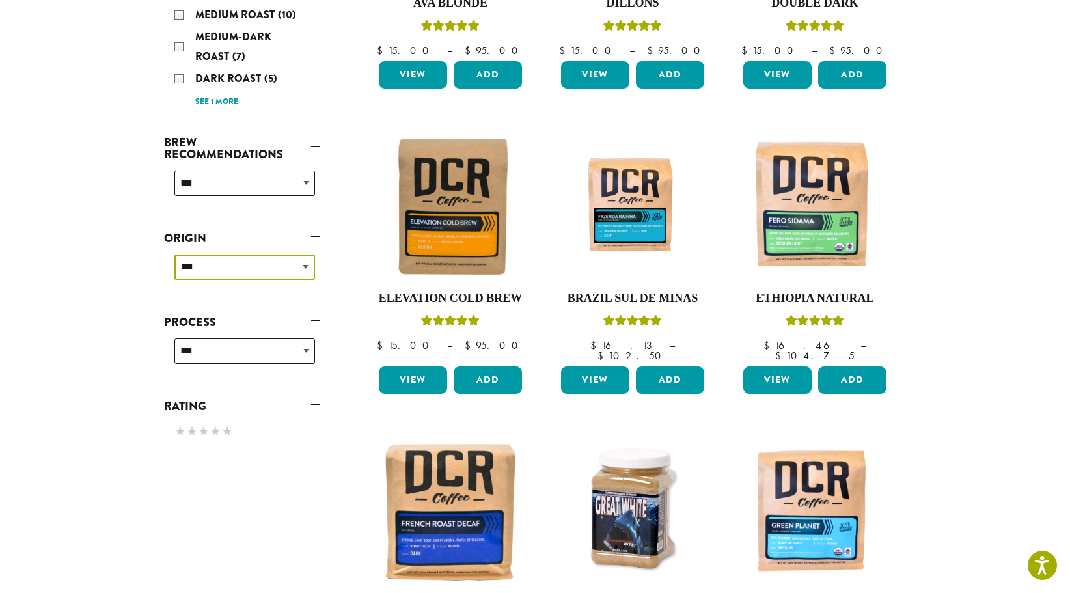
click at [303, 263] on select "**********" at bounding box center [244, 266] width 141 height 25
select select "****"
click at [174, 254] on select "**********" at bounding box center [244, 266] width 141 height 25
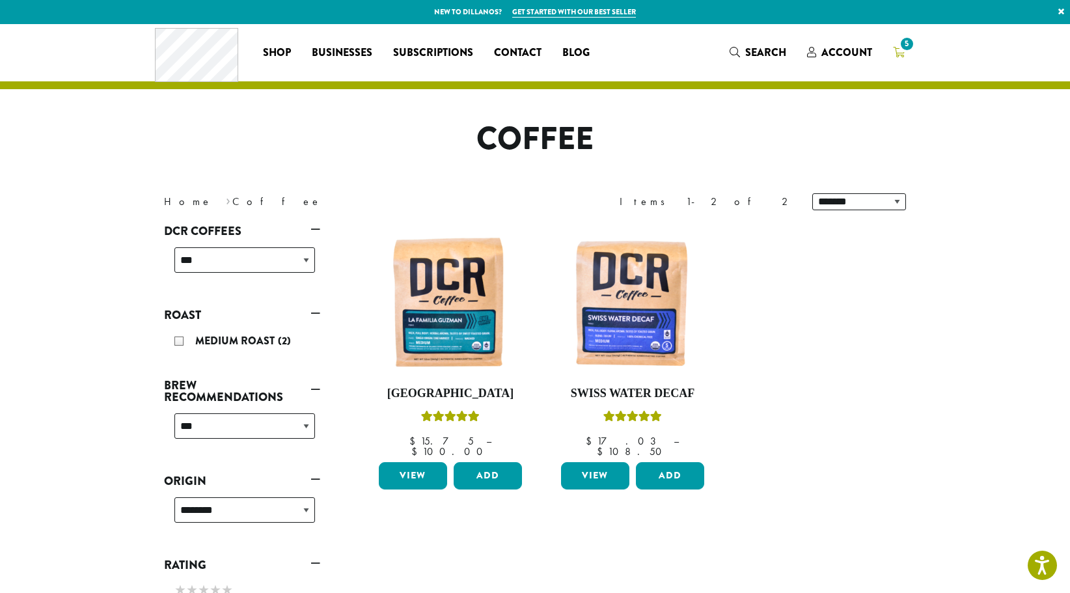
click at [901, 43] on span "5" at bounding box center [907, 44] width 18 height 18
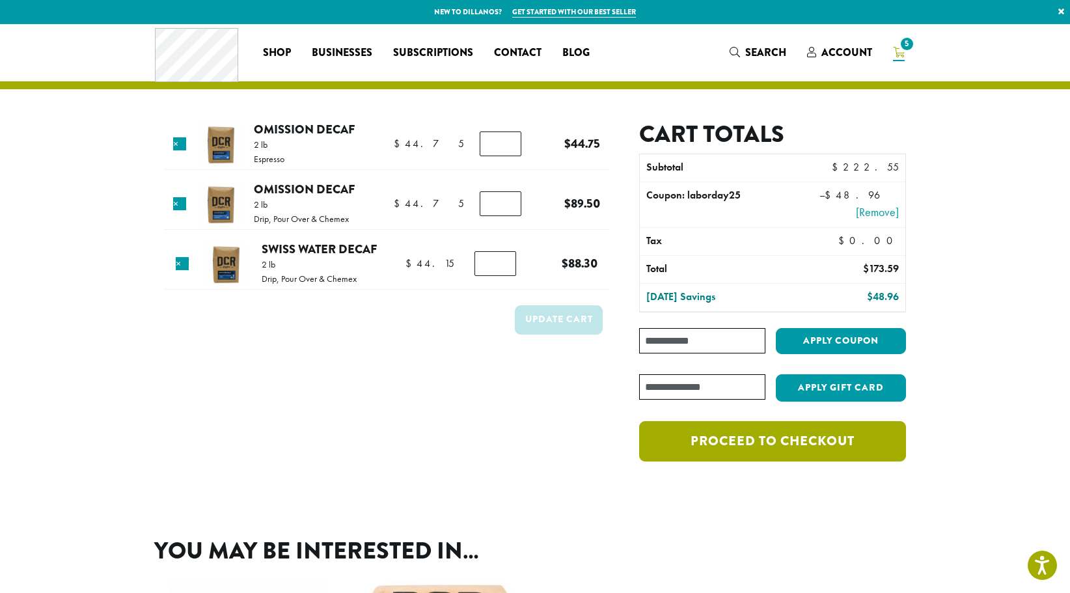
click at [796, 435] on link "Proceed to checkout" at bounding box center [772, 441] width 267 height 40
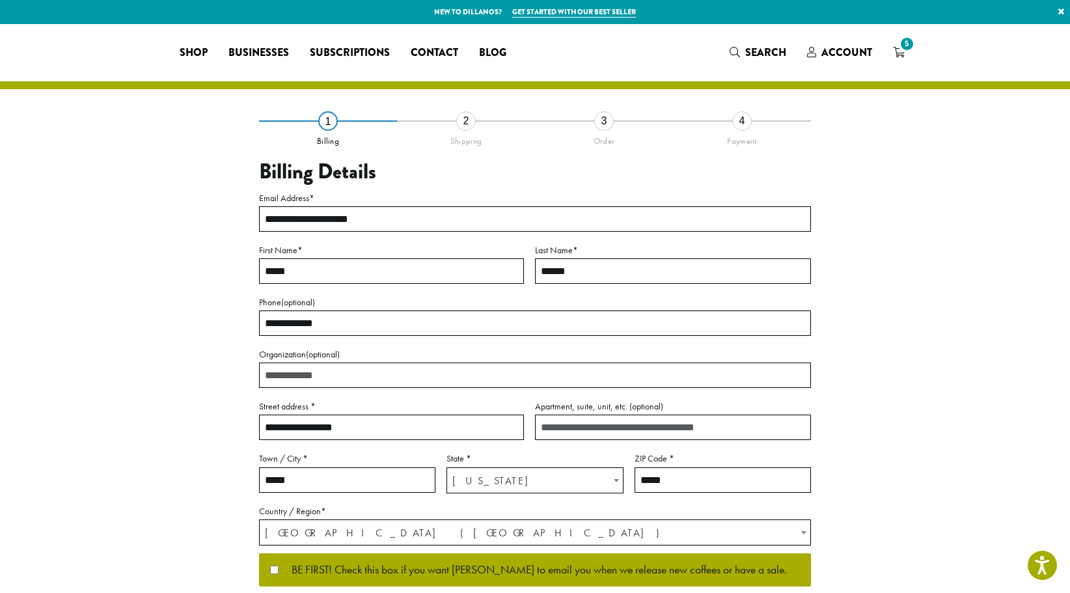
select select "**"
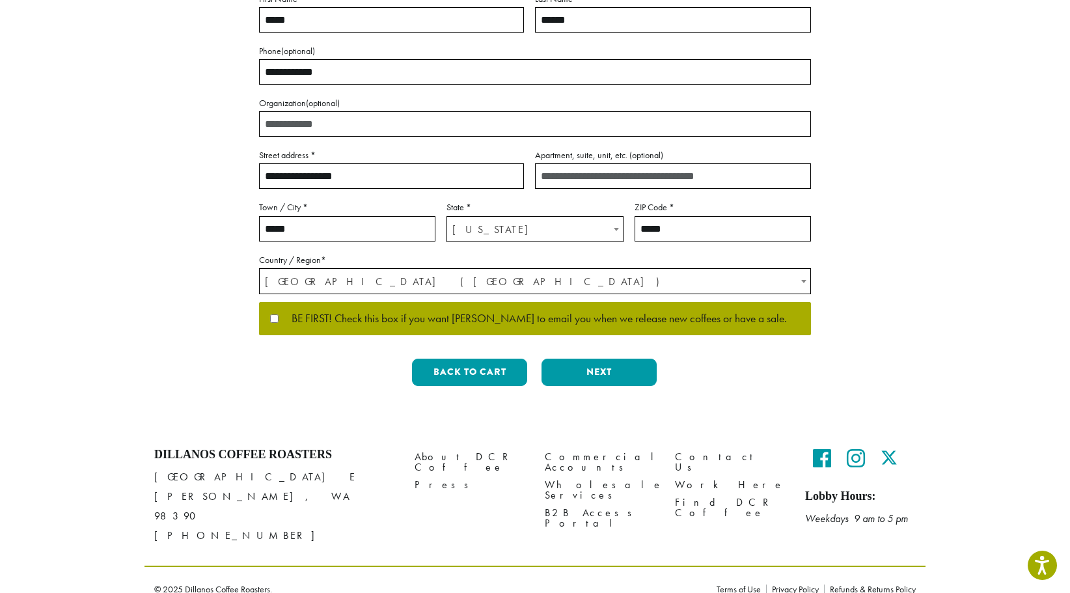
click at [269, 315] on p "BE FIRST! Check this box if you want [PERSON_NAME] to email you when we release…" at bounding box center [535, 319] width 552 height 34
click at [595, 368] on button "Next" at bounding box center [598, 372] width 115 height 27
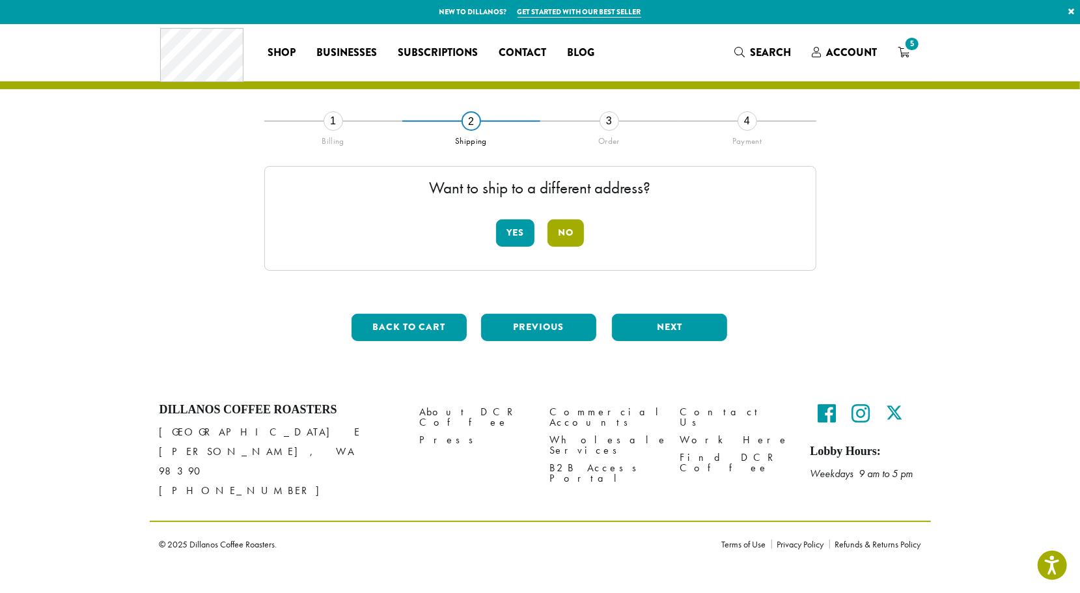
click at [569, 226] on button "No" at bounding box center [565, 232] width 36 height 27
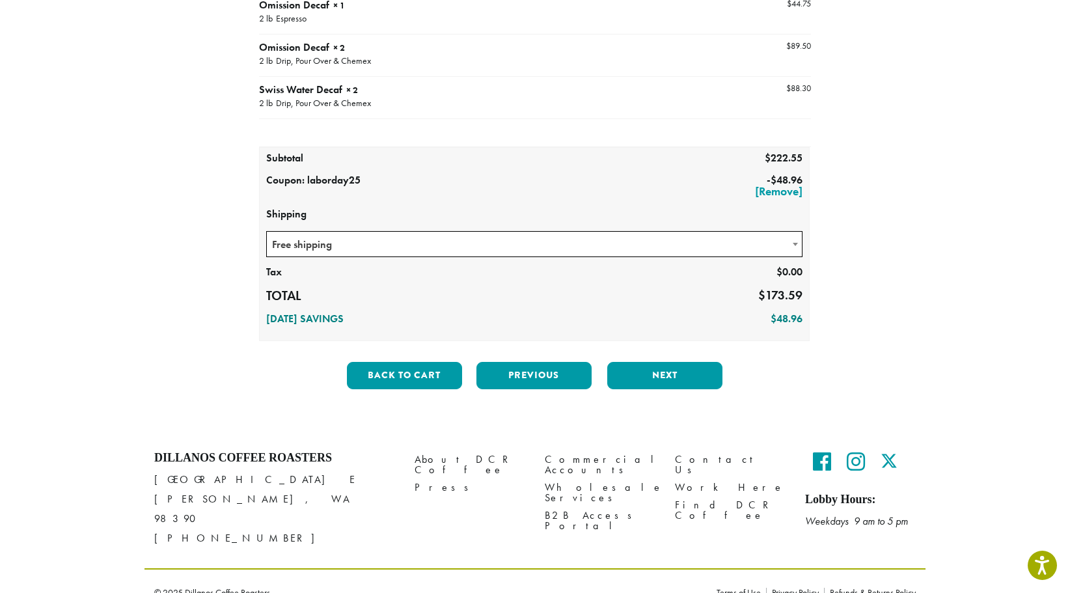
scroll to position [200, 0]
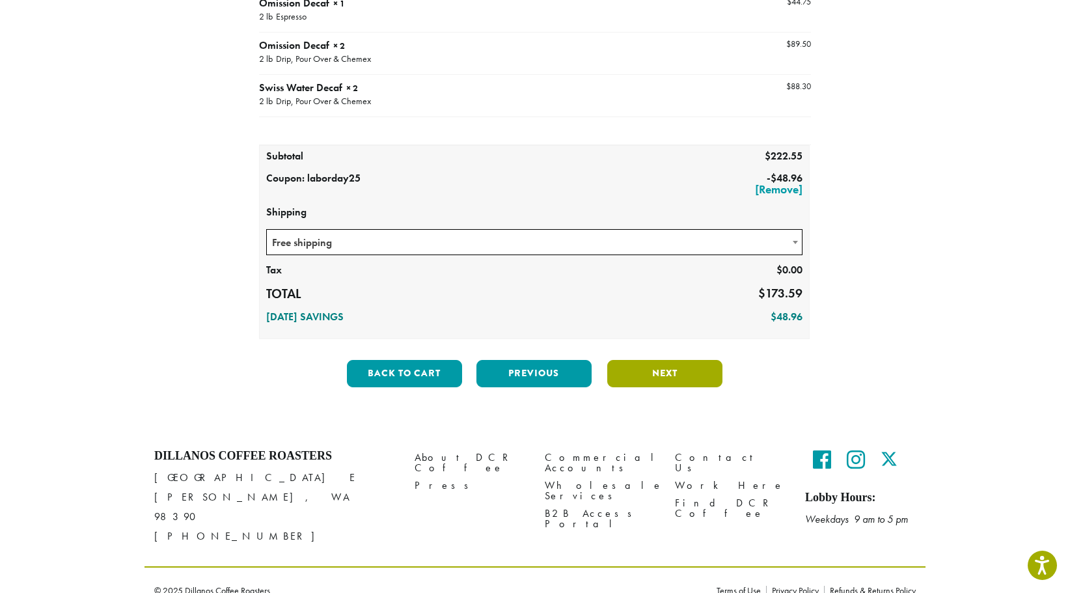
click at [677, 367] on button "Next" at bounding box center [664, 373] width 115 height 27
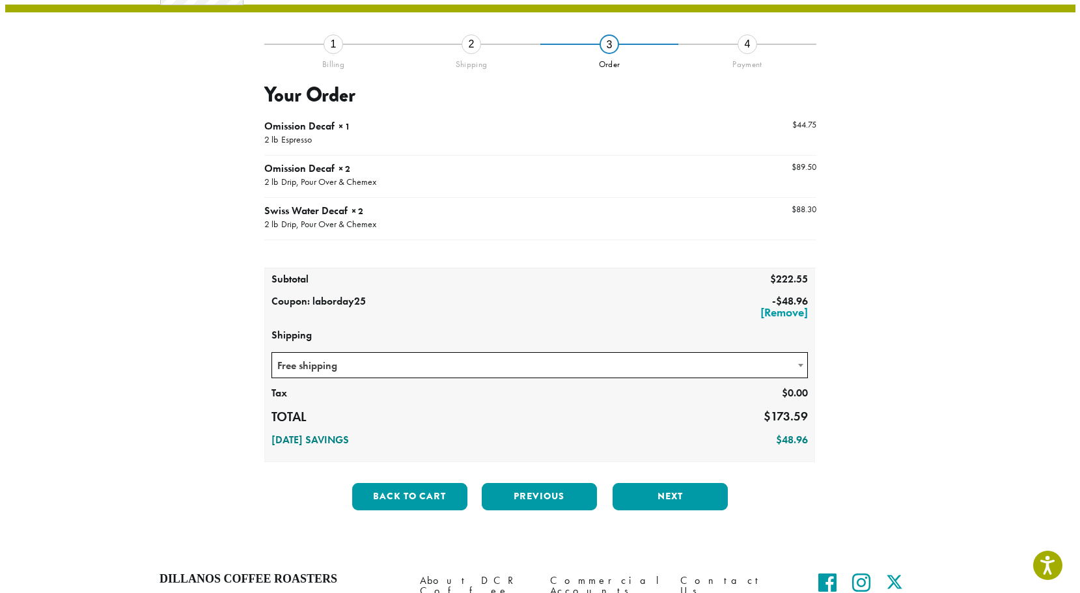
scroll to position [74, 0]
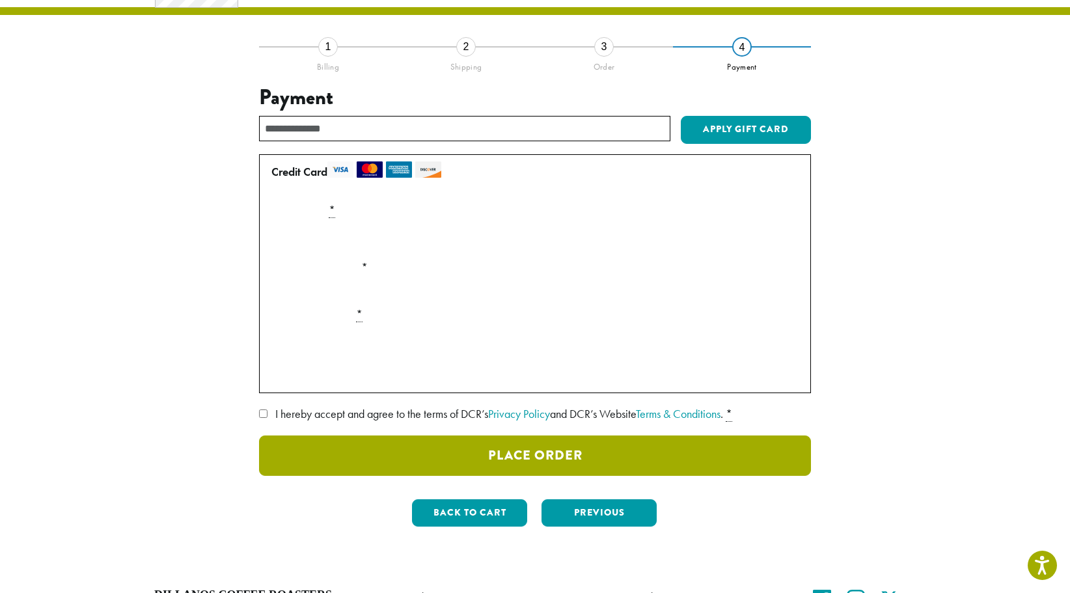
click at [526, 444] on button "Place Order" at bounding box center [535, 455] width 552 height 40
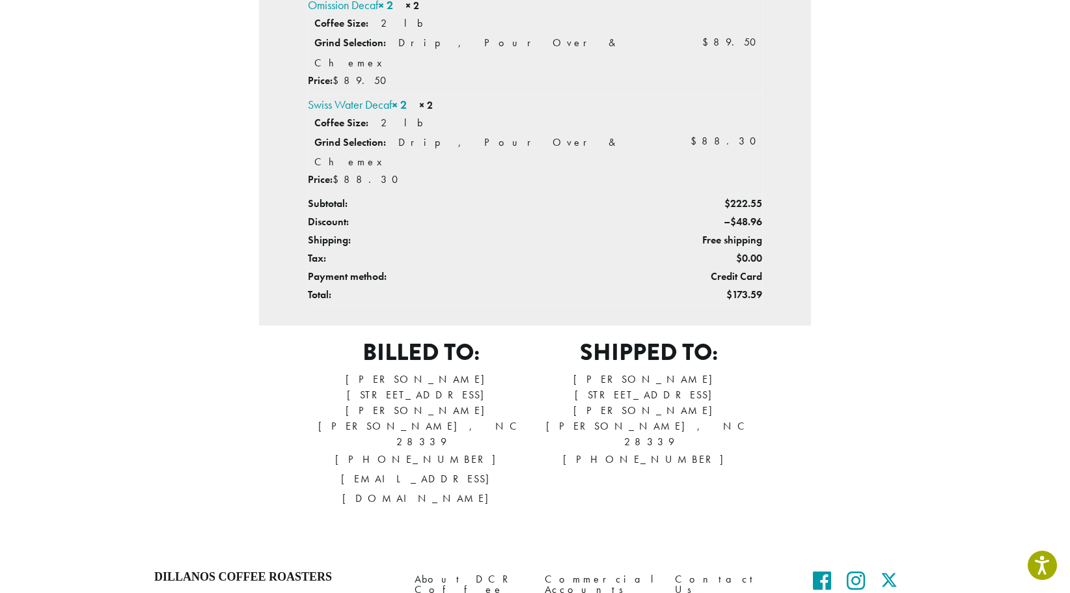
scroll to position [521, 0]
